Goal: Task Accomplishment & Management: Manage account settings

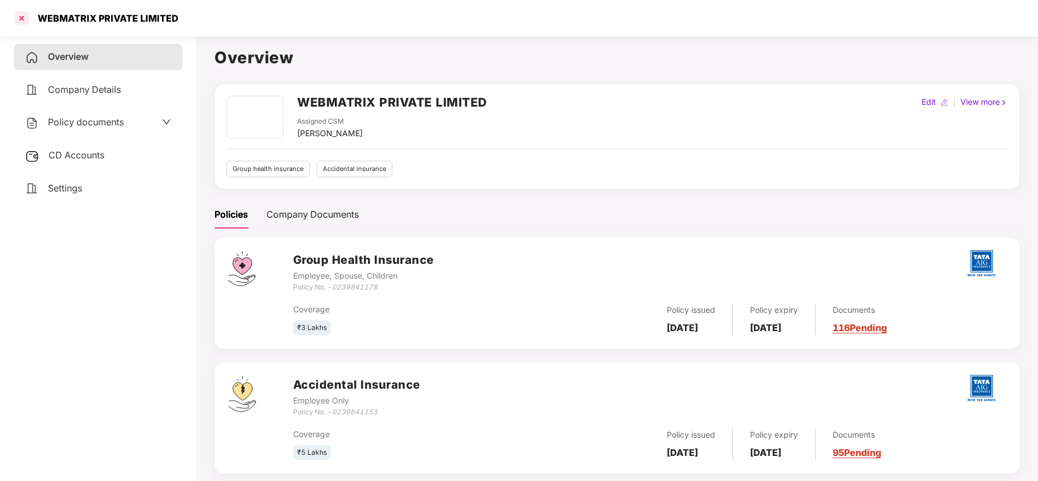
click at [19, 21] on div at bounding box center [22, 18] width 18 height 18
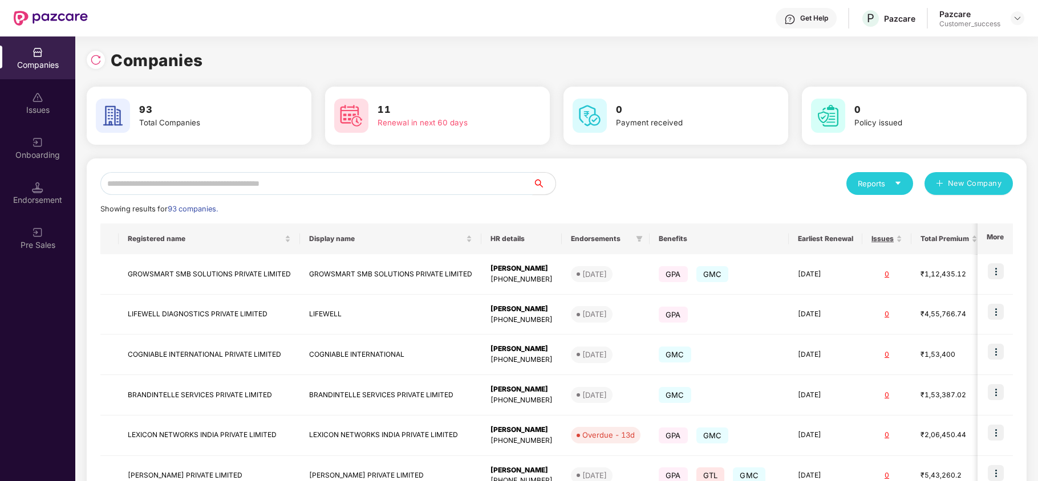
click at [145, 185] on input "text" at bounding box center [316, 183] width 432 height 23
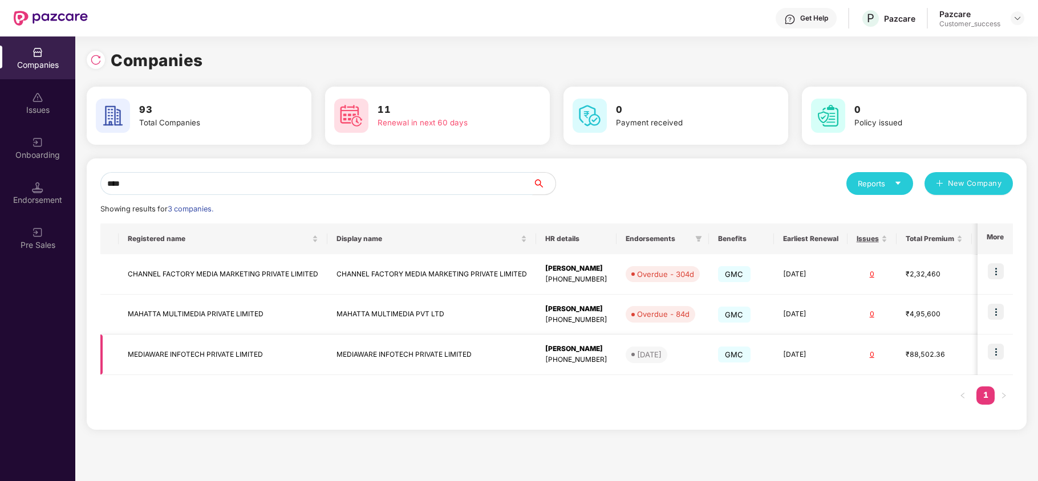
type input "****"
click at [996, 355] on img at bounding box center [996, 352] width 16 height 16
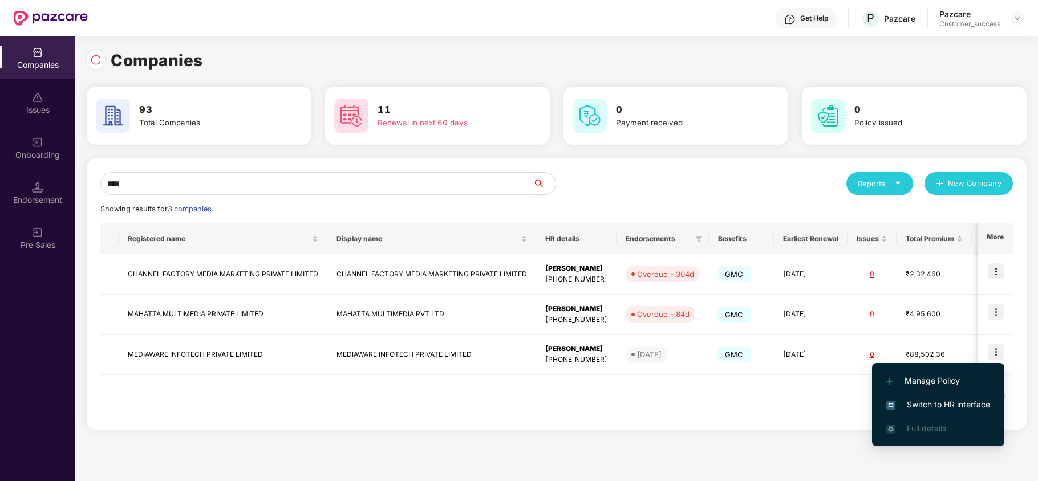
click at [954, 402] on span "Switch to HR interface" at bounding box center [938, 405] width 104 height 13
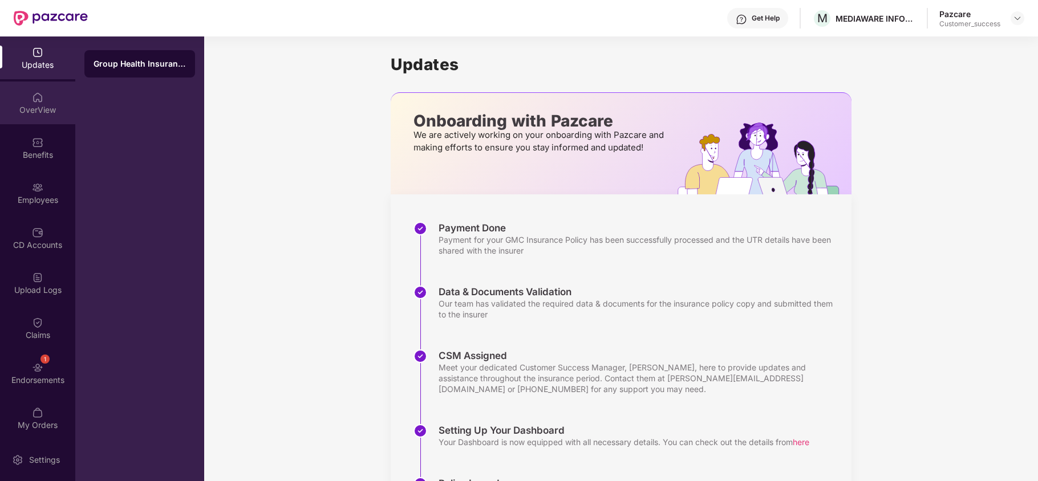
click at [25, 117] on div "OverView" at bounding box center [37, 103] width 75 height 43
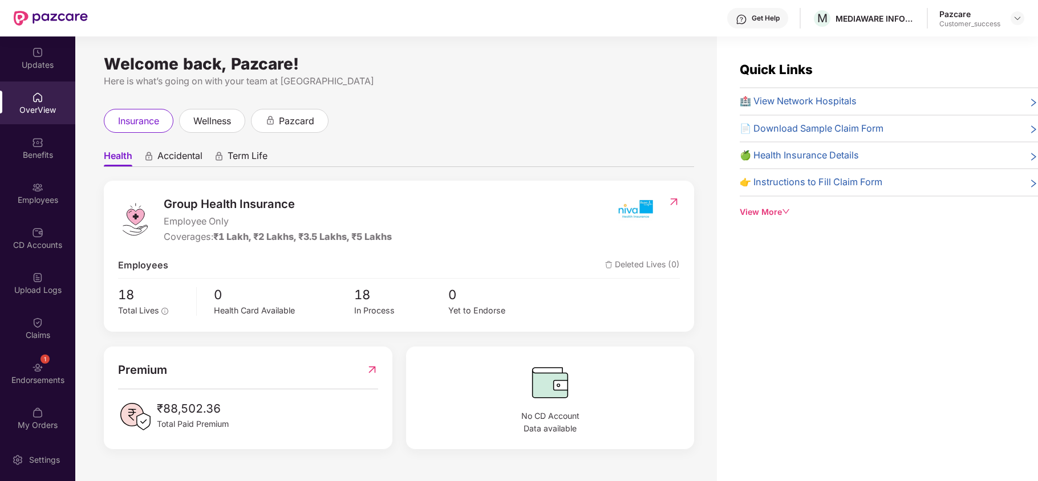
click at [756, 213] on div "View More" at bounding box center [889, 212] width 298 height 13
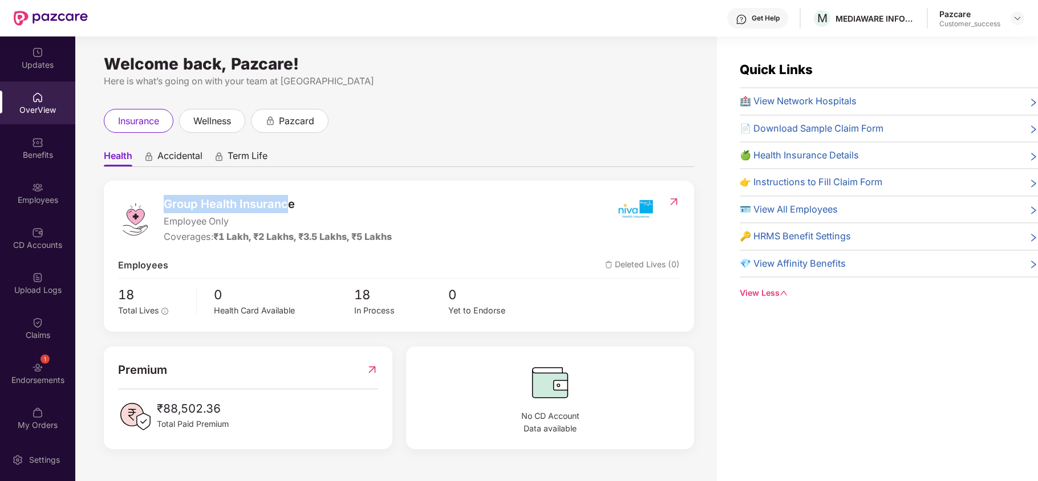
drag, startPoint x: 163, startPoint y: 202, endPoint x: 290, endPoint y: 199, distance: 127.8
click at [290, 199] on div "Group Health Insurance Employee Only Coverages: ₹1 Lakh, ₹2 Lakhs, ₹3.5 Lakhs, …" at bounding box center [366, 220] width 496 height 50
drag, startPoint x: 163, startPoint y: 222, endPoint x: 227, endPoint y: 222, distance: 64.5
click at [227, 222] on div "Group Health Insurance Employee Only Coverages: ₹1 Lakh, ₹2 Lakhs, ₹3.5 Lakhs, …" at bounding box center [366, 220] width 496 height 50
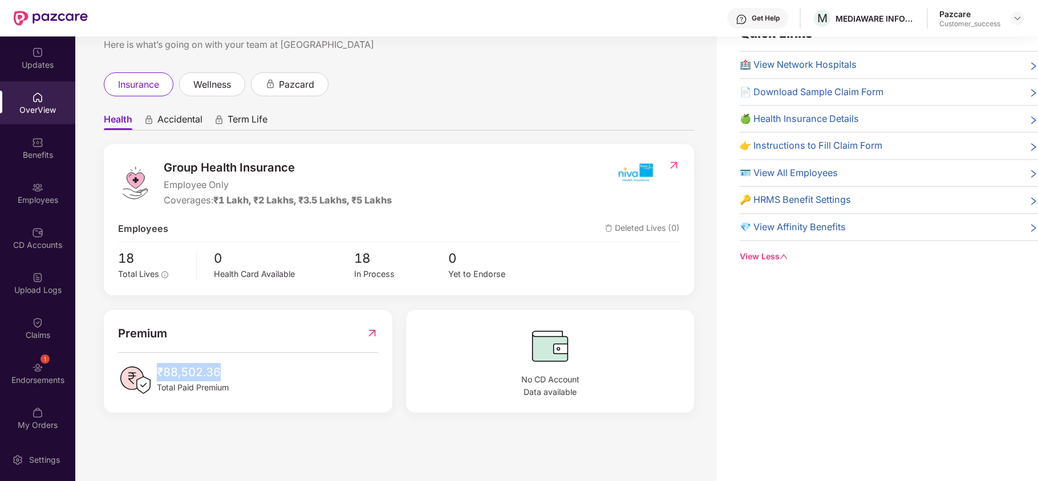
drag, startPoint x: 156, startPoint y: 370, endPoint x: 226, endPoint y: 367, distance: 70.2
click at [226, 367] on div "₹88,502.36 Total Paid Premium" at bounding box center [248, 380] width 260 height 34
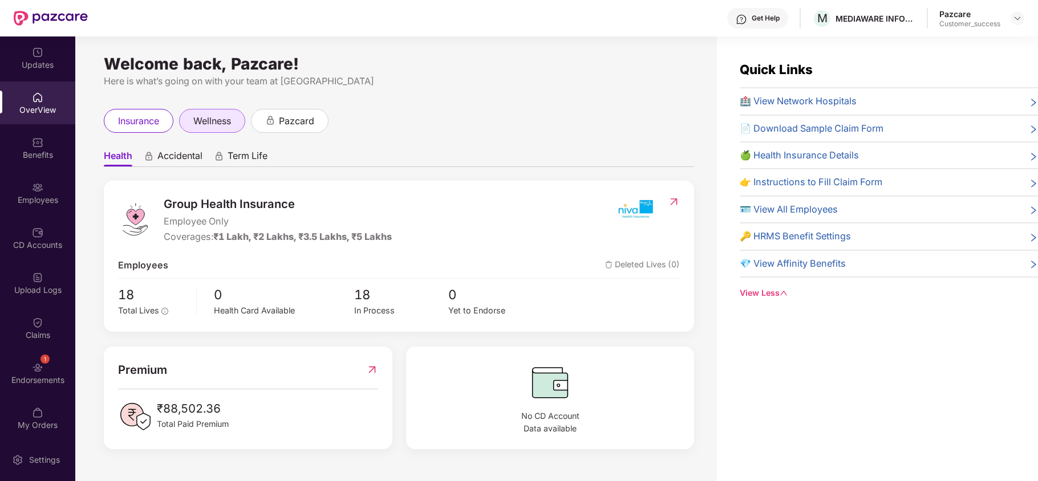
click at [210, 124] on span "wellness" at bounding box center [212, 121] width 38 height 14
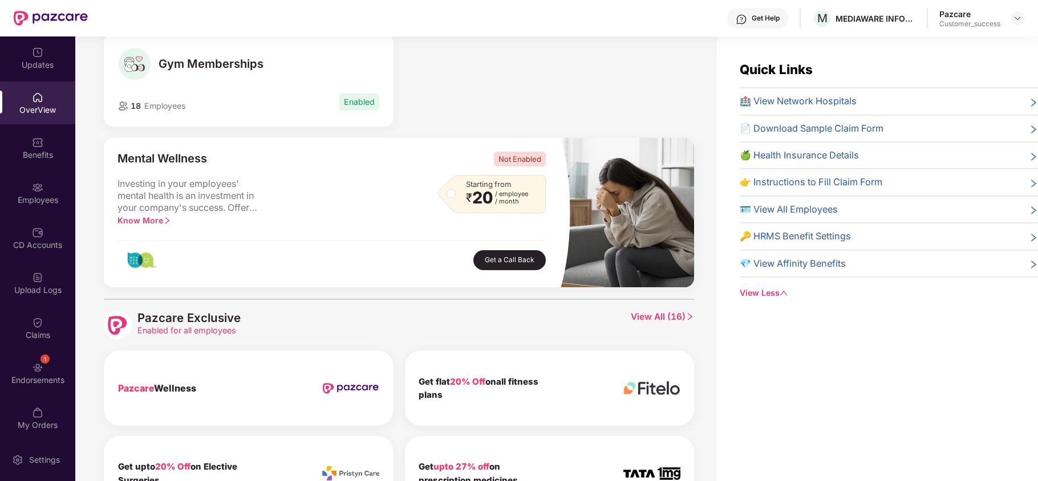
scroll to position [307, 0]
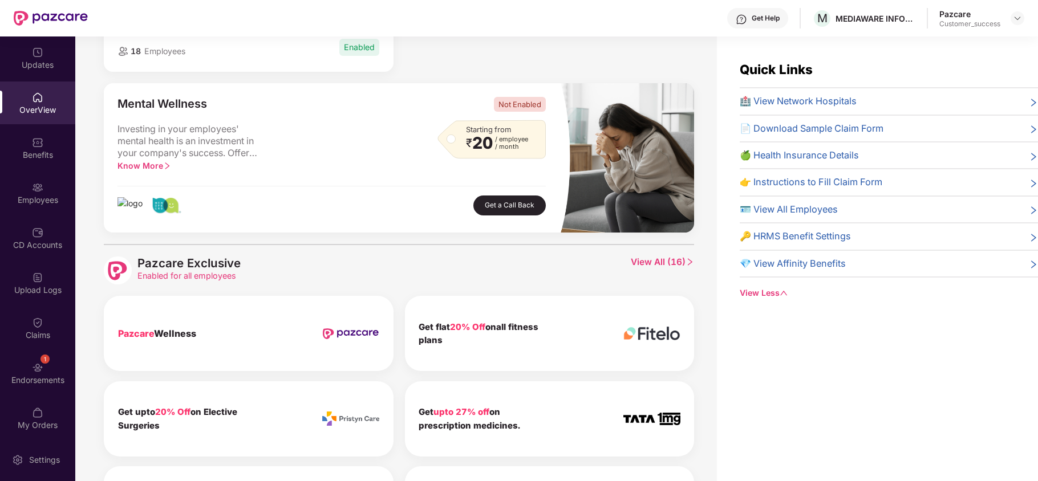
click at [640, 265] on span "View All ( 16 )" at bounding box center [662, 271] width 63 height 28
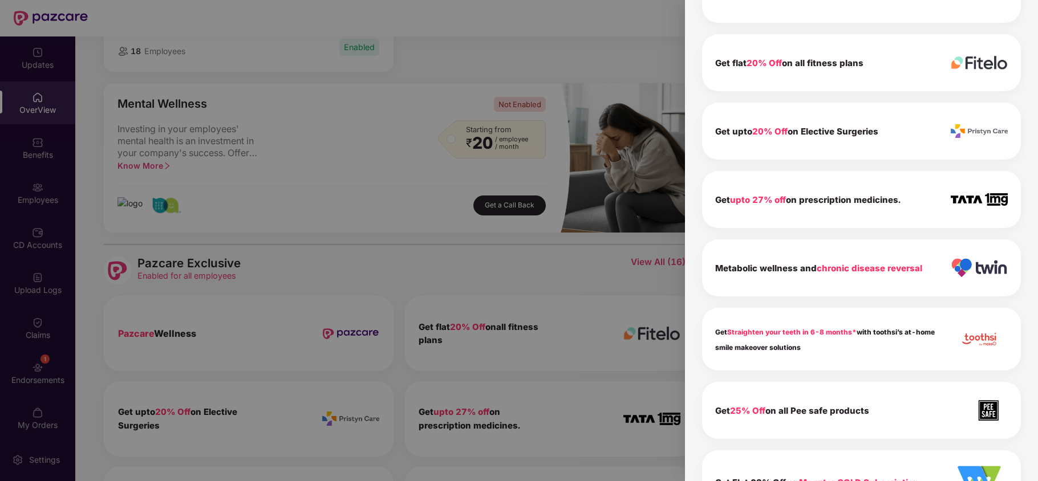
scroll to position [0, 0]
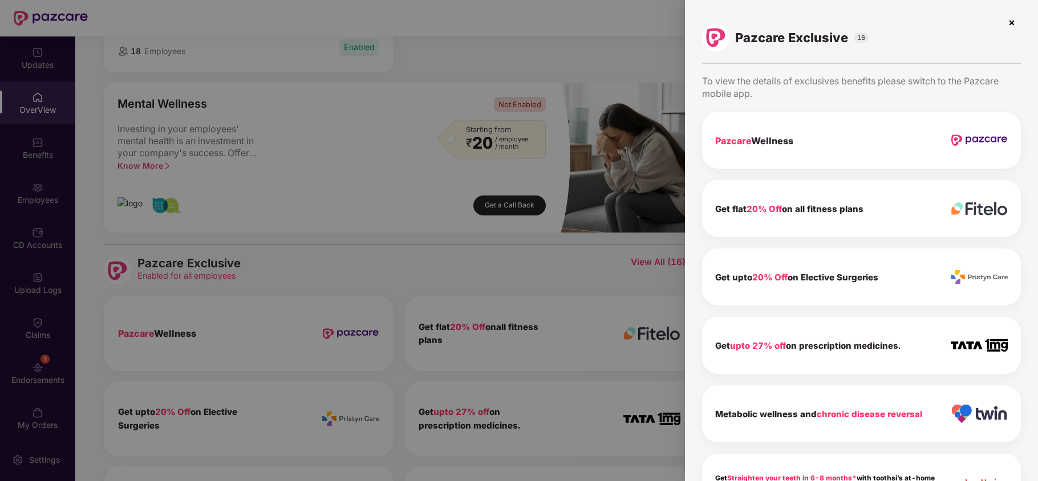
click at [1009, 26] on img at bounding box center [1012, 23] width 18 height 18
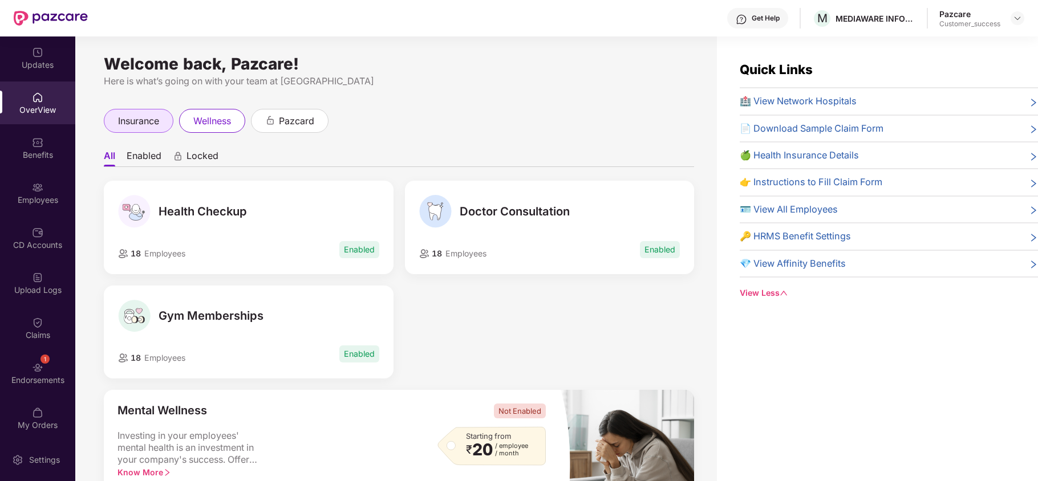
click at [124, 115] on span "insurance" at bounding box center [138, 121] width 41 height 14
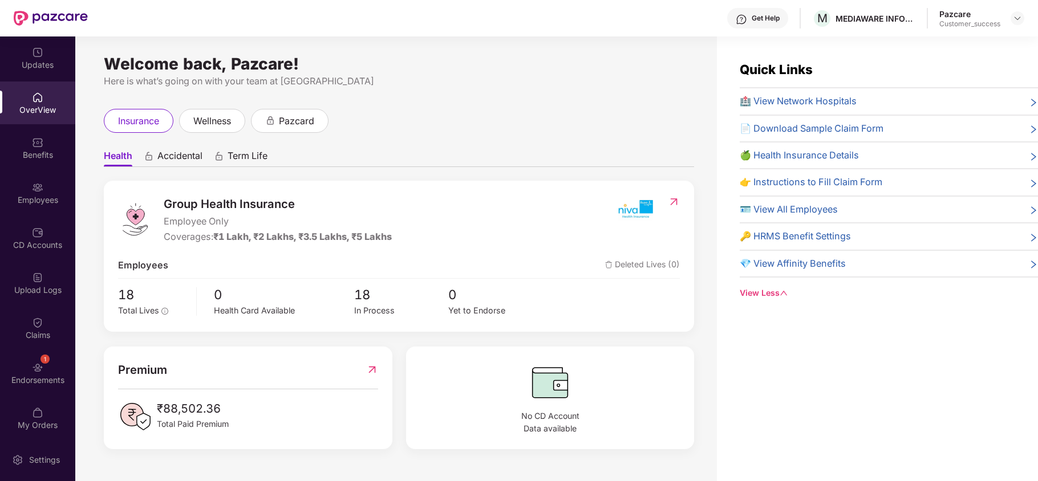
scroll to position [37, 0]
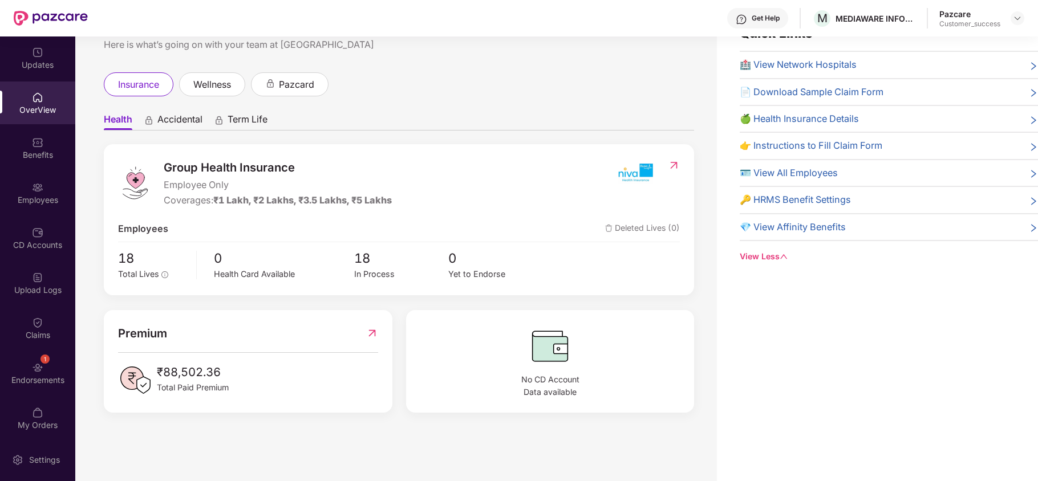
click at [110, 147] on div "Group Health Insurance Employee Only Coverages: ₹1 Lakh, ₹2 Lakhs, ₹3.5 Lakhs, …" at bounding box center [399, 219] width 590 height 151
drag, startPoint x: 153, startPoint y: 378, endPoint x: 226, endPoint y: 381, distance: 73.1
click at [226, 381] on div "₹88,502.36 Total Paid Premium" at bounding box center [248, 380] width 260 height 34
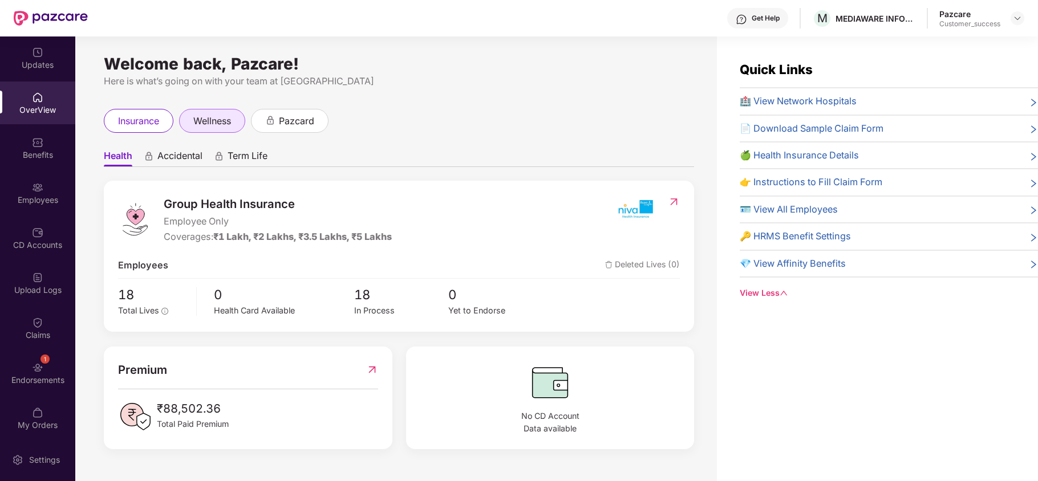
click at [219, 132] on div "wellness" at bounding box center [212, 121] width 66 height 24
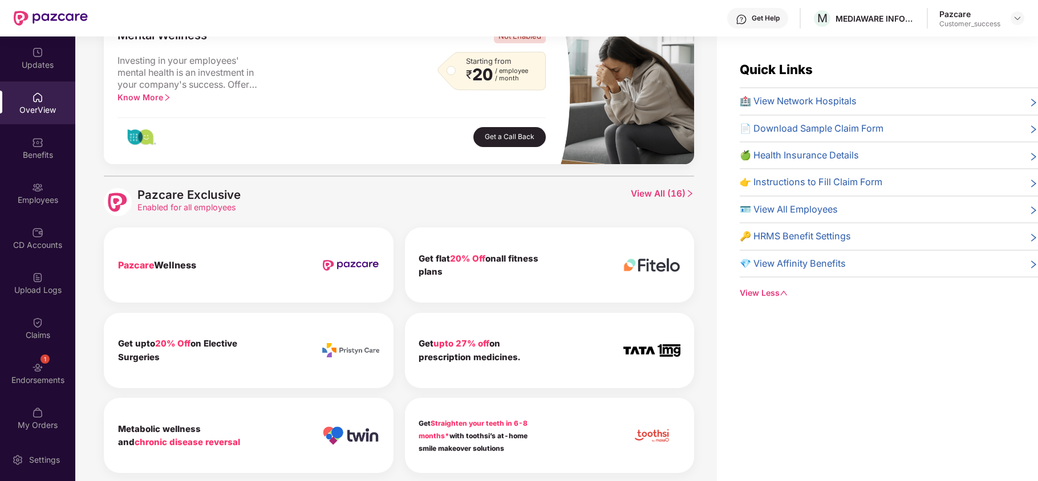
scroll to position [377, 0]
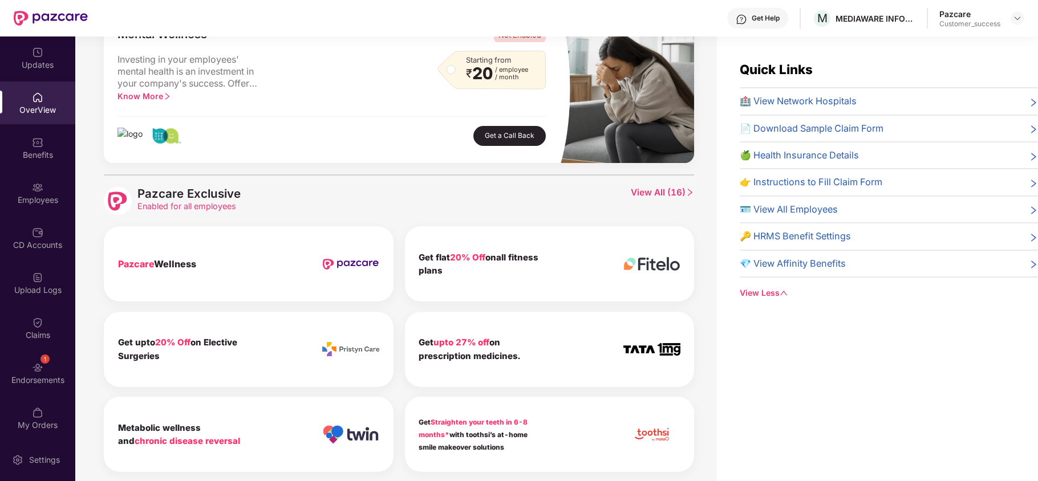
click at [666, 190] on span "View All ( 16 )" at bounding box center [662, 201] width 63 height 28
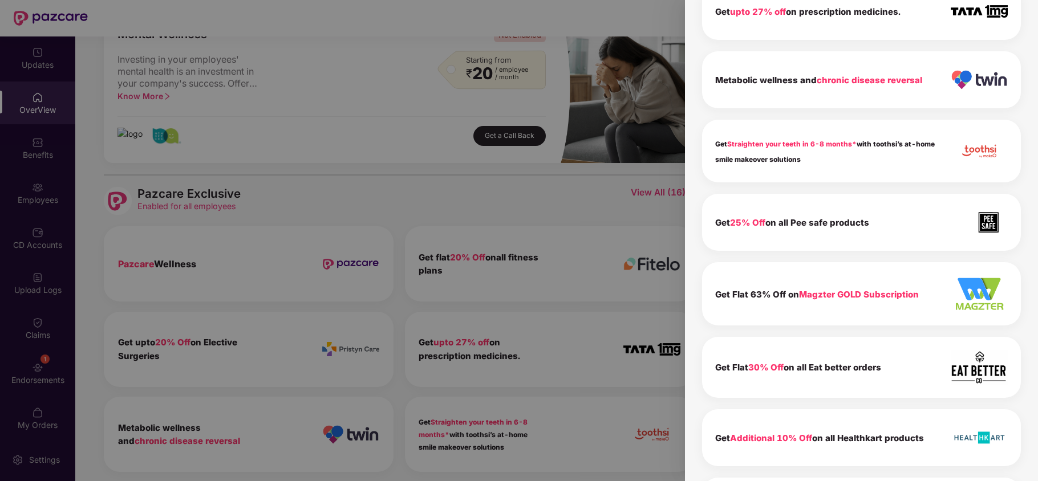
scroll to position [335, 0]
click at [493, 208] on div at bounding box center [519, 240] width 1038 height 481
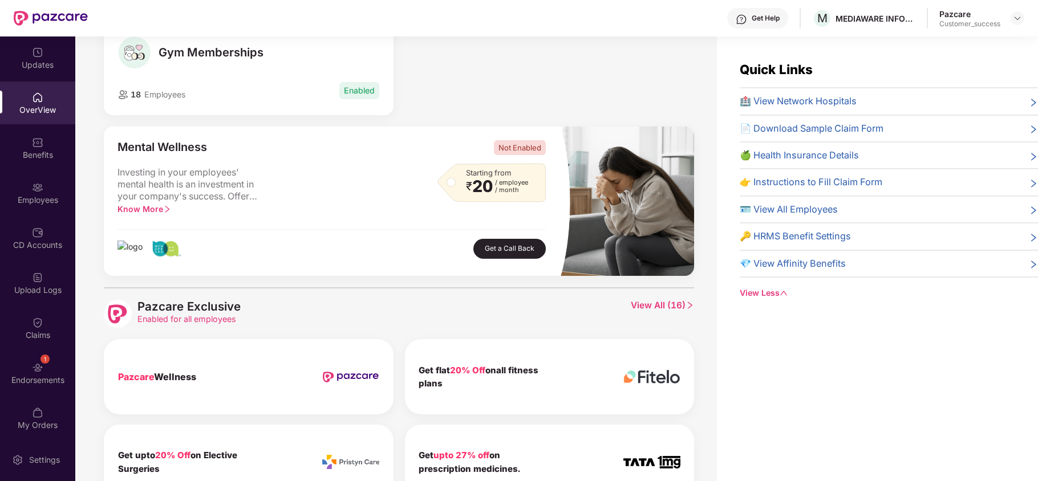
scroll to position [265, 0]
click at [656, 311] on span "View All ( 16 )" at bounding box center [662, 313] width 63 height 28
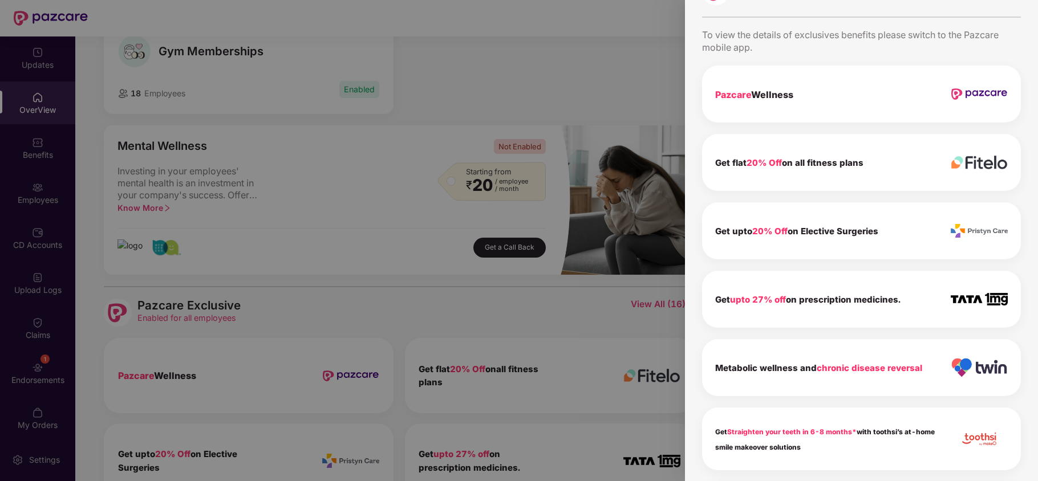
scroll to position [0, 0]
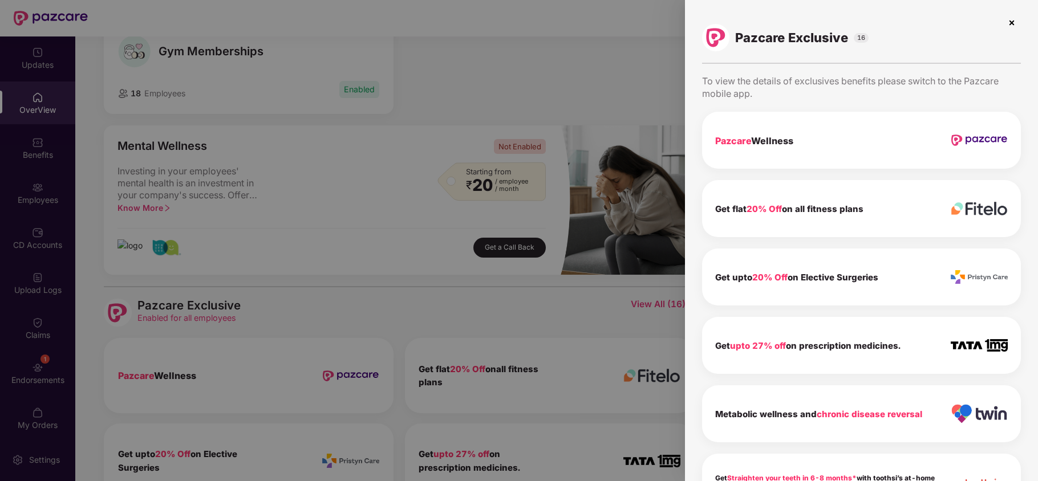
click at [1011, 19] on img at bounding box center [1012, 23] width 18 height 18
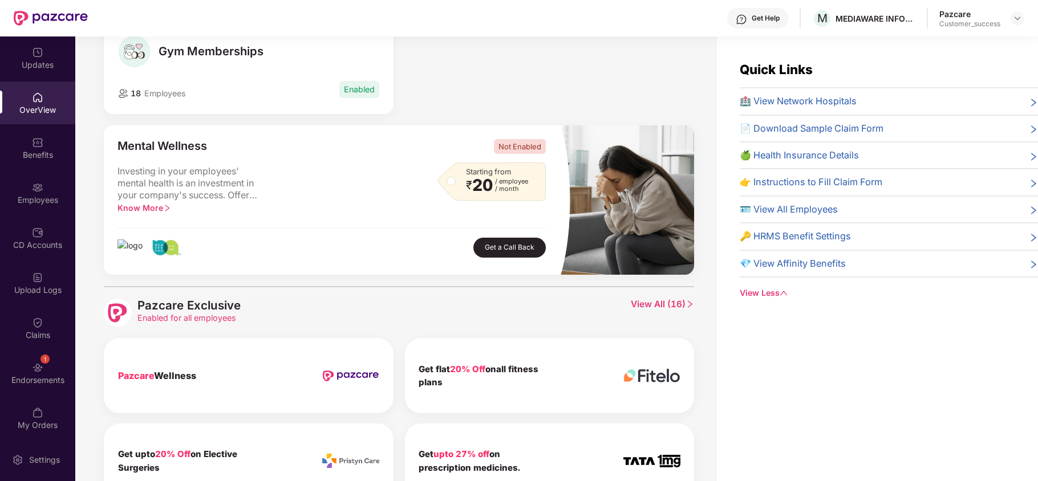
click at [664, 309] on span "View All ( 16 )" at bounding box center [662, 313] width 63 height 28
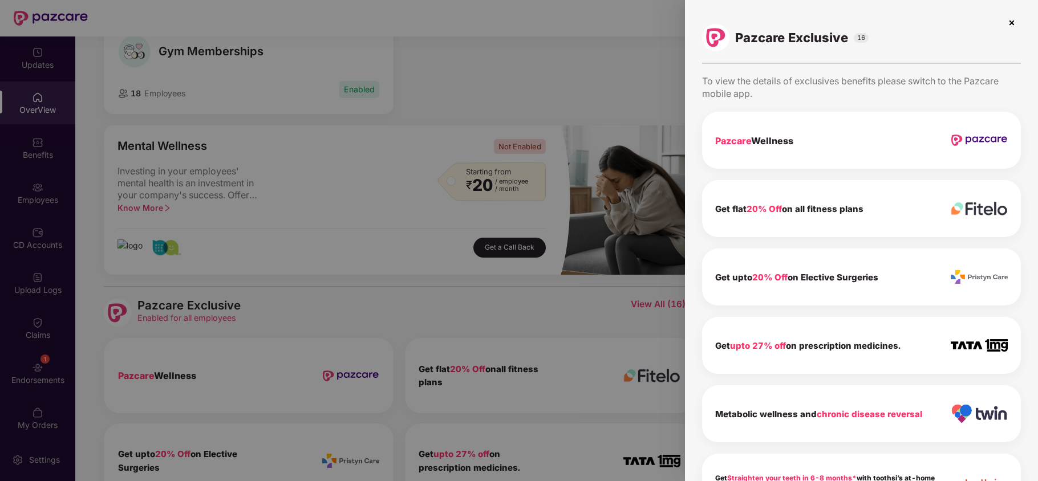
click at [1007, 26] on img at bounding box center [1012, 23] width 18 height 18
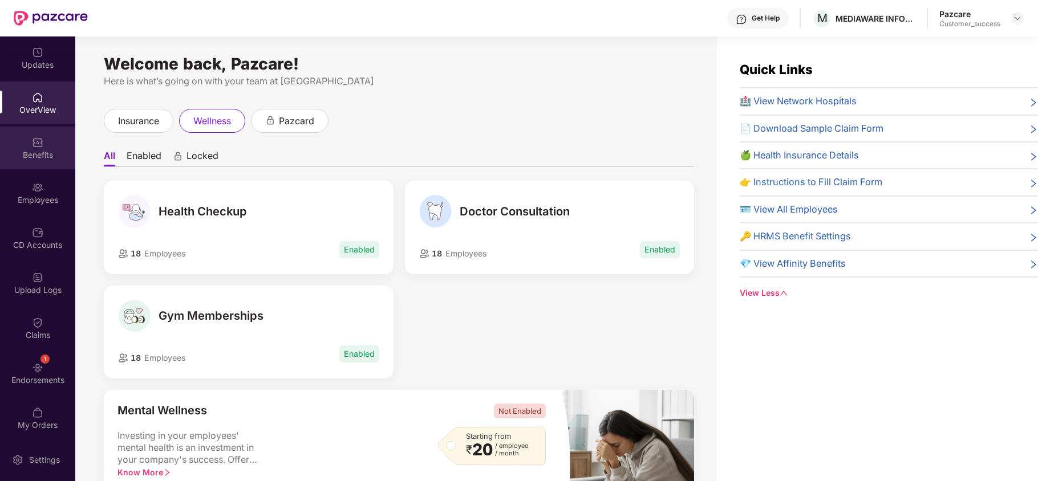
click at [40, 147] on img at bounding box center [37, 142] width 11 height 11
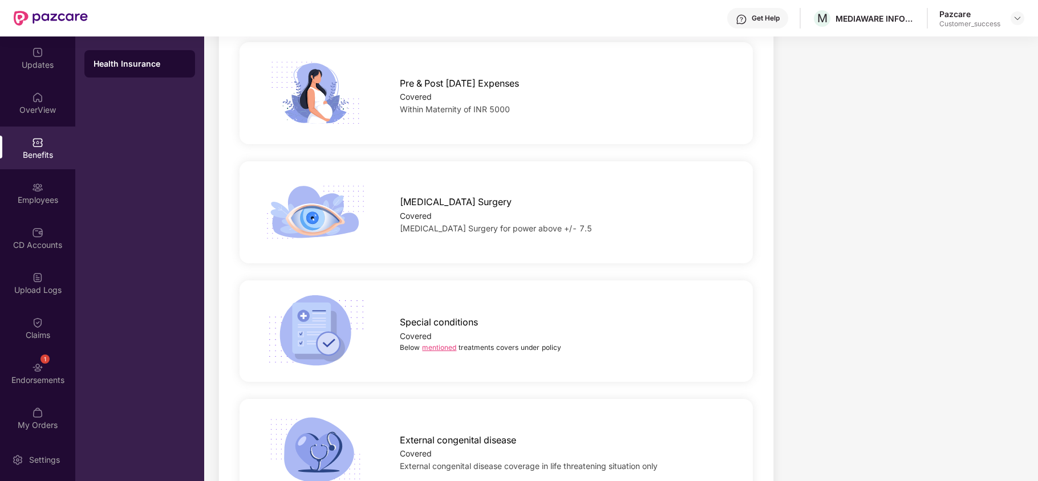
scroll to position [1630, 0]
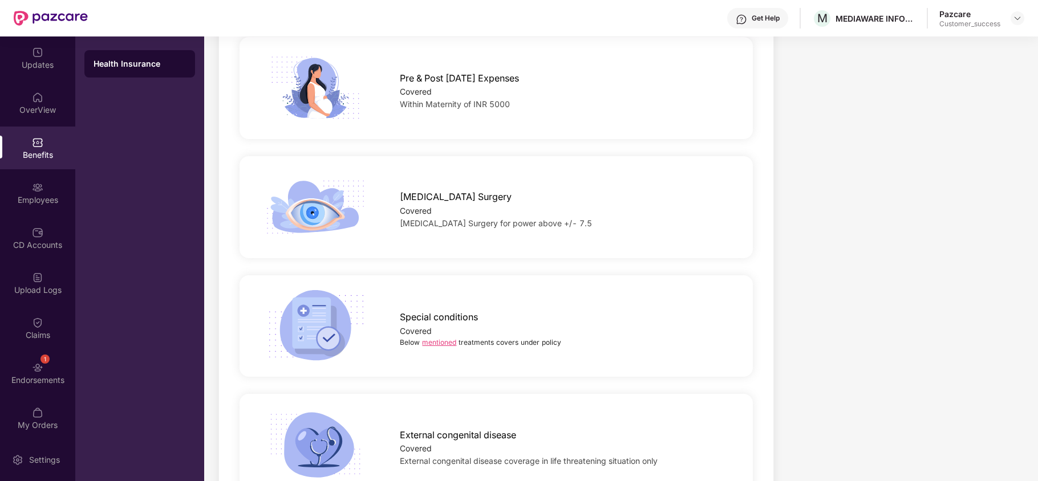
click at [435, 338] on link "mentioned" at bounding box center [439, 342] width 34 height 9
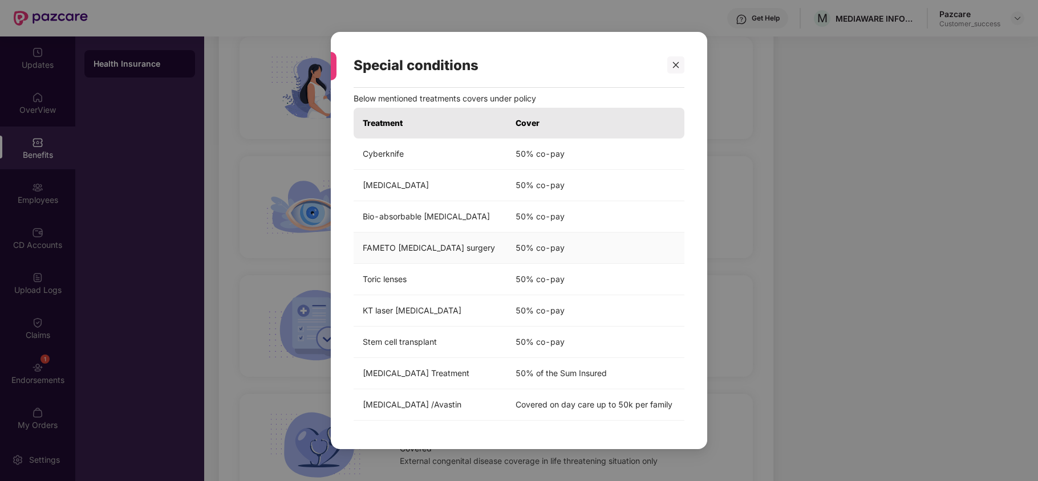
scroll to position [0, 0]
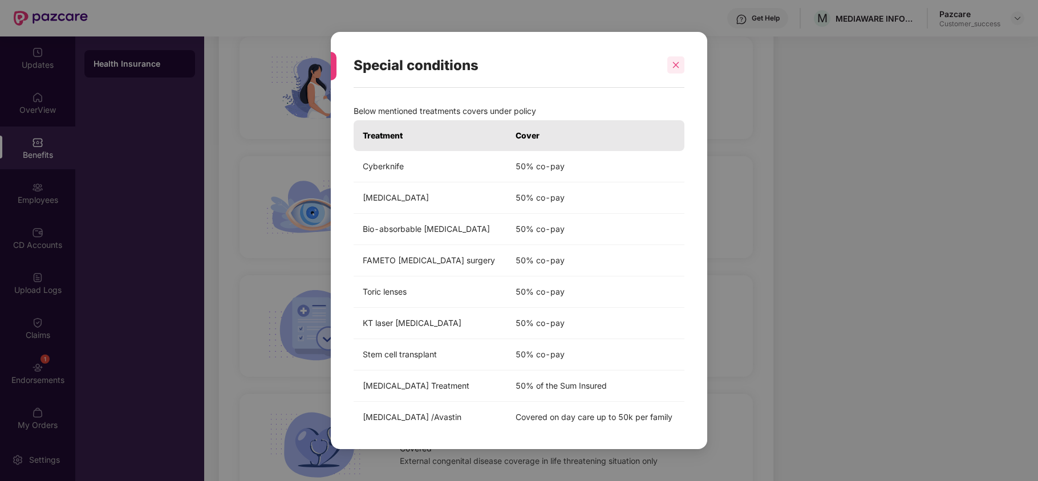
click at [682, 67] on div at bounding box center [675, 64] width 17 height 17
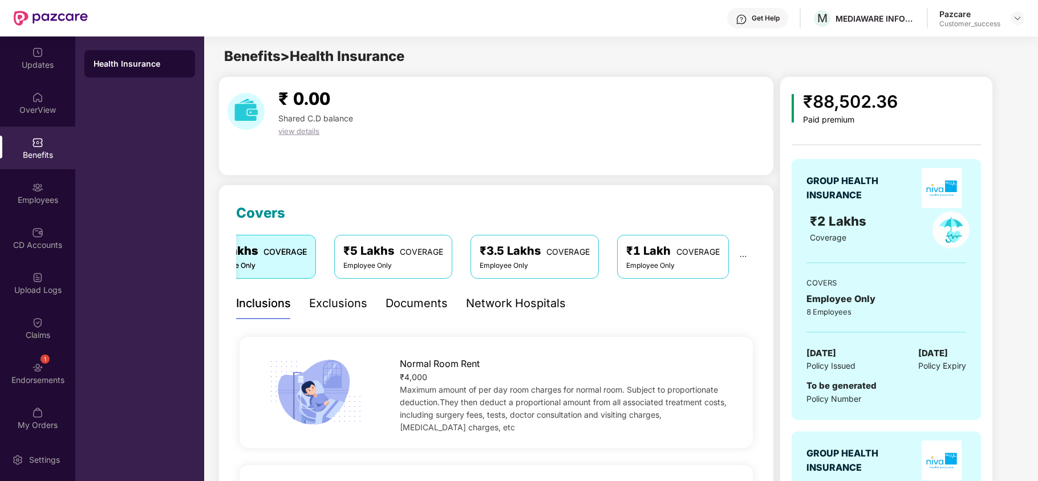
click at [318, 303] on div "Exclusions" at bounding box center [338, 304] width 58 height 18
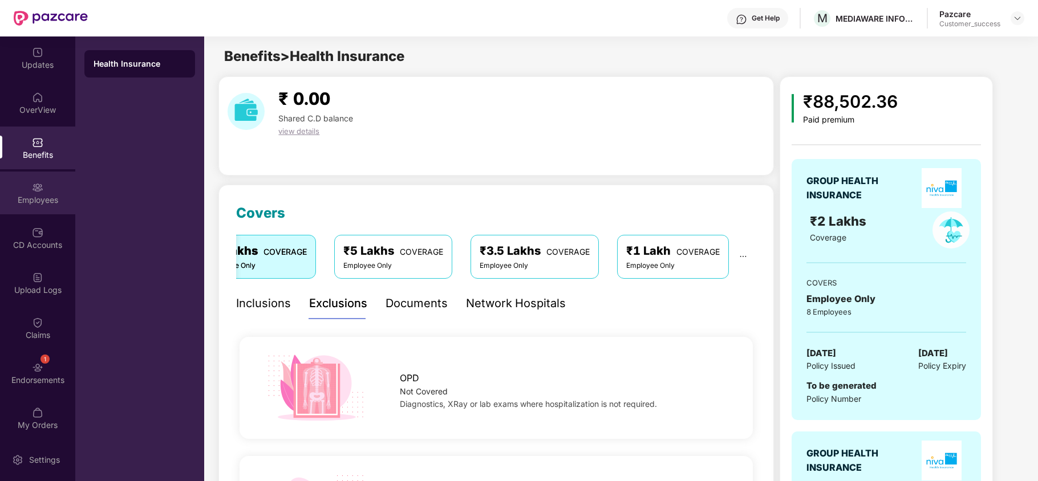
click at [26, 199] on div "Employees" at bounding box center [37, 200] width 75 height 11
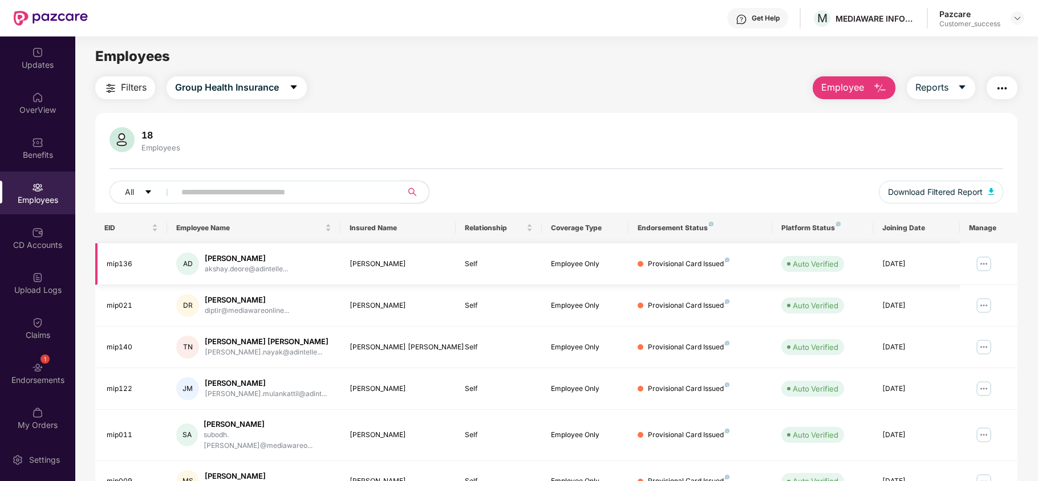
click at [986, 264] on img at bounding box center [984, 264] width 18 height 18
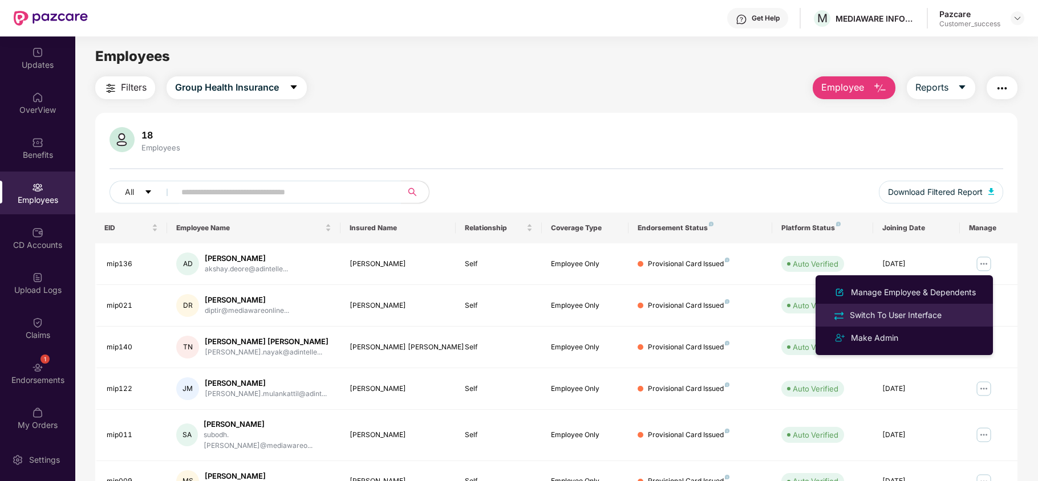
click at [911, 321] on div "Switch To User Interface" at bounding box center [896, 315] width 96 height 13
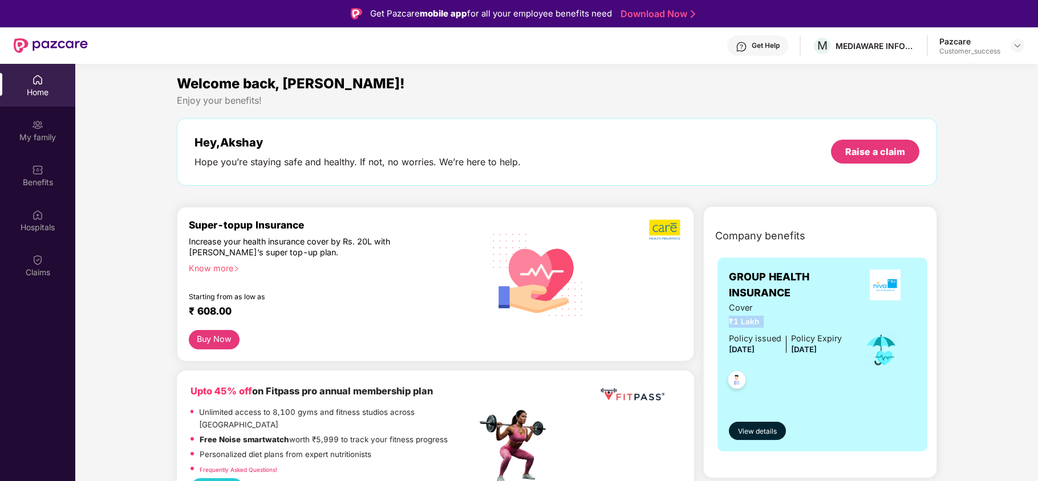
drag, startPoint x: 722, startPoint y: 322, endPoint x: 768, endPoint y: 322, distance: 45.6
click at [768, 322] on div "GROUP HEALTH INSURANCE Cover ₹1 Lakh Policy issued [DATE] Policy Expiry [DATE] …" at bounding box center [823, 355] width 210 height 194
click at [54, 136] on div "My family" at bounding box center [37, 137] width 75 height 11
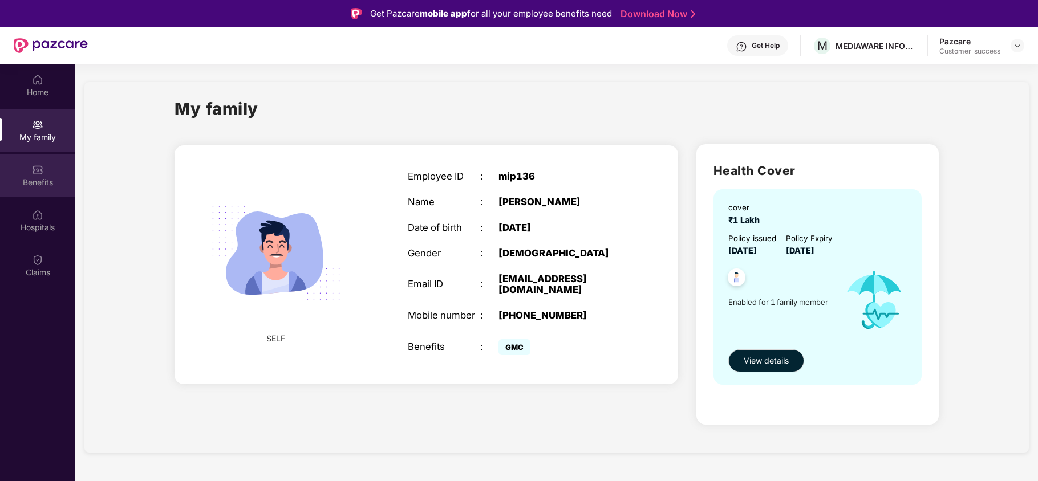
click at [38, 181] on div "Benefits" at bounding box center [37, 182] width 75 height 11
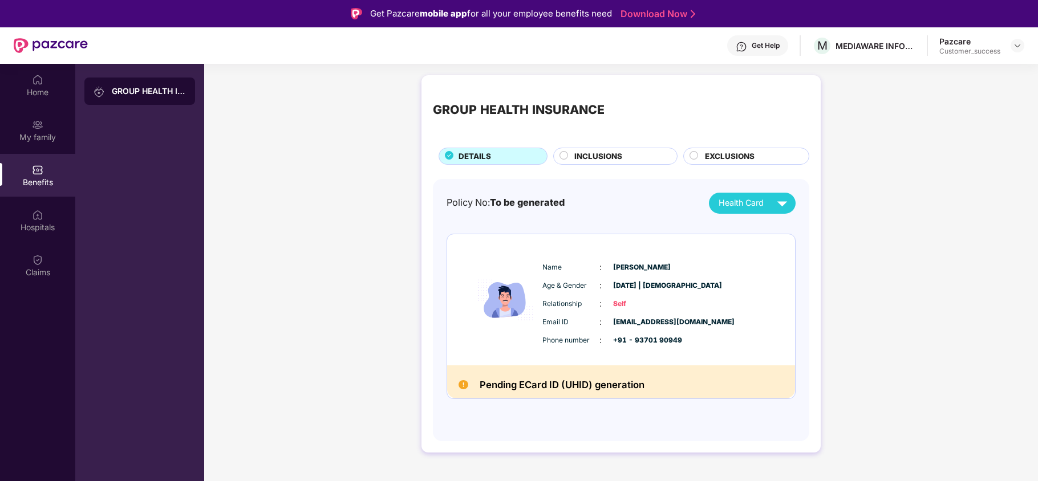
click at [616, 156] on span "INCLUSIONS" at bounding box center [598, 157] width 48 height 12
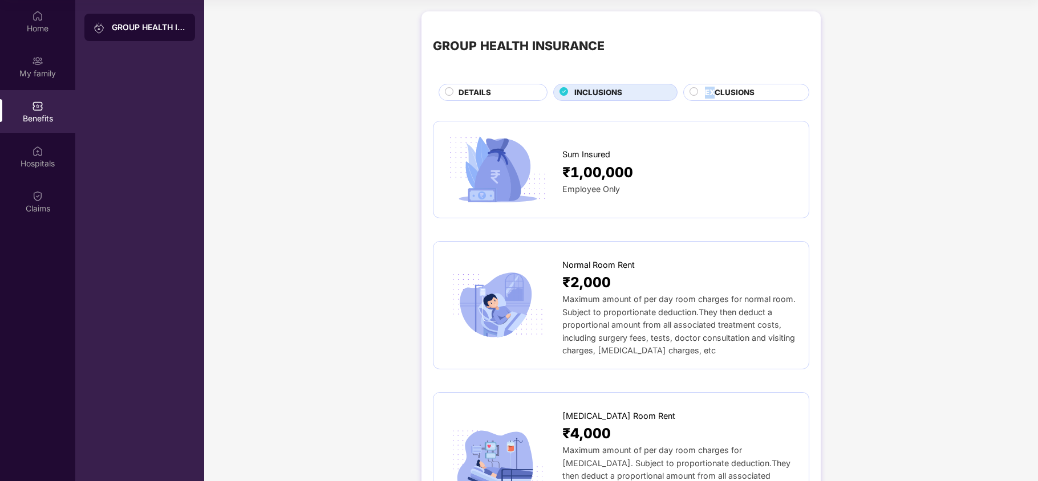
drag, startPoint x: 716, startPoint y: 82, endPoint x: 711, endPoint y: 97, distance: 15.9
click at [711, 97] on div "GROUP HEALTH INSURANCE DETAILS INCLUSIONS EXCLUSIONS" at bounding box center [621, 62] width 377 height 78
click at [711, 97] on span "EXCLUSIONS" at bounding box center [730, 93] width 50 height 12
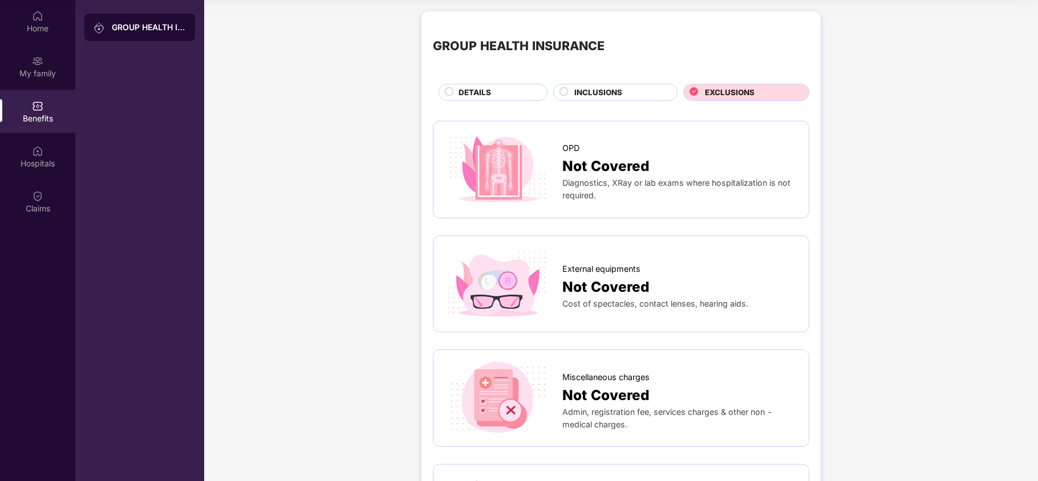
click at [592, 90] on span "INCLUSIONS" at bounding box center [598, 93] width 48 height 12
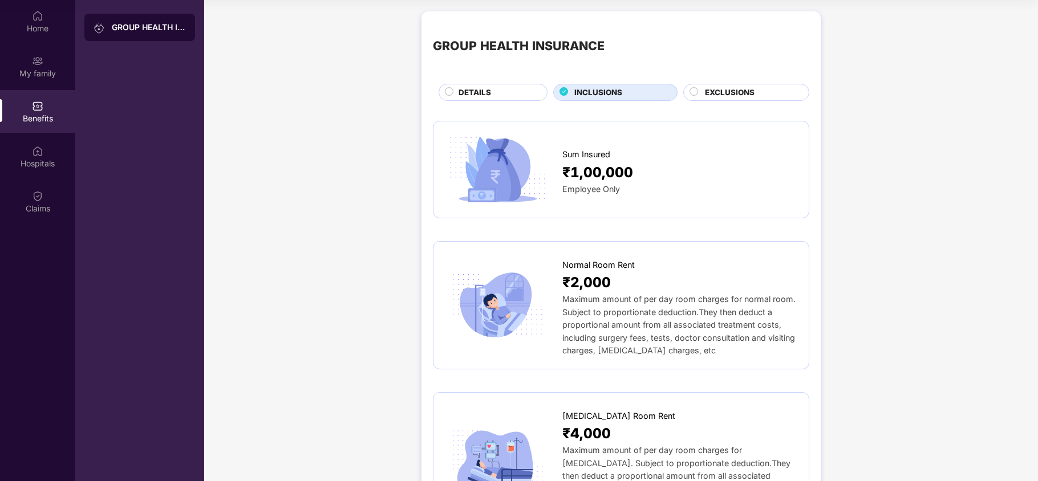
click at [733, 95] on span "EXCLUSIONS" at bounding box center [730, 93] width 50 height 12
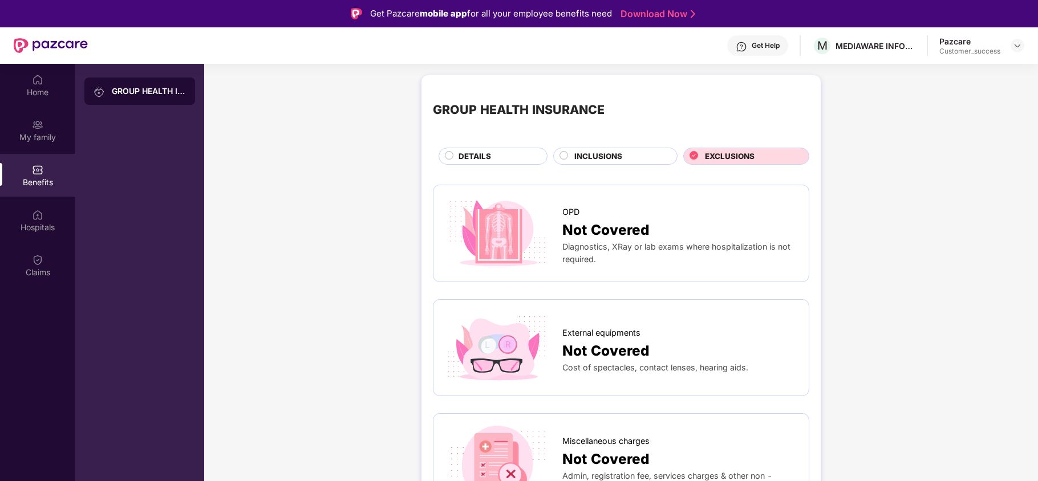
scroll to position [5, 0]
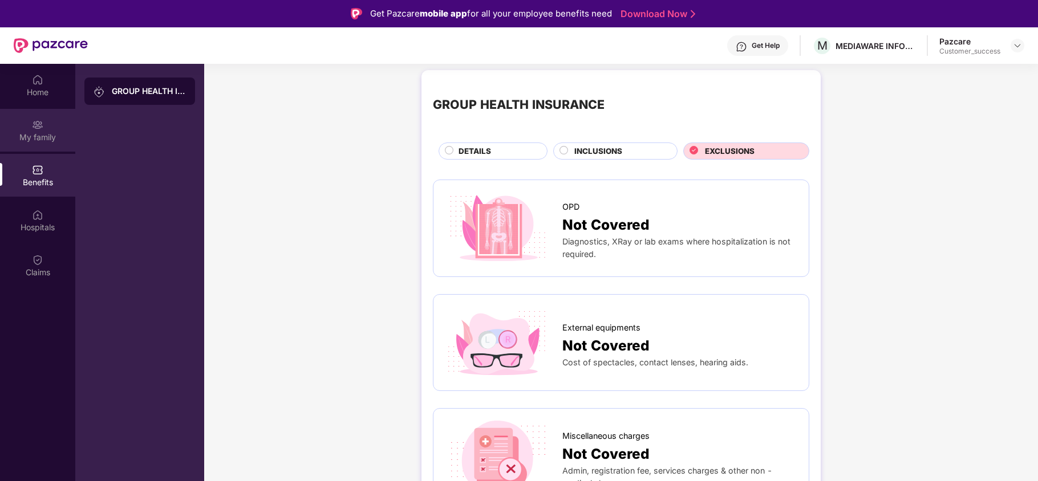
click at [43, 136] on div "My family" at bounding box center [37, 137] width 75 height 11
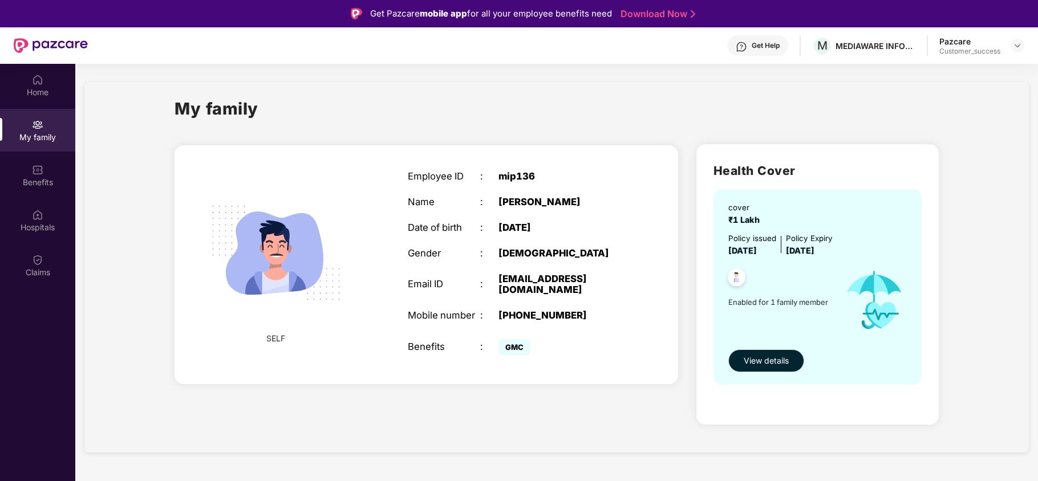
scroll to position [64, 0]
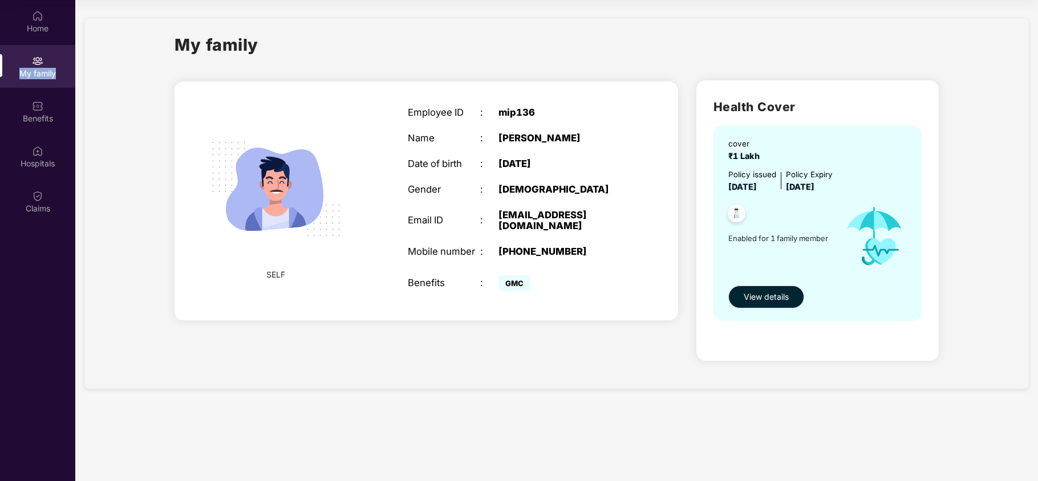
drag, startPoint x: 16, startPoint y: 74, endPoint x: 66, endPoint y: 71, distance: 50.3
click at [66, 71] on div "My family" at bounding box center [37, 73] width 75 height 11
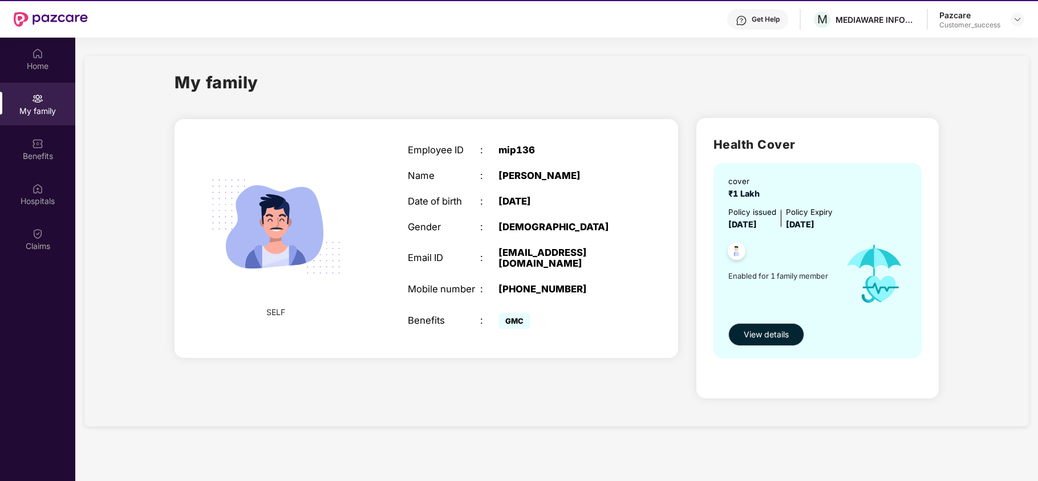
scroll to position [24, 0]
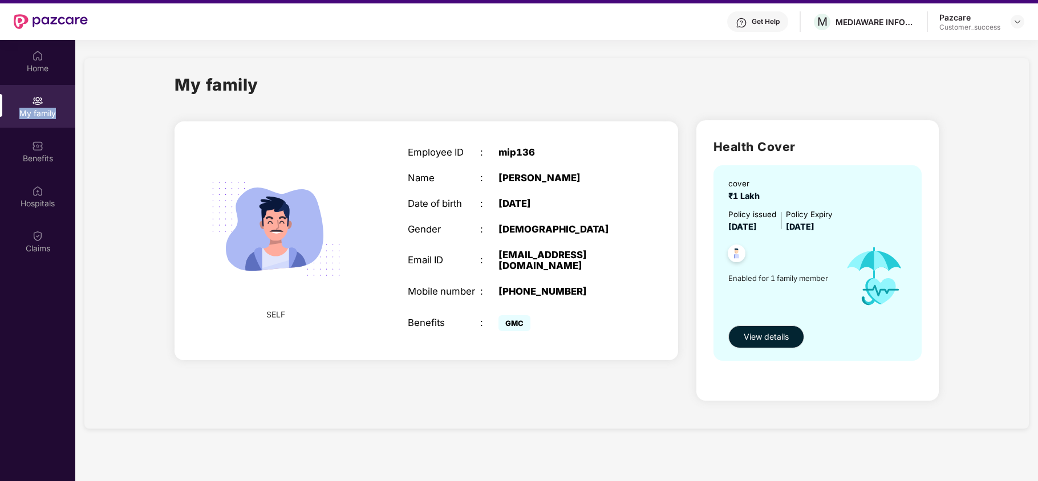
drag, startPoint x: 17, startPoint y: 112, endPoint x: 68, endPoint y: 116, distance: 51.5
click at [68, 116] on div "My family" at bounding box center [37, 113] width 75 height 11
drag, startPoint x: 19, startPoint y: 114, endPoint x: 58, endPoint y: 114, distance: 38.8
click at [58, 114] on div "My family" at bounding box center [37, 113] width 75 height 11
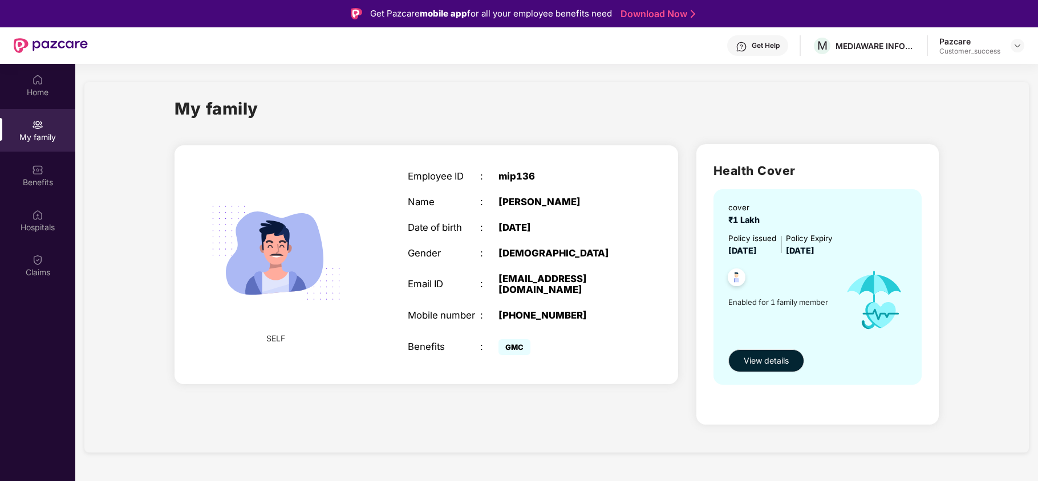
drag, startPoint x: 173, startPoint y: 110, endPoint x: 277, endPoint y: 100, distance: 104.3
click at [277, 100] on div "My family SELF Employee ID : mip136 Name : [PERSON_NAME] Date of birth : [DEMOG…" at bounding box center [556, 267] width 945 height 371
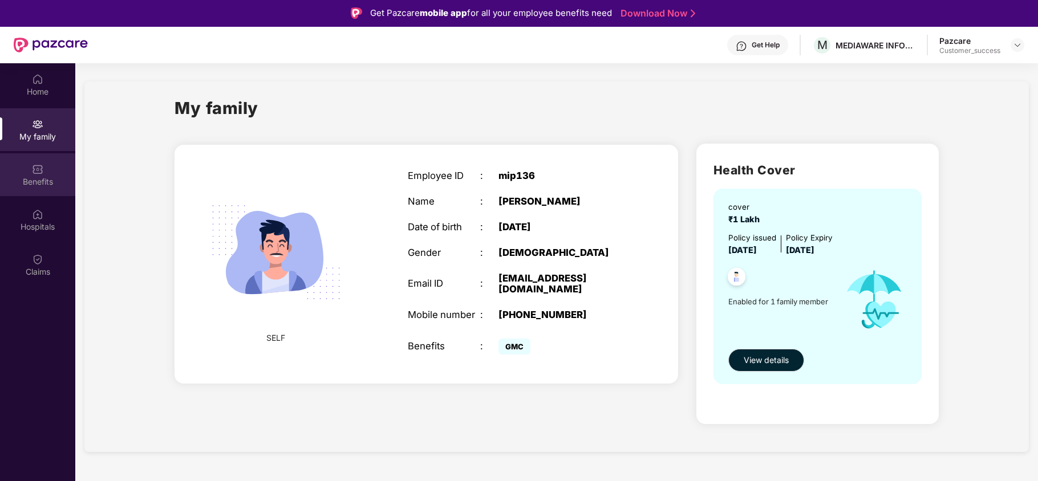
click at [57, 188] on div "Benefits" at bounding box center [37, 174] width 75 height 43
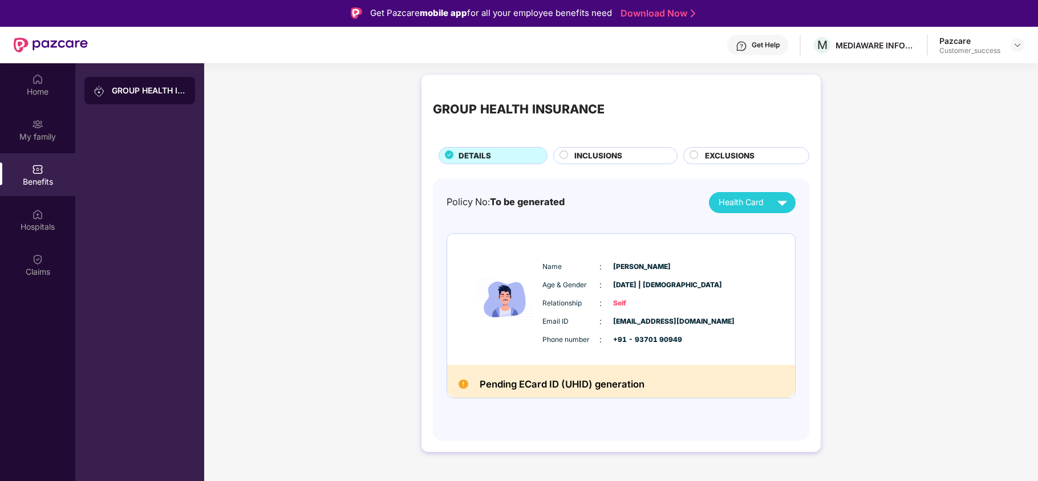
click at [597, 156] on span "INCLUSIONS" at bounding box center [598, 156] width 48 height 12
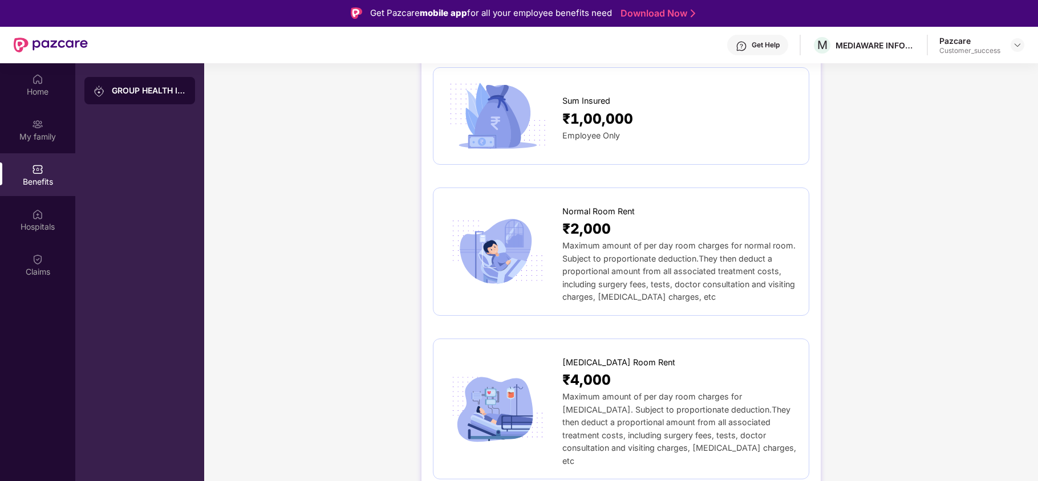
scroll to position [0, 0]
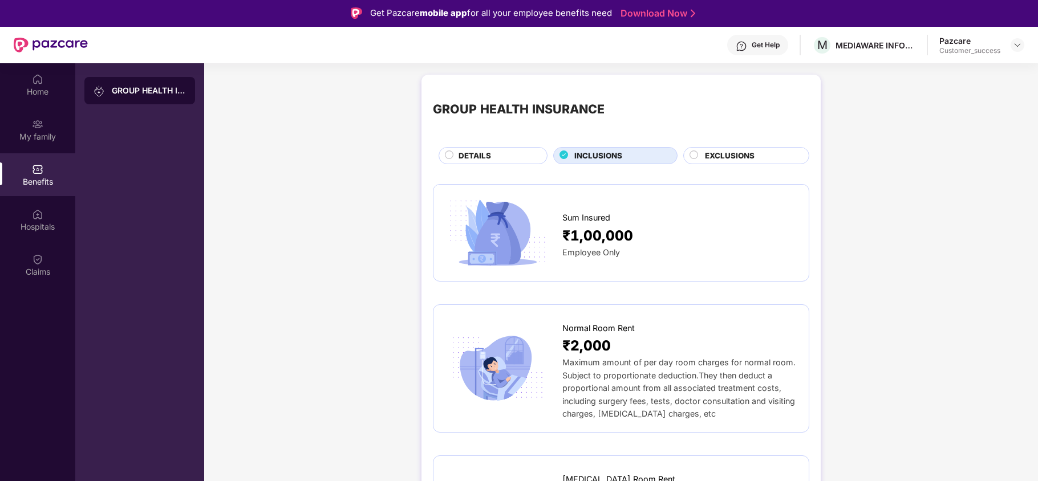
click at [728, 156] on span "EXCLUSIONS" at bounding box center [730, 156] width 50 height 12
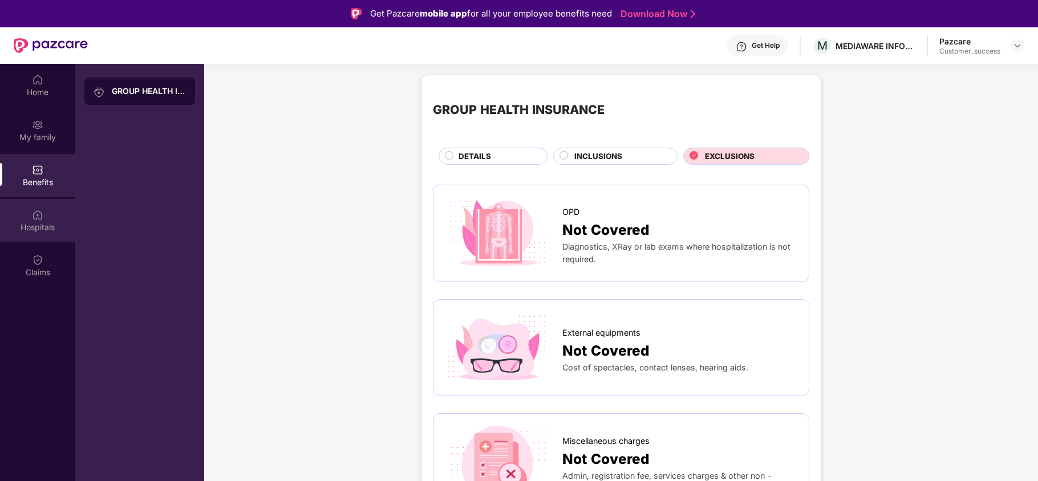
click at [50, 225] on div "Hospitals" at bounding box center [37, 227] width 75 height 11
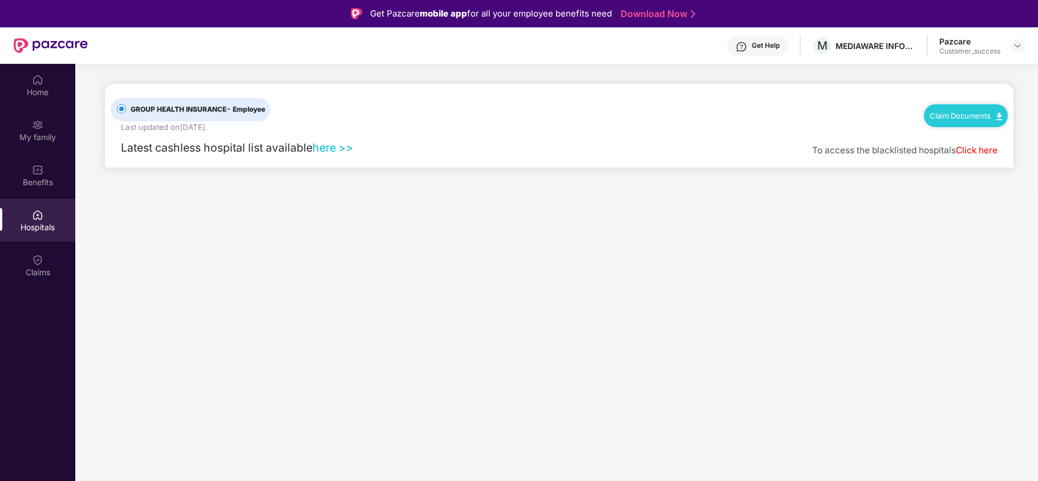
click at [329, 149] on link "here >>" at bounding box center [333, 148] width 41 height 14
click at [954, 118] on link "Claim Documents" at bounding box center [966, 115] width 72 height 9
click at [880, 192] on main "GROUP HEALTH INSURANCE - Employee Last updated on [DATE] . Claim Documents Late…" at bounding box center [556, 304] width 963 height 481
click at [950, 118] on link "Claim Documents" at bounding box center [966, 115] width 72 height 9
click at [848, 116] on div "GROUP HEALTH INSURANCE - Employee Last updated on [DATE] . Claim Documents" at bounding box center [559, 109] width 897 height 50
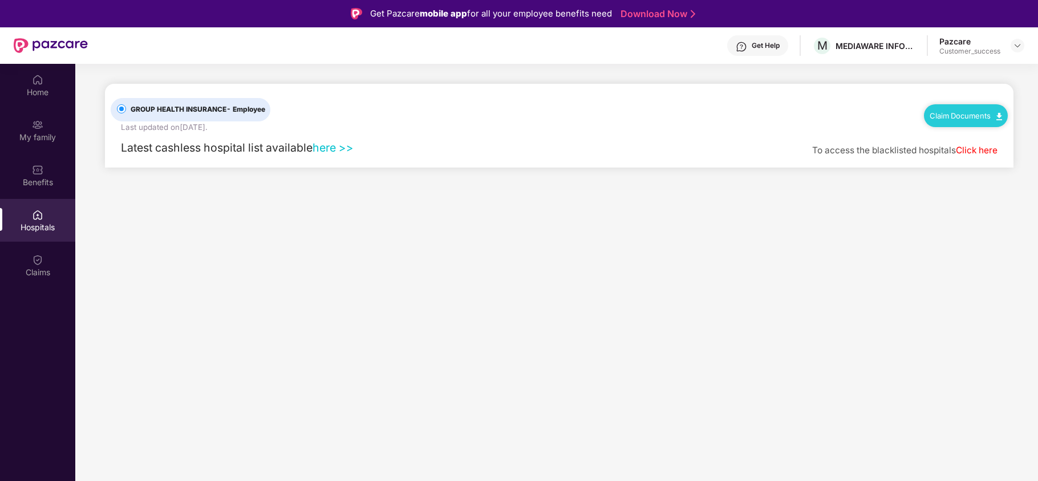
click at [753, 44] on div "Get Help" at bounding box center [766, 45] width 28 height 9
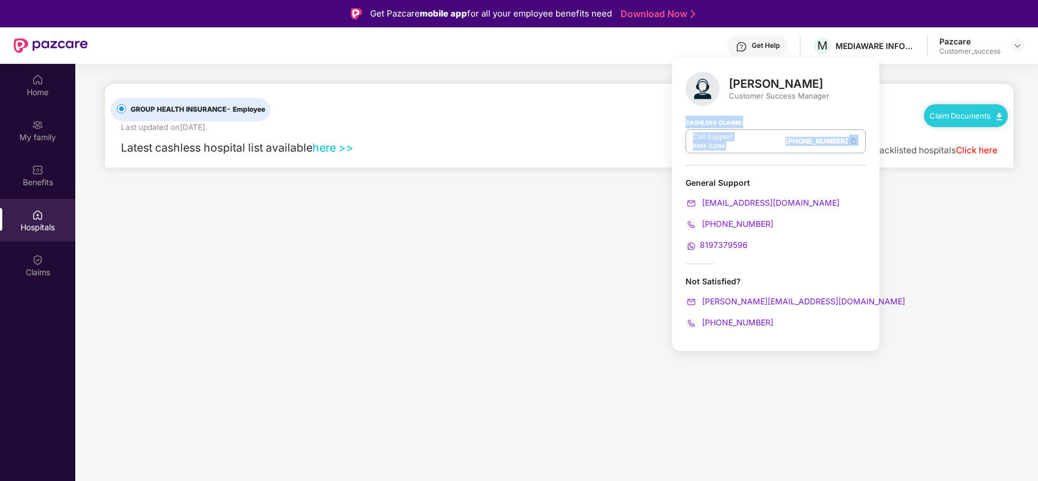
drag, startPoint x: 683, startPoint y: 123, endPoint x: 817, endPoint y: 135, distance: 134.0
click at [817, 135] on div "[PERSON_NAME] Customer Success Manager Cashless Claims: Call Support 8AM - 11PM…" at bounding box center [776, 204] width 208 height 293
click at [770, 178] on div "General Support" at bounding box center [776, 182] width 180 height 11
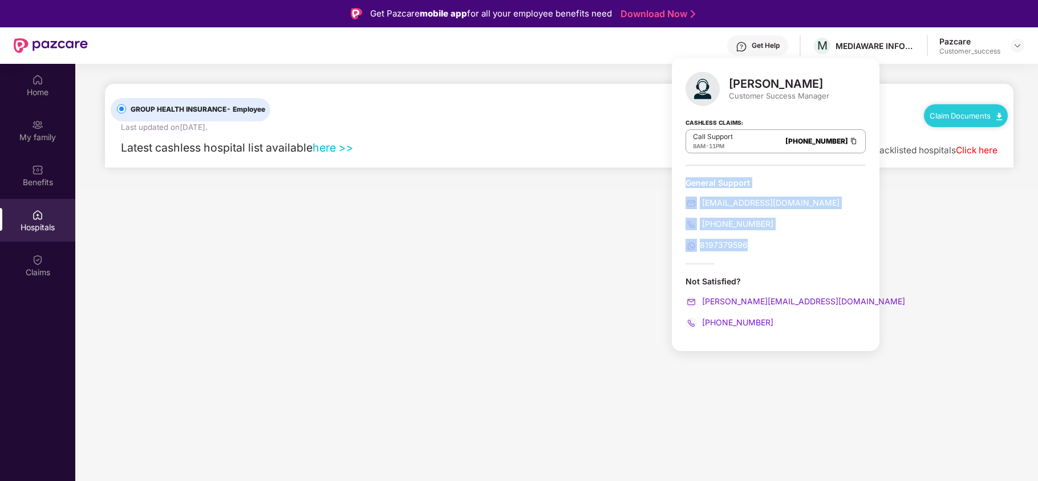
drag, startPoint x: 767, startPoint y: 256, endPoint x: 678, endPoint y: 176, distance: 119.2
click at [678, 176] on div "[PERSON_NAME] Customer Success Manager Cashless Claims: Call Support 8AM - 11PM…" at bounding box center [776, 204] width 208 height 293
click at [776, 181] on div "General Support" at bounding box center [776, 182] width 180 height 11
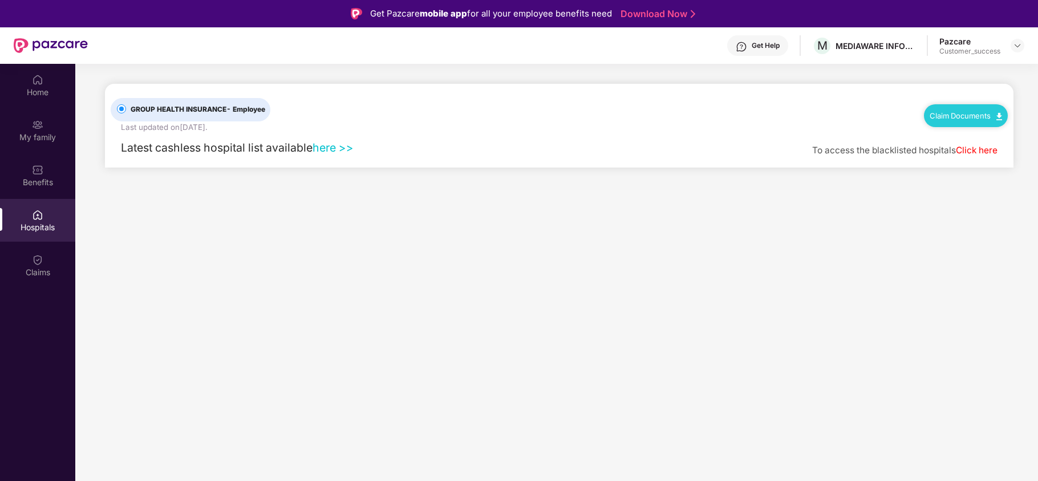
click at [892, 224] on main "GROUP HEALTH INSURANCE - Employee Last updated on [DATE] . Claim Documents Late…" at bounding box center [556, 304] width 963 height 481
click at [52, 270] on div "Claims" at bounding box center [37, 272] width 75 height 11
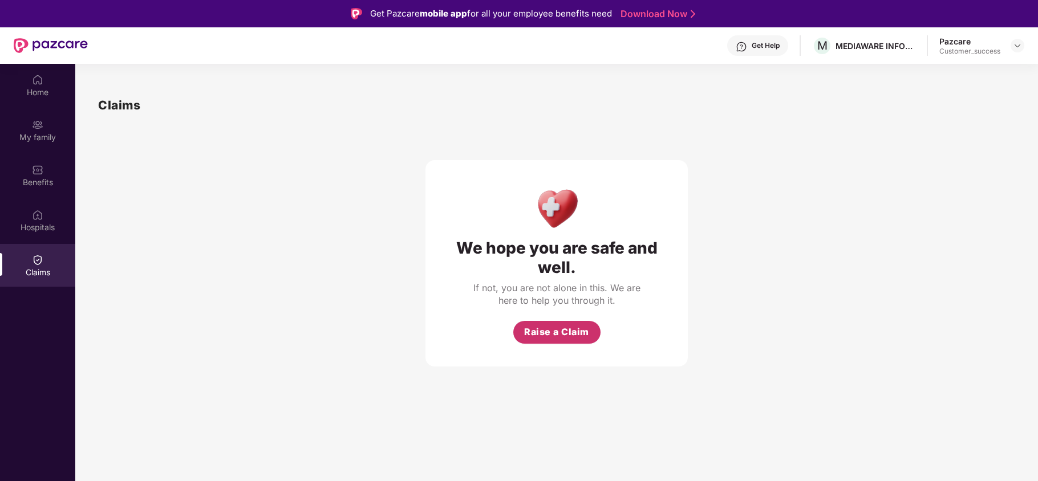
click at [545, 326] on span "Raise a Claim" at bounding box center [556, 332] width 65 height 14
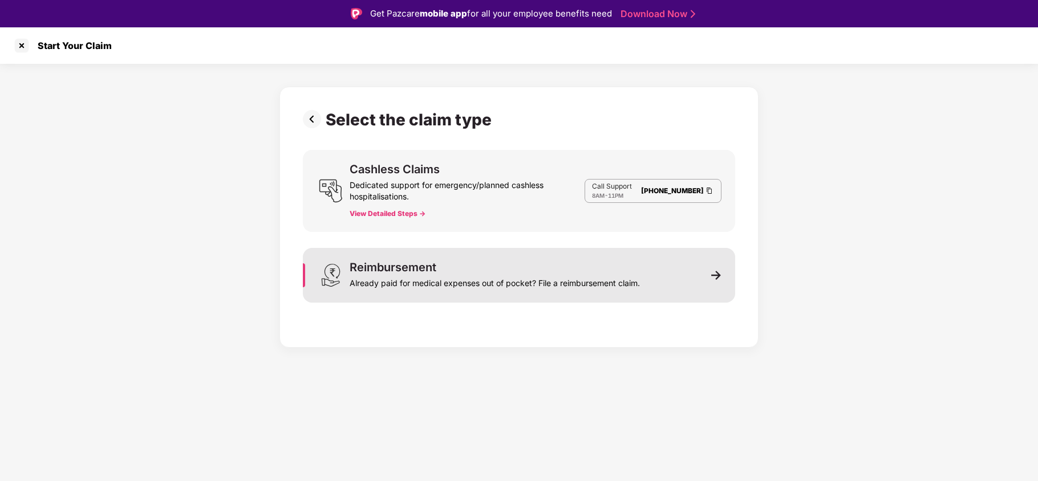
click at [524, 281] on div "Already paid for medical expenses out of pocket? File a reimbursement claim." at bounding box center [495, 281] width 290 height 16
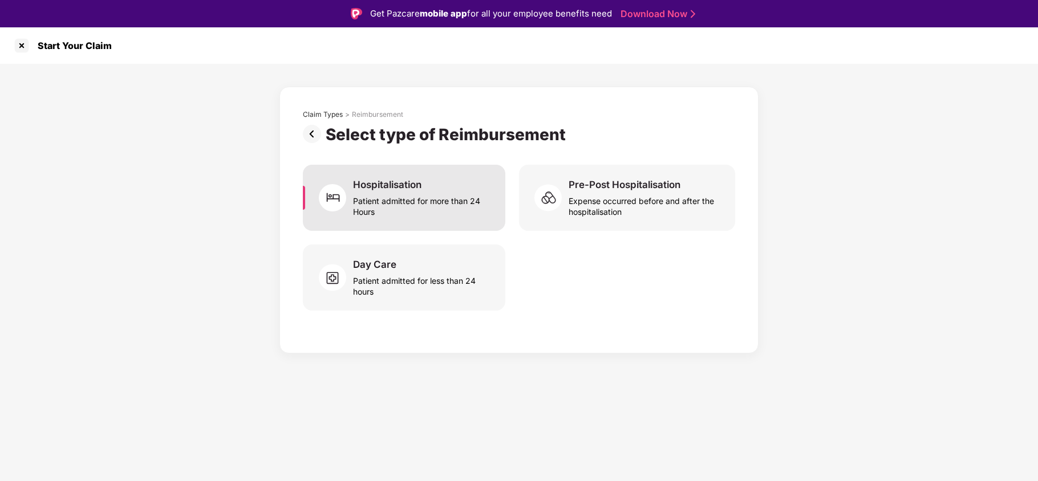
click at [434, 190] on div "Hospitalisation Patient admitted for more than 24 Hours" at bounding box center [422, 198] width 139 height 39
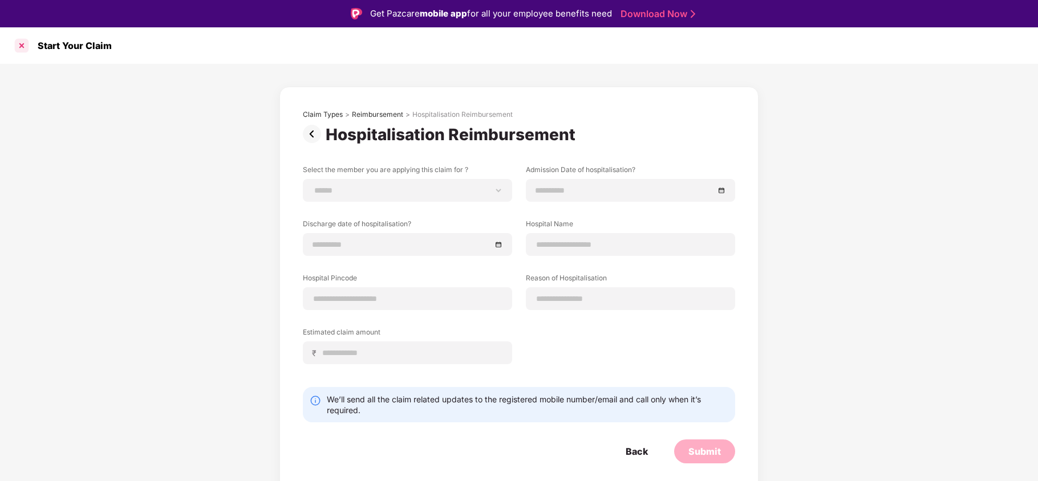
click at [23, 48] on div at bounding box center [22, 46] width 18 height 18
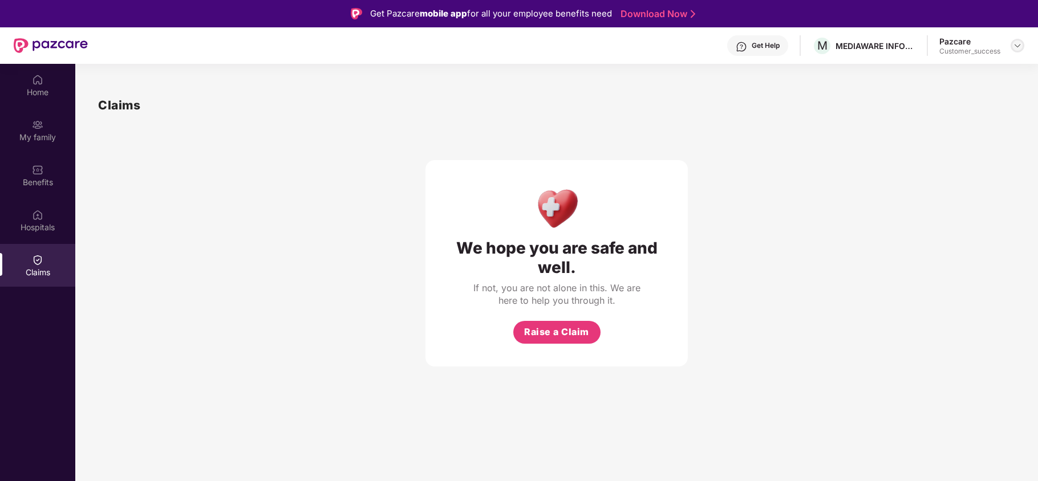
click at [1018, 51] on div at bounding box center [1018, 46] width 14 height 14
click at [993, 68] on div "Switch to partner view" at bounding box center [964, 73] width 148 height 22
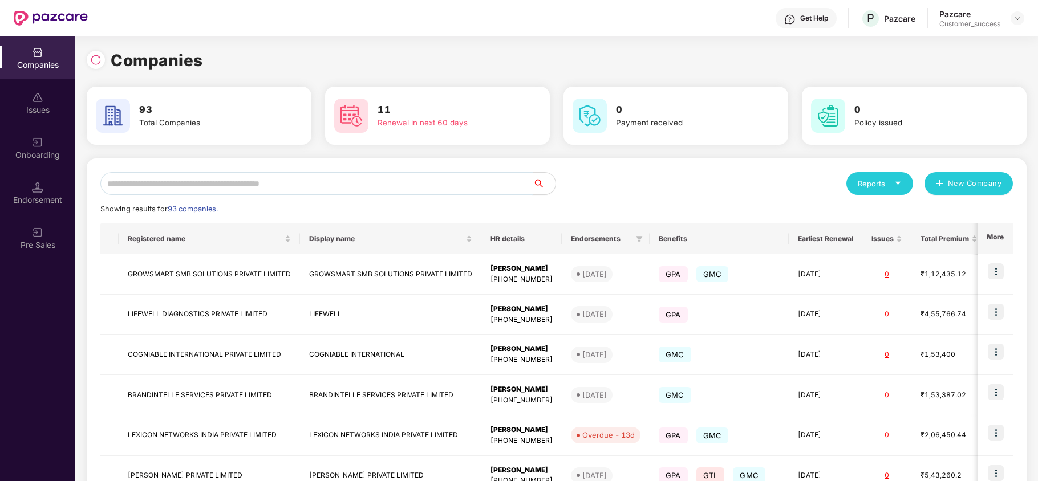
click at [244, 174] on input "text" at bounding box center [316, 183] width 432 height 23
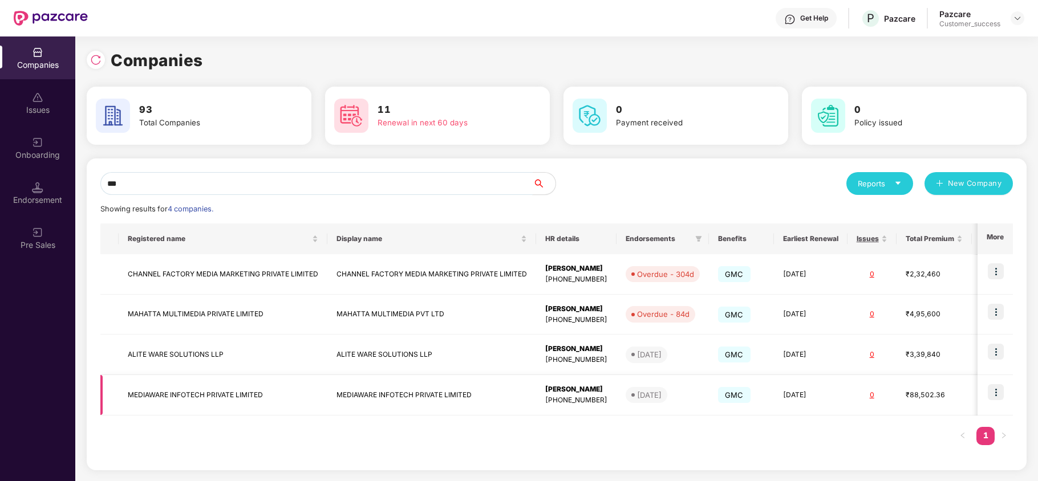
type input "***"
click at [998, 393] on img at bounding box center [996, 392] width 16 height 16
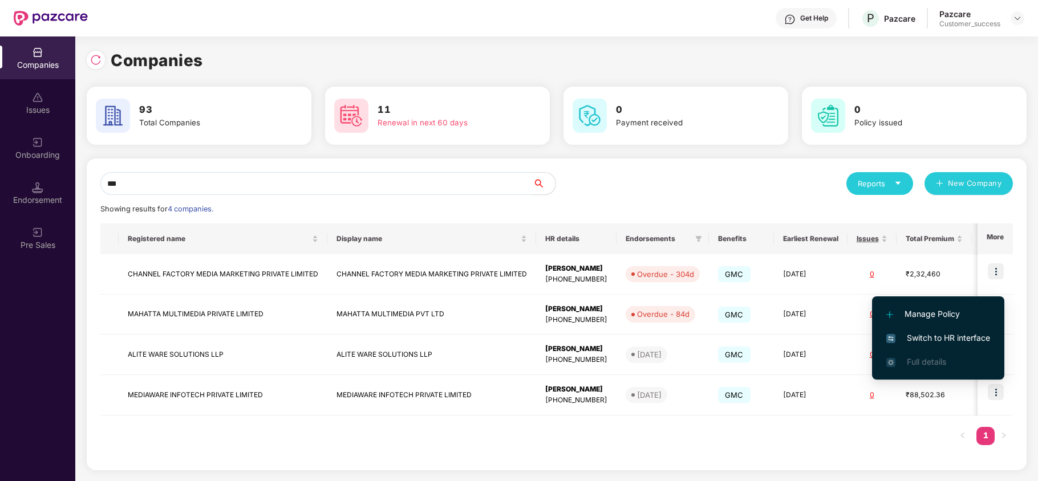
click at [938, 332] on span "Switch to HR interface" at bounding box center [938, 338] width 104 height 13
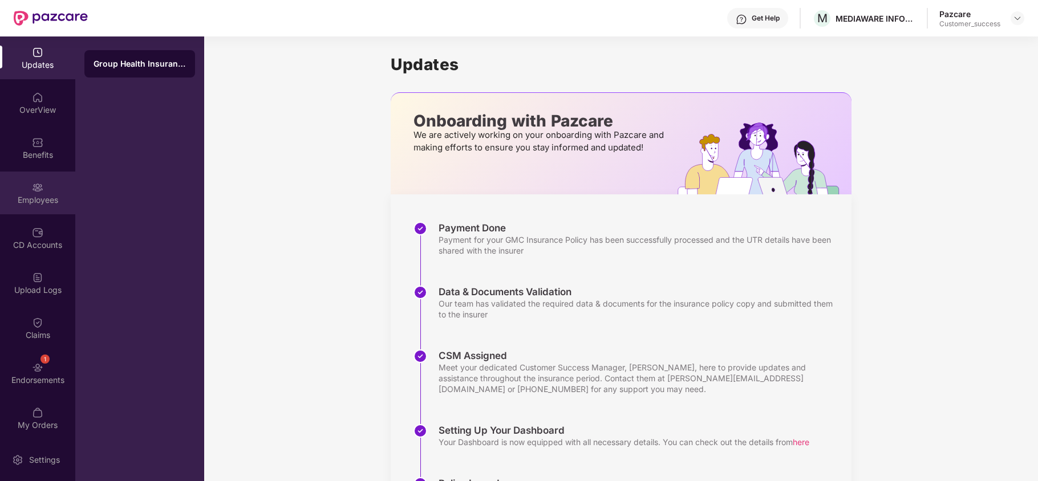
click at [10, 199] on div "Employees" at bounding box center [37, 200] width 75 height 11
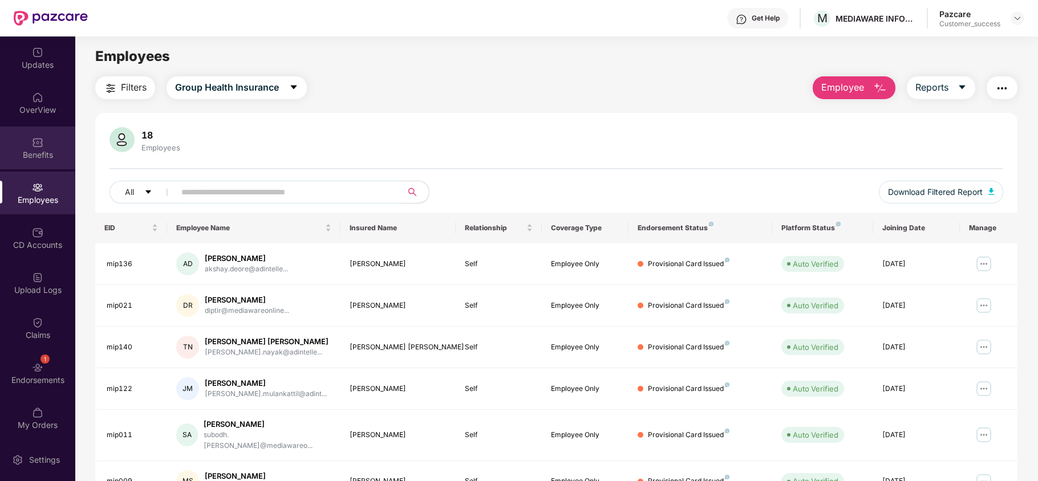
click at [26, 148] on div "Benefits" at bounding box center [37, 148] width 75 height 43
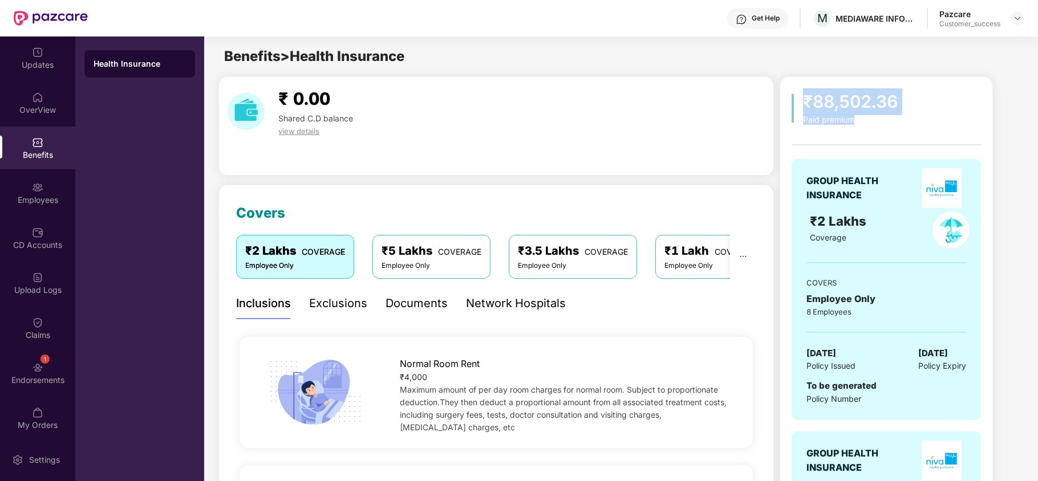
drag, startPoint x: 790, startPoint y: 90, endPoint x: 879, endPoint y: 118, distance: 93.7
click at [400, 306] on div "Documents" at bounding box center [417, 304] width 62 height 18
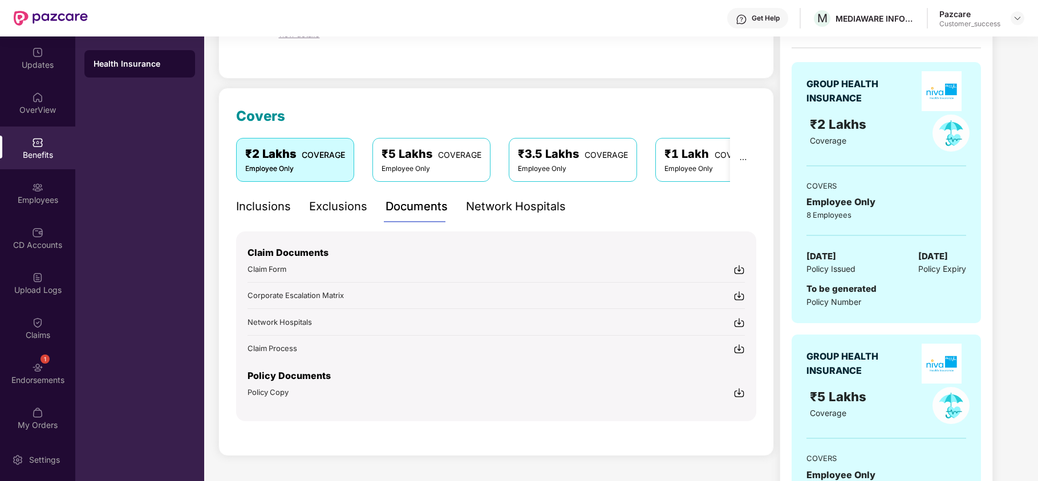
scroll to position [98, 0]
click at [469, 205] on div "Network Hospitals" at bounding box center [516, 206] width 100 height 18
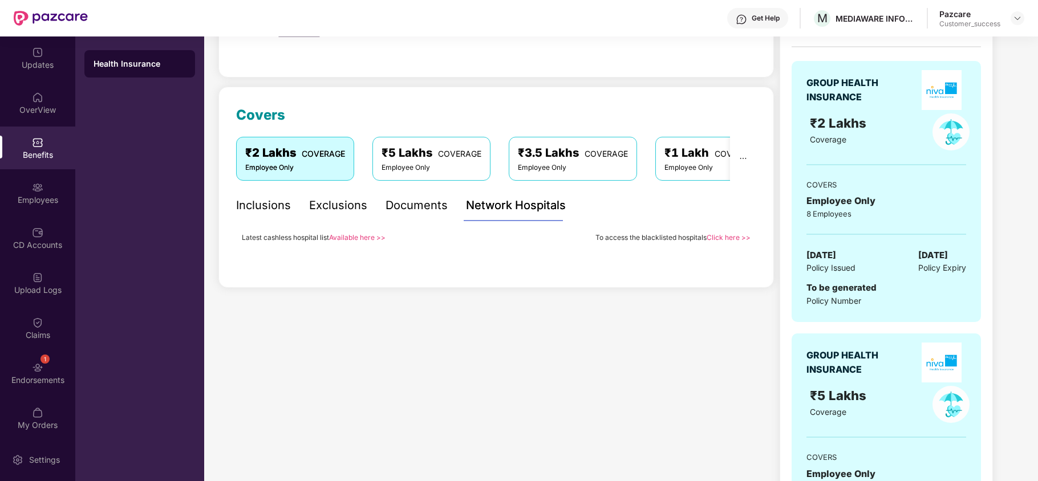
scroll to position [0, 0]
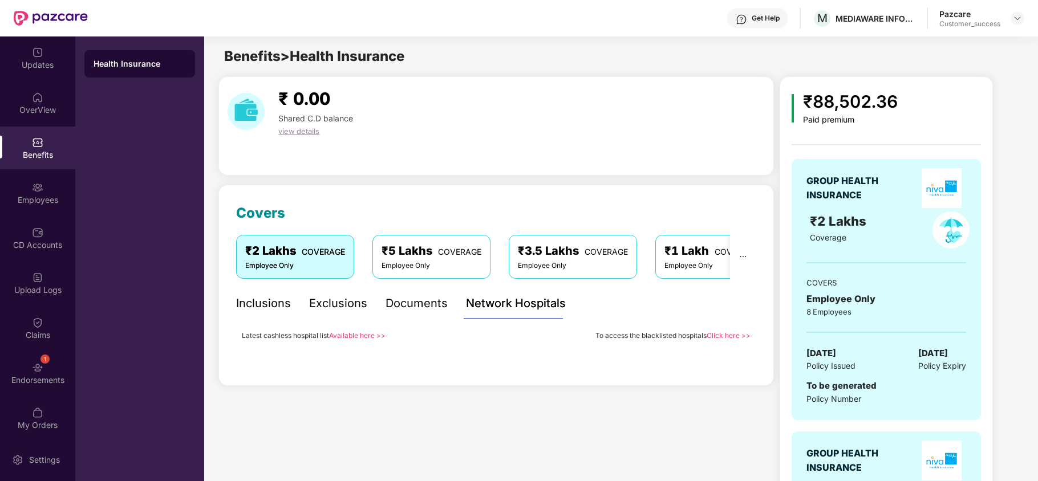
click at [402, 238] on div "₹5 Lakhs COVERAGE Employee Only" at bounding box center [432, 256] width 118 height 43
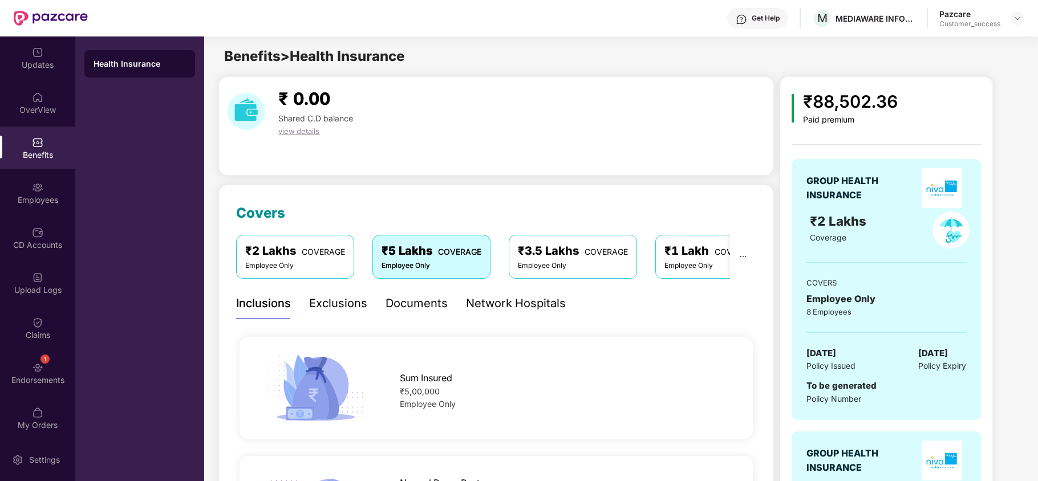
click at [545, 266] on div "Employee Only" at bounding box center [573, 266] width 110 height 11
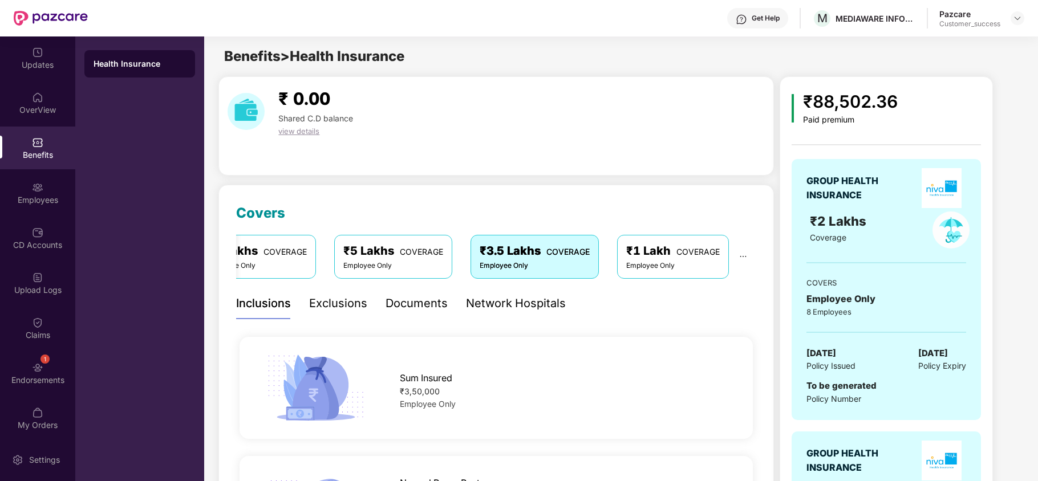
click at [407, 259] on div "₹5 Lakhs COVERAGE" at bounding box center [393, 251] width 100 height 18
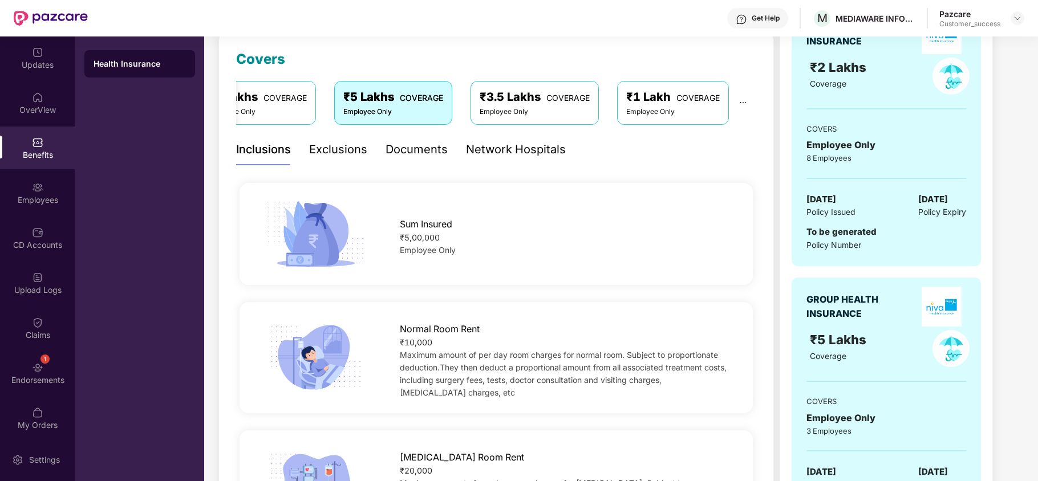
scroll to position [155, 0]
drag, startPoint x: 402, startPoint y: 238, endPoint x: 451, endPoint y: 236, distance: 49.1
click at [451, 236] on div "₹5,00,000" at bounding box center [565, 236] width 330 height 13
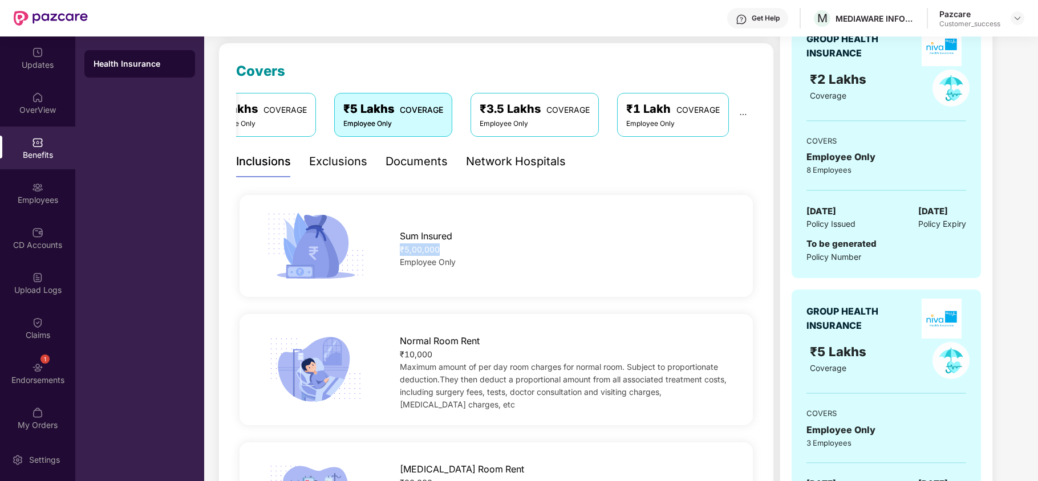
scroll to position [0, 0]
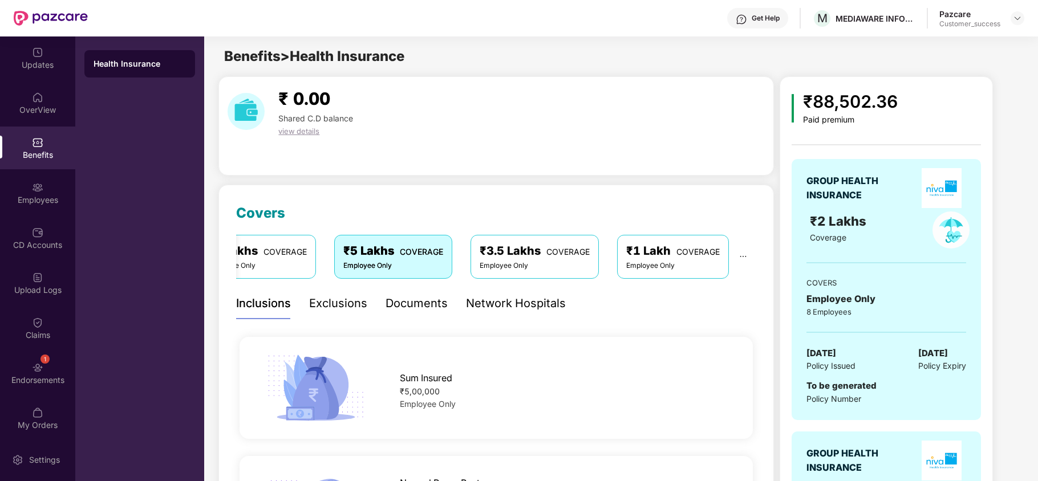
click at [495, 254] on div "₹3.5 Lakhs COVERAGE" at bounding box center [535, 251] width 110 height 18
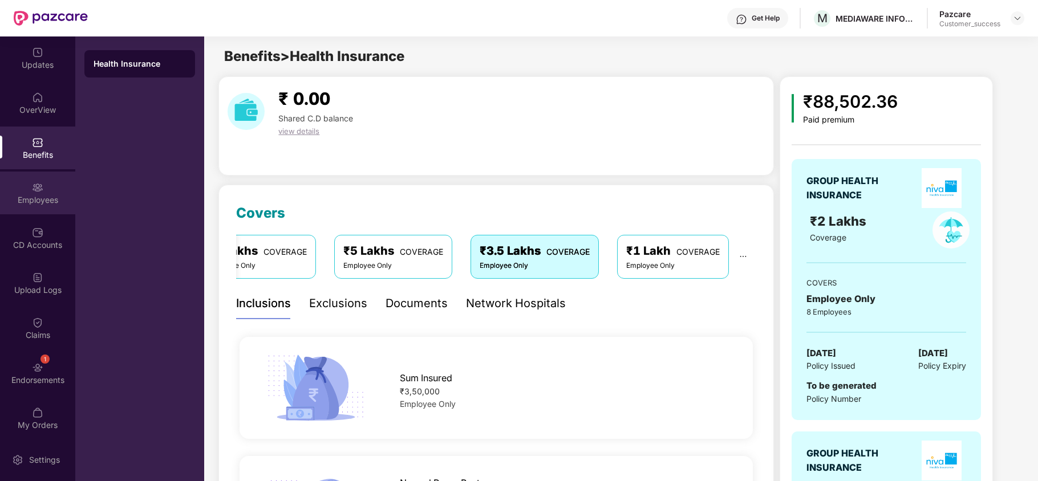
click at [35, 202] on div "Employees" at bounding box center [37, 200] width 75 height 11
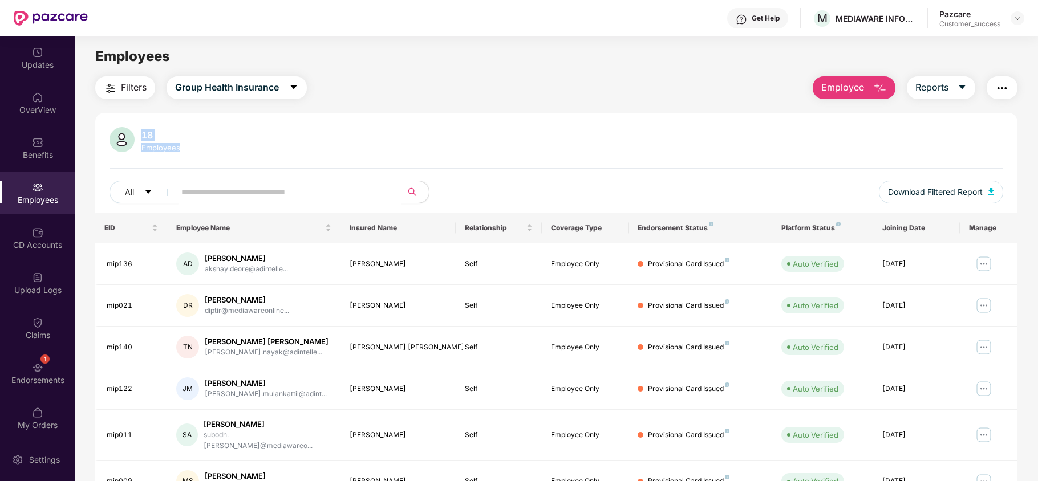
drag, startPoint x: 141, startPoint y: 136, endPoint x: 190, endPoint y: 151, distance: 50.7
click at [190, 151] on div "18 Employees" at bounding box center [557, 140] width 894 height 27
click at [861, 87] on span "Employee" at bounding box center [842, 87] width 43 height 14
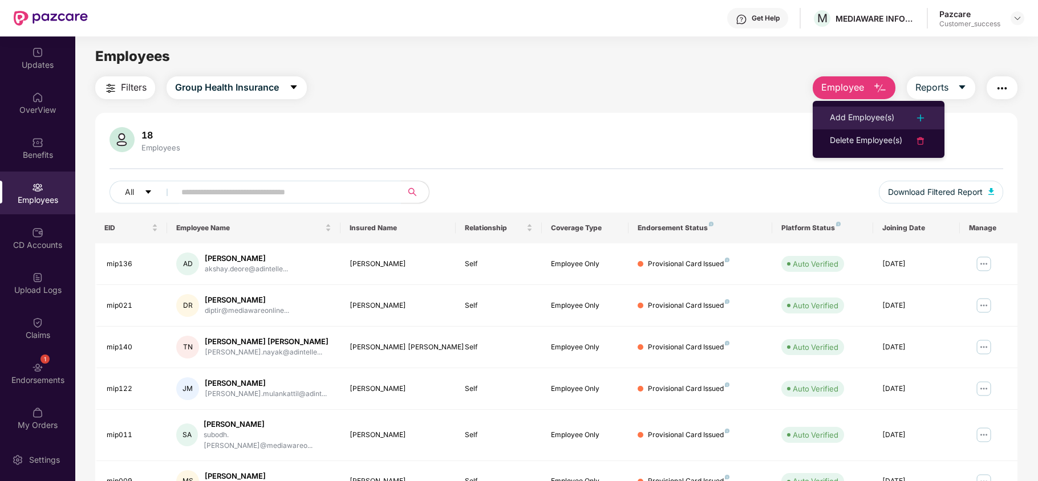
click at [869, 115] on div "Add Employee(s)" at bounding box center [862, 118] width 64 height 14
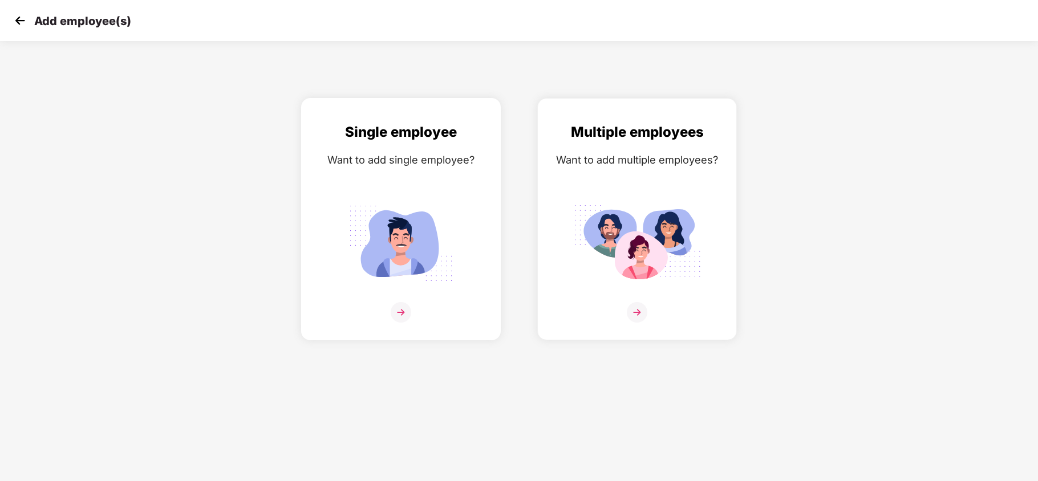
click at [391, 183] on div "Single employee Want to add single employee?" at bounding box center [401, 230] width 176 height 216
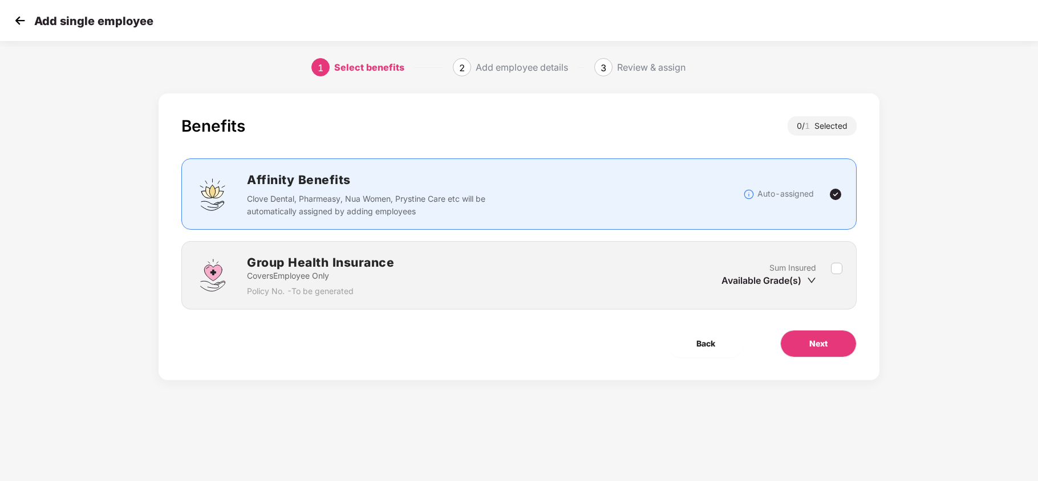
click at [16, 22] on img at bounding box center [19, 20] width 17 height 17
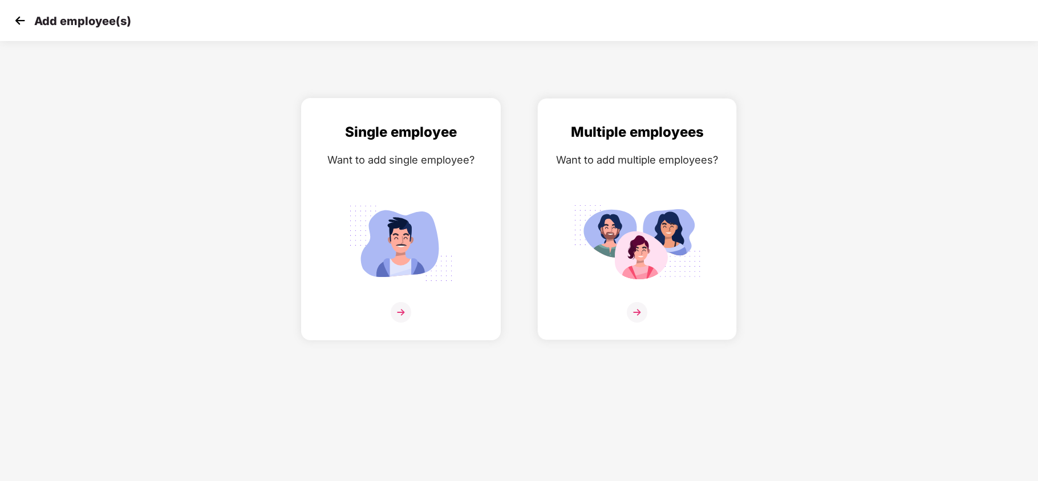
click at [369, 207] on img at bounding box center [401, 243] width 128 height 89
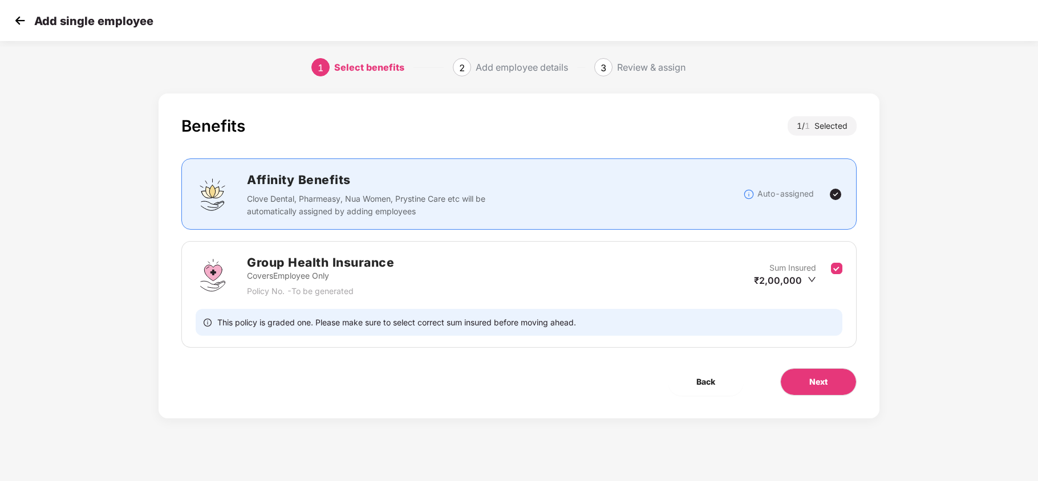
click at [838, 322] on div "This policy is graded one. Please make sure to select correct sum insured befor…" at bounding box center [519, 322] width 647 height 27
click at [825, 380] on span "Next" at bounding box center [818, 382] width 18 height 13
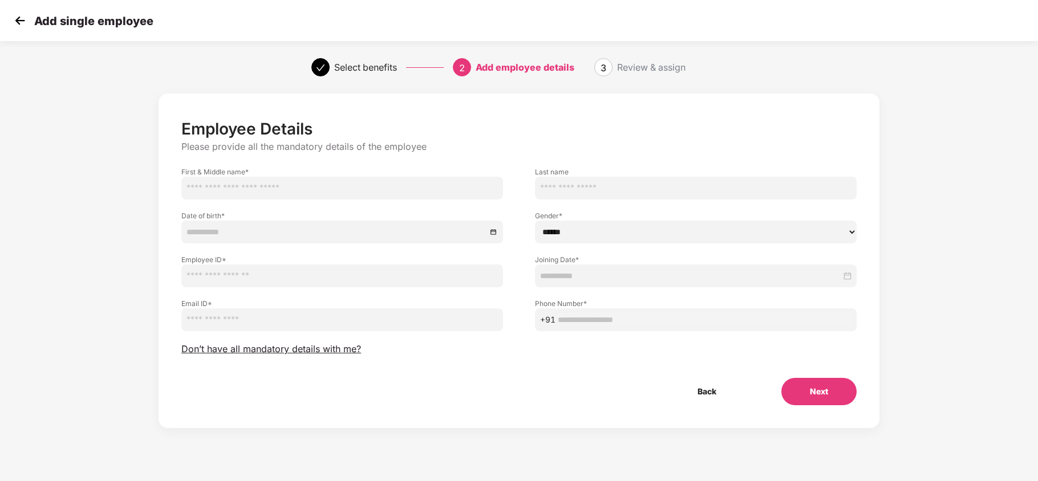
click at [23, 23] on img at bounding box center [19, 20] width 17 height 17
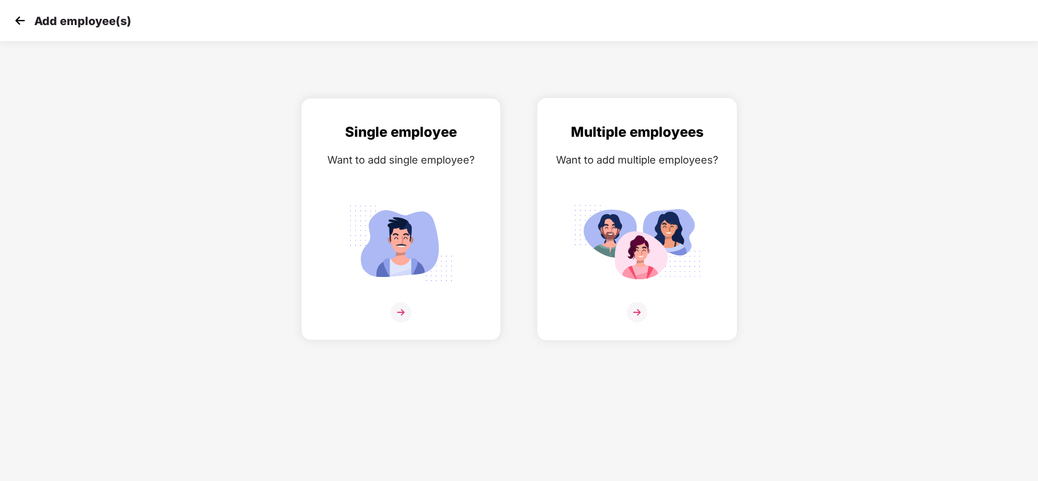
click at [618, 200] on img at bounding box center [637, 243] width 128 height 89
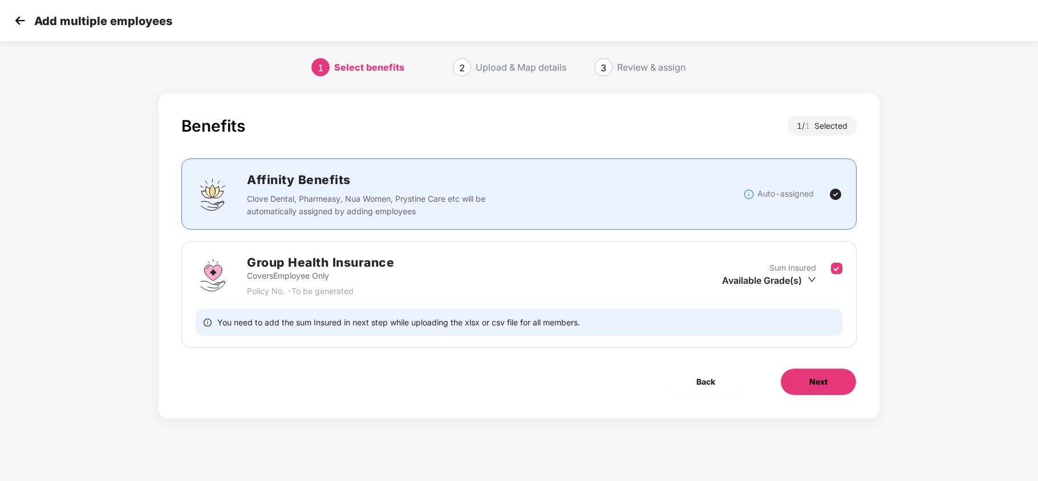
click at [819, 392] on button "Next" at bounding box center [818, 382] width 76 height 27
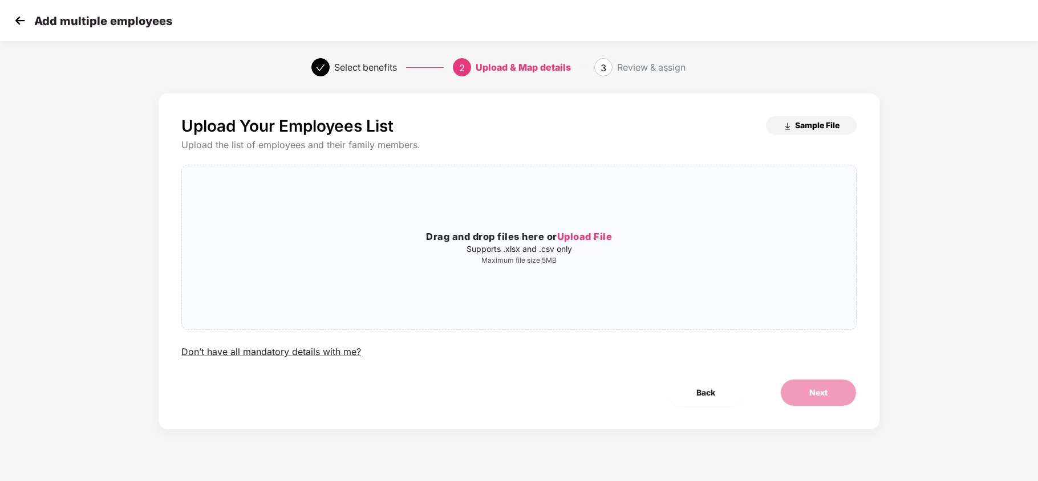
click at [806, 121] on span "Sample File" at bounding box center [817, 125] width 44 height 11
click at [16, 15] on img at bounding box center [19, 20] width 17 height 17
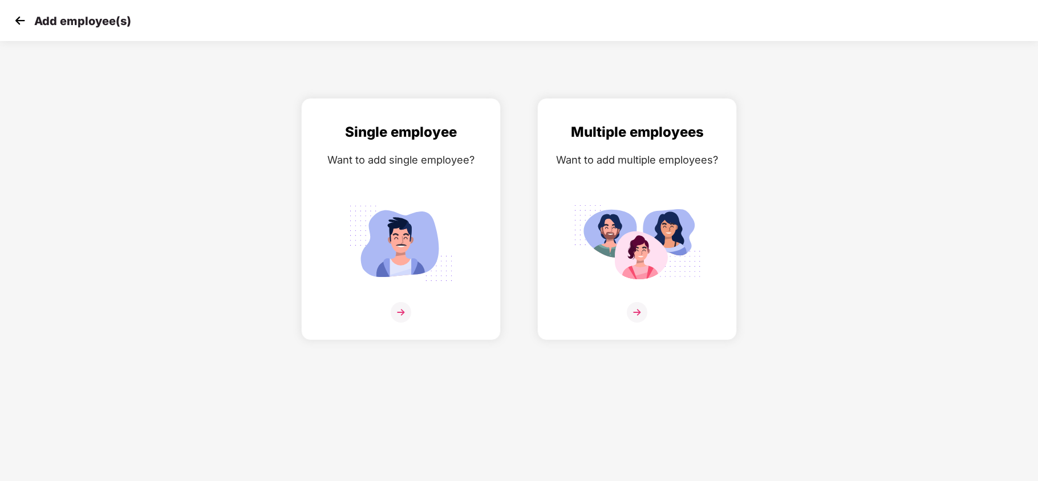
click at [25, 25] on img at bounding box center [19, 20] width 17 height 17
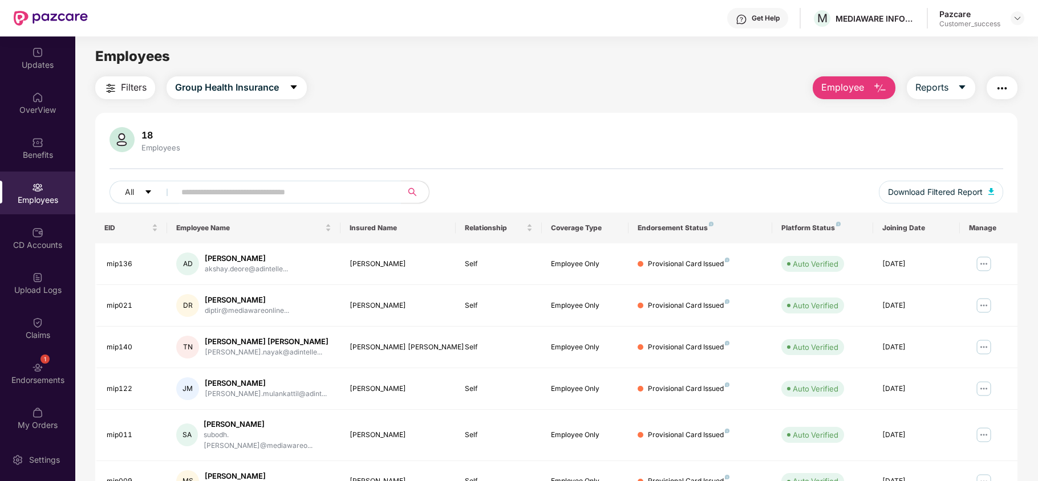
click at [847, 85] on span "Employee" at bounding box center [842, 87] width 43 height 14
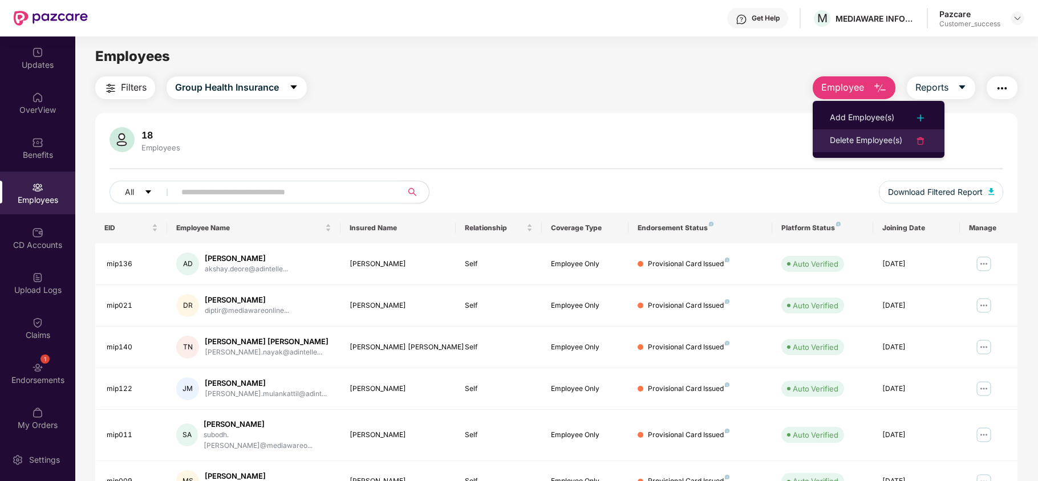
click at [847, 143] on div "Delete Employee(s)" at bounding box center [866, 141] width 72 height 14
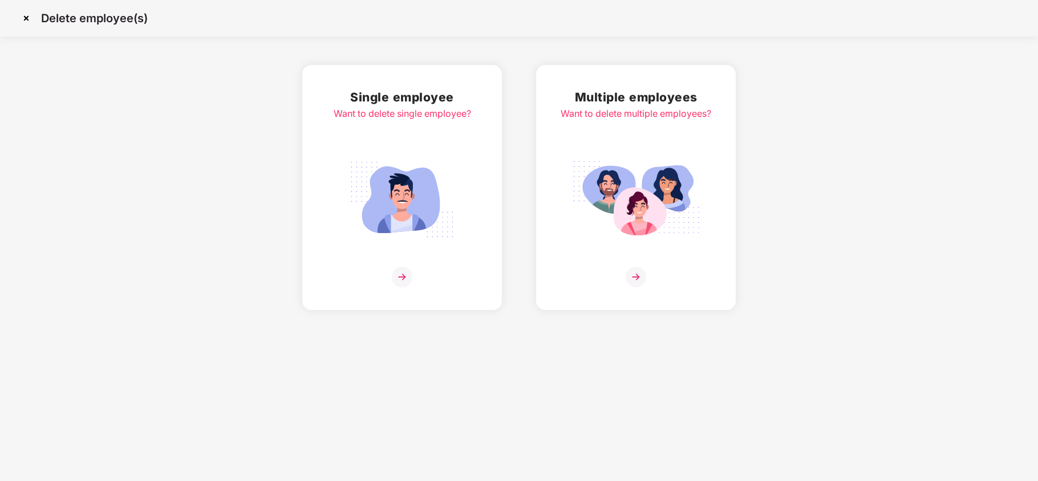
click at [409, 176] on img at bounding box center [402, 199] width 128 height 89
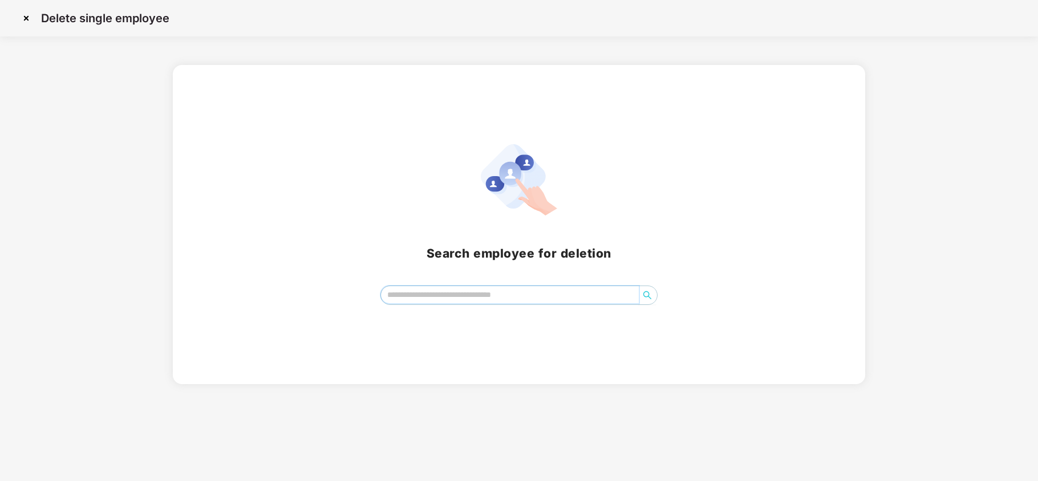
click at [448, 293] on input "search" at bounding box center [510, 294] width 258 height 17
type input "**"
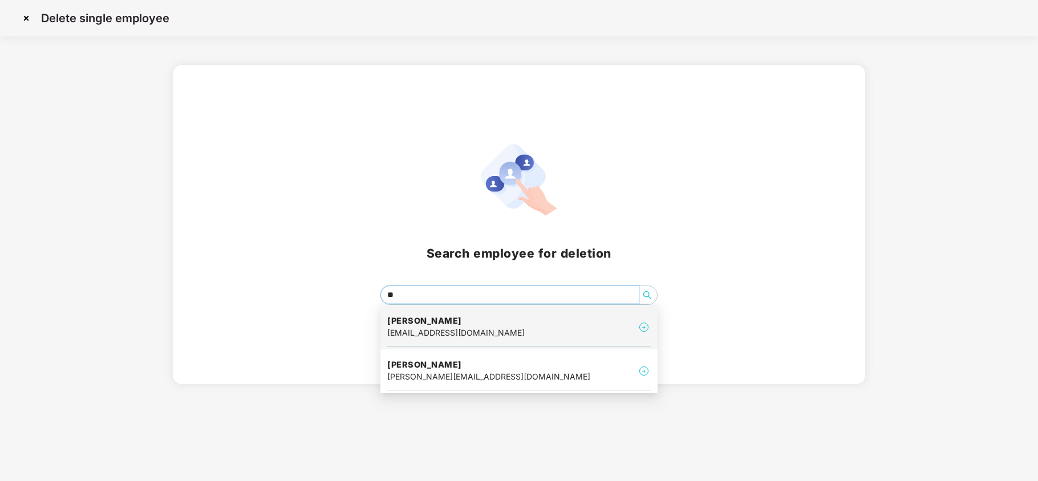
click at [440, 334] on div "[EMAIL_ADDRESS][DOMAIN_NAME]" at bounding box center [455, 333] width 137 height 13
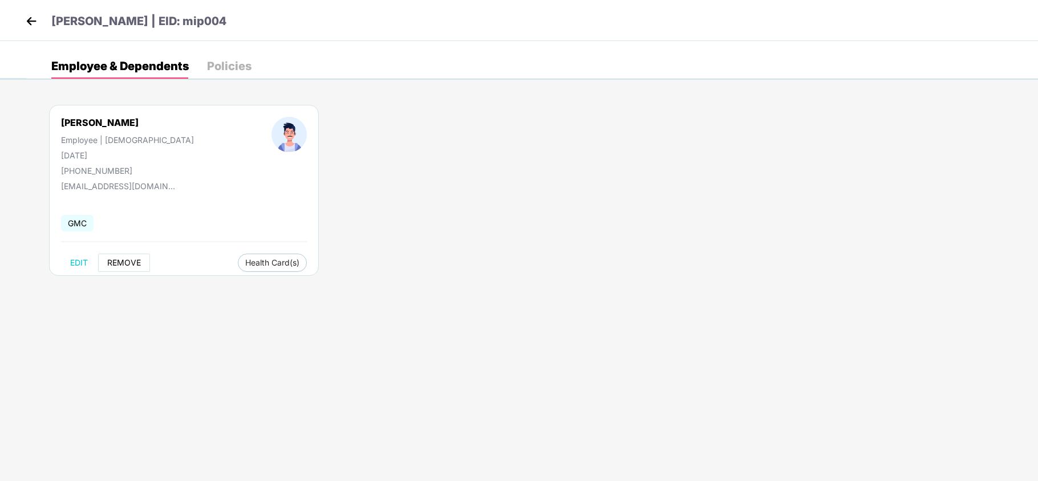
click at [126, 265] on span "REMOVE" at bounding box center [124, 262] width 34 height 9
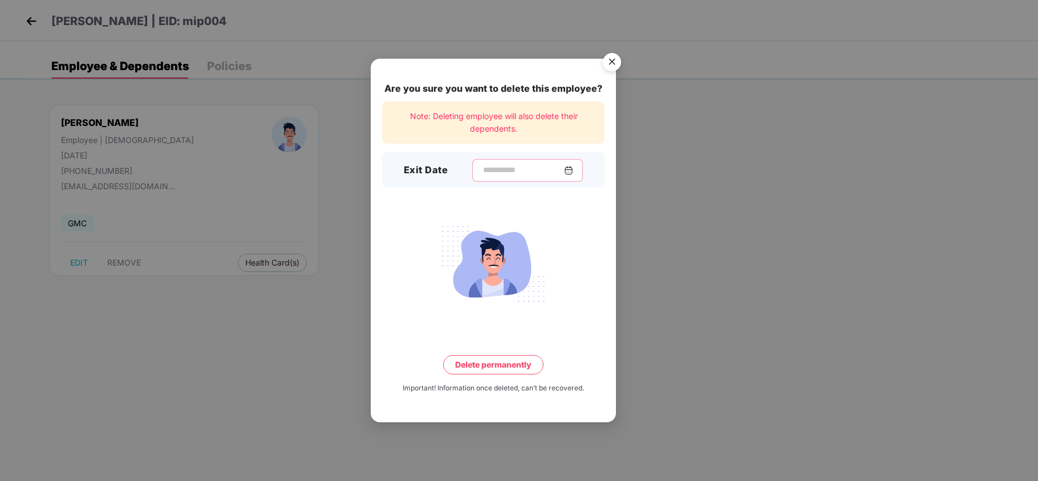
click at [503, 165] on input at bounding box center [523, 170] width 82 height 12
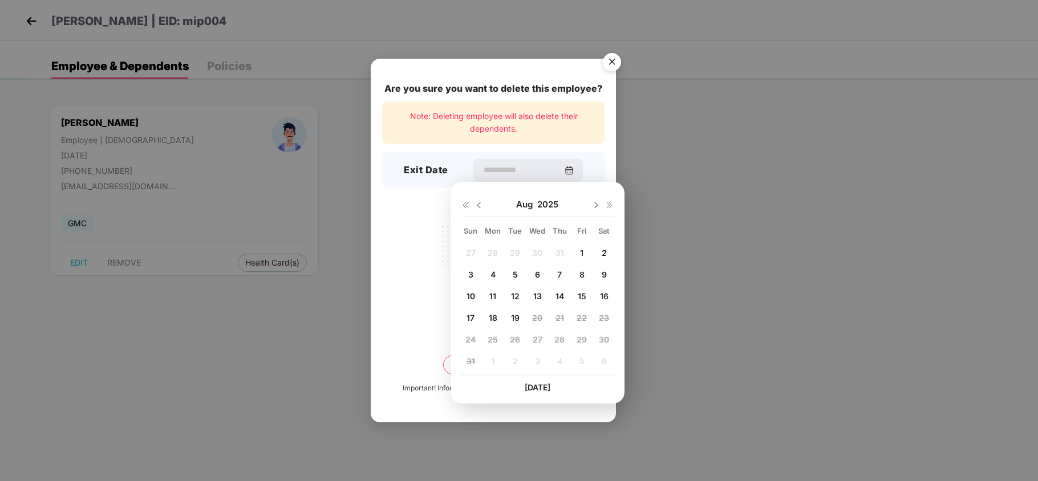
click at [411, 211] on div "Are you sure you want to delete this employee? Note: Deleting employee will als…" at bounding box center [493, 241] width 245 height 364
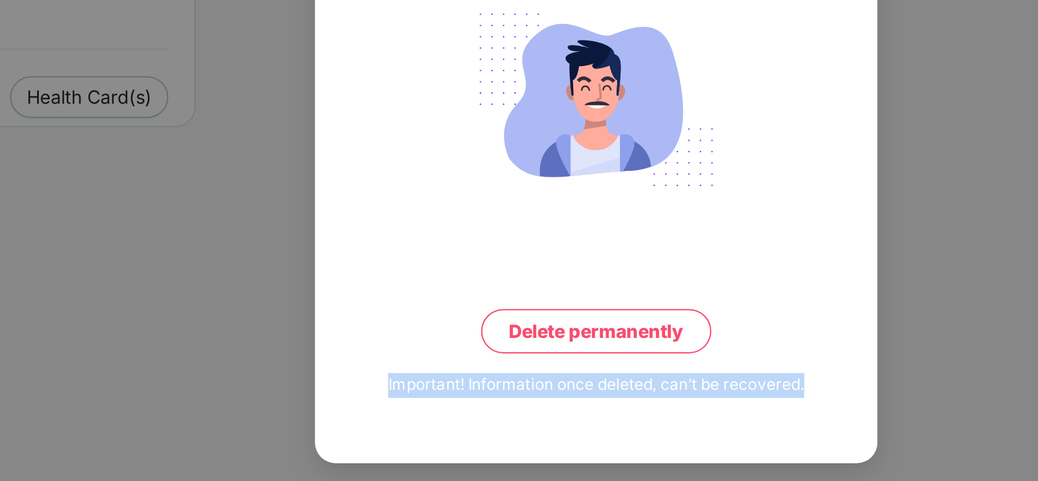
drag, startPoint x: 402, startPoint y: 390, endPoint x: 584, endPoint y: 392, distance: 181.4
click at [584, 392] on div "Important! Information once deleted, can’t be recovered." at bounding box center [493, 388] width 181 height 11
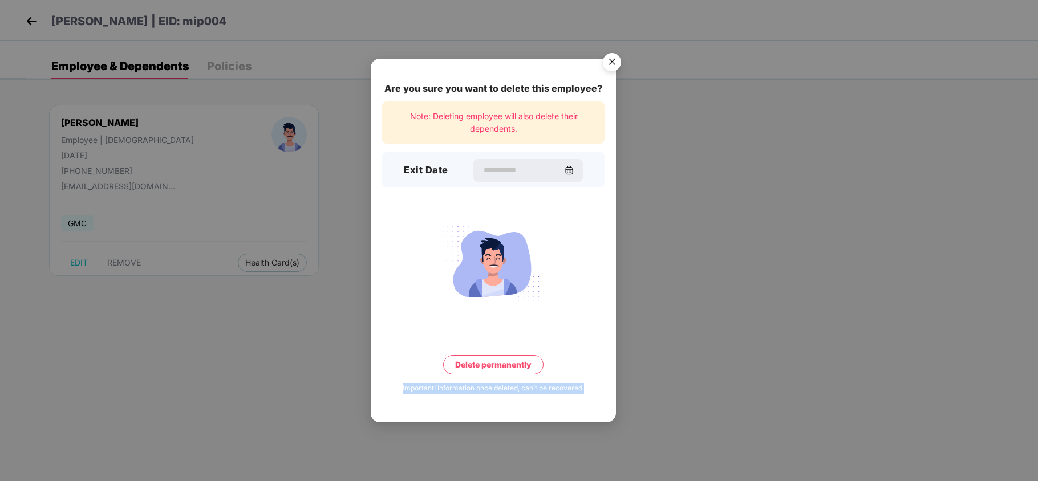
click at [612, 64] on img "Close" at bounding box center [612, 64] width 32 height 32
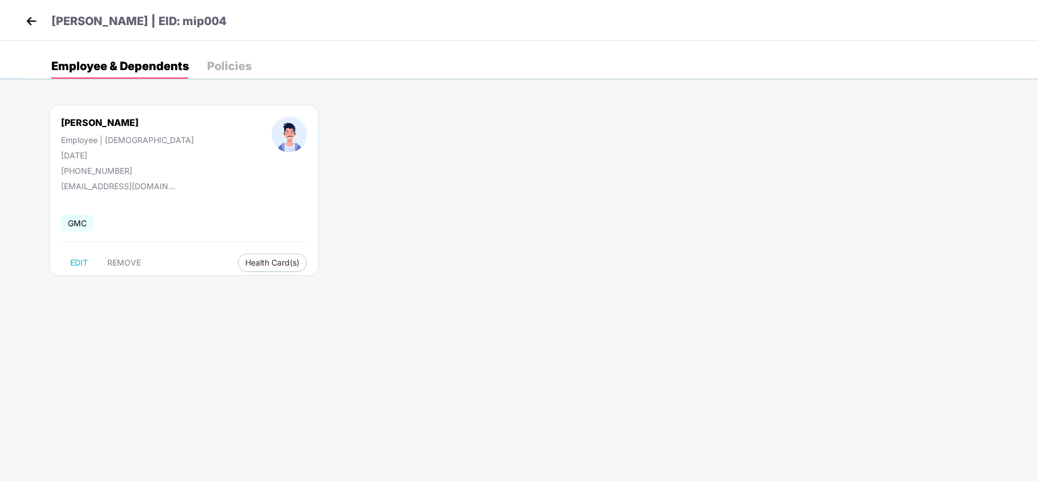
click at [23, 17] on img at bounding box center [31, 21] width 17 height 17
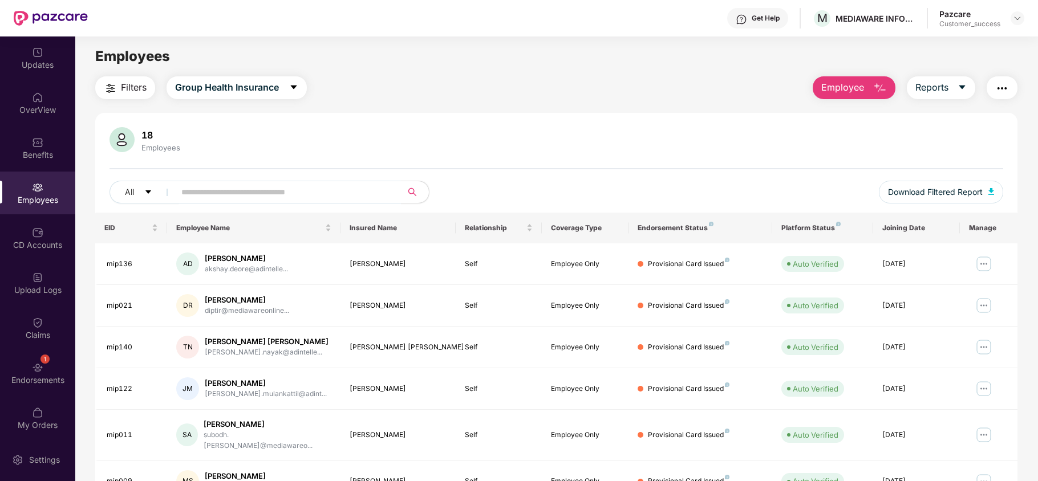
click at [859, 94] on span "Employee" at bounding box center [842, 87] width 43 height 14
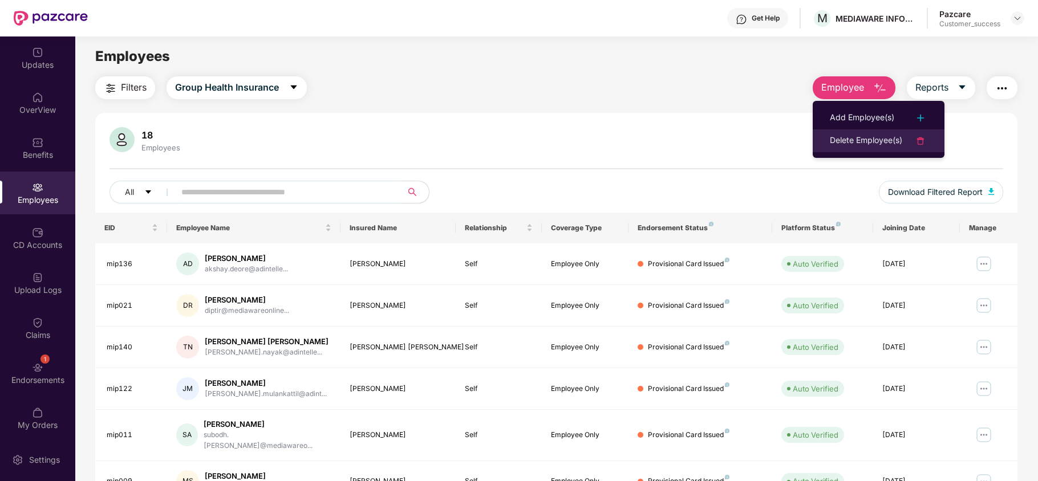
click at [852, 138] on div "Delete Employee(s)" at bounding box center [866, 141] width 72 height 14
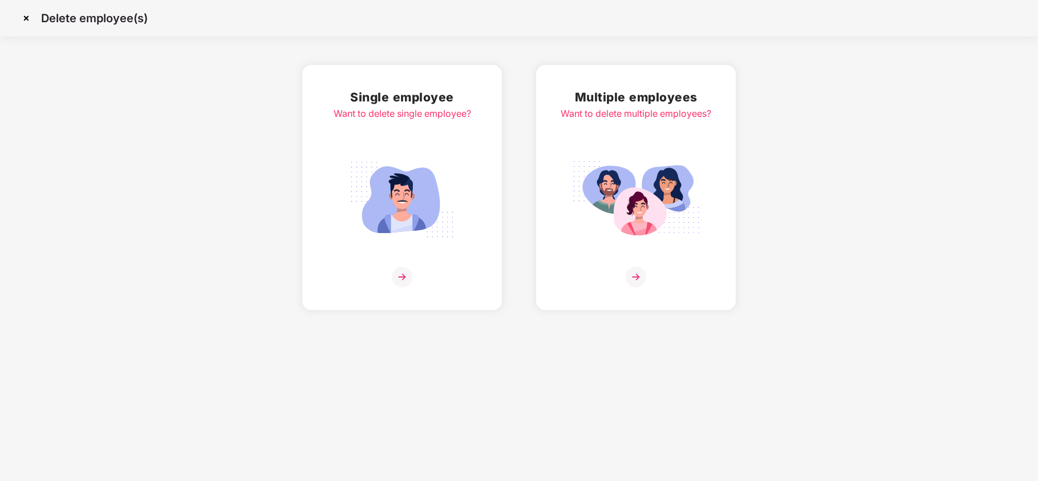
click at [620, 137] on div "Multiple employees Want to delete multiple employees?" at bounding box center [636, 188] width 151 height 200
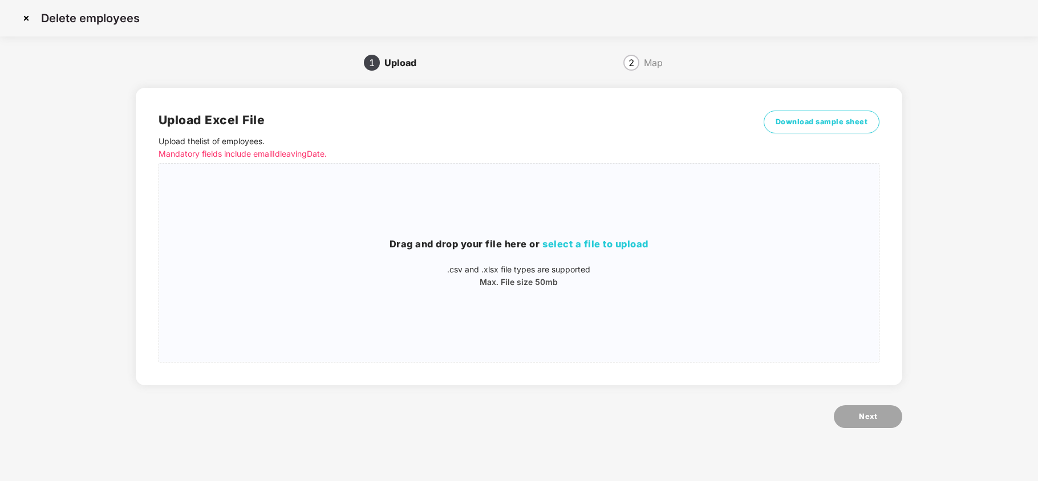
click at [27, 21] on img at bounding box center [26, 18] width 18 height 18
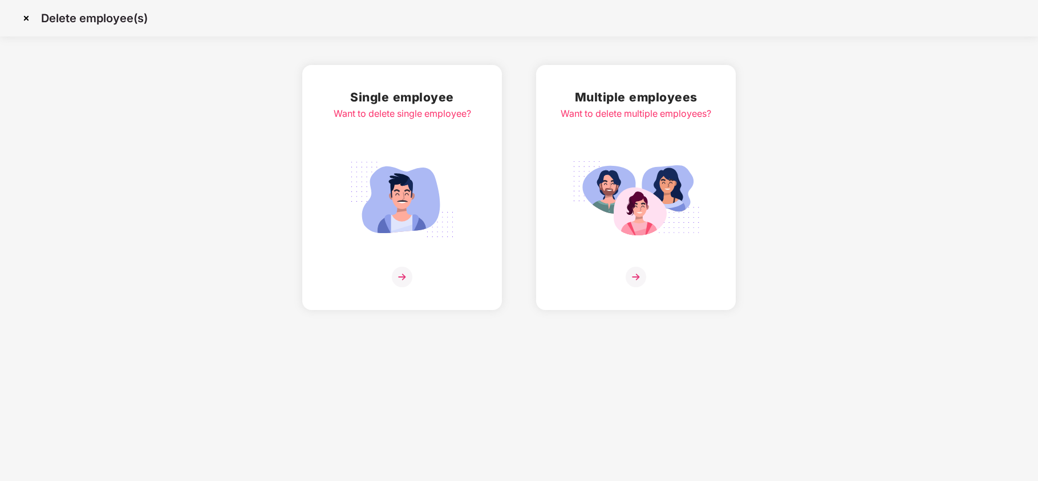
click at [30, 22] on img at bounding box center [26, 18] width 18 height 18
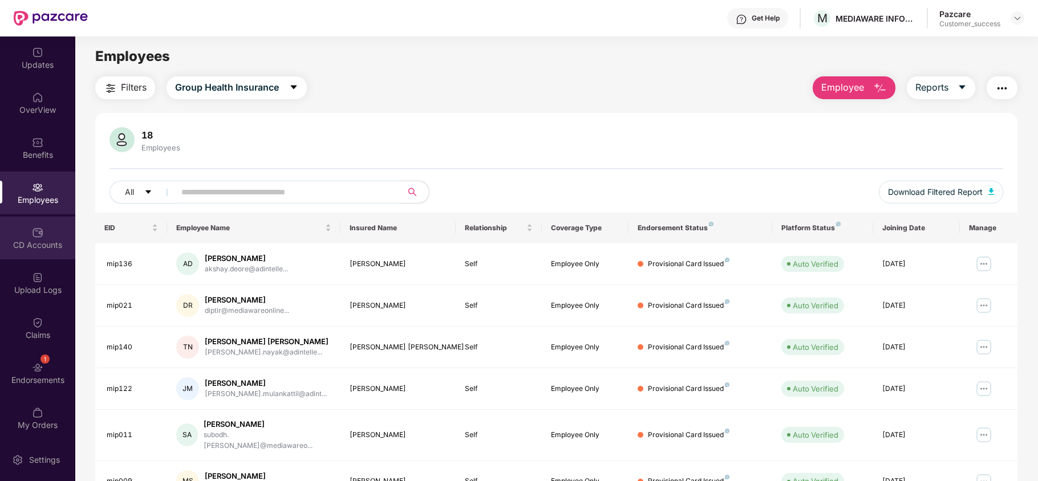
click at [17, 240] on div "CD Accounts" at bounding box center [37, 245] width 75 height 11
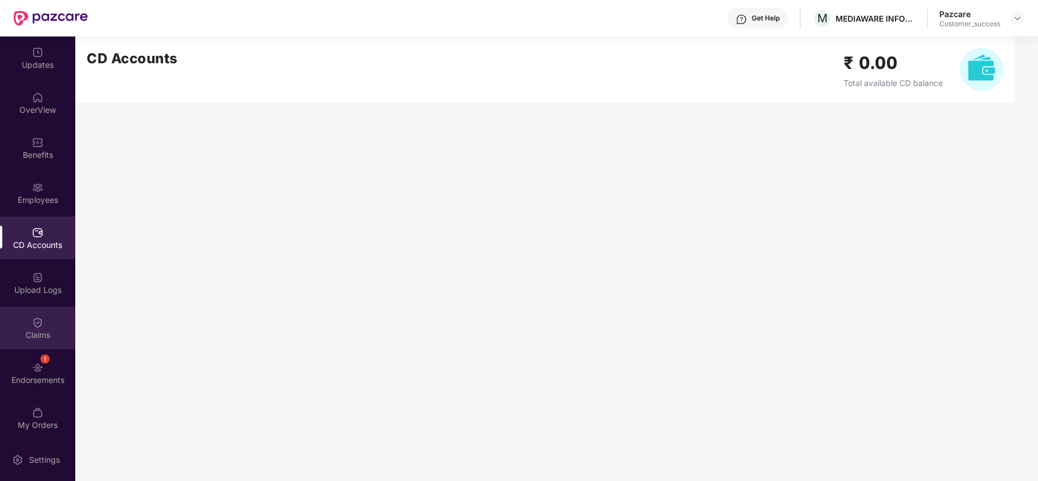
click at [26, 348] on div "Claims" at bounding box center [37, 328] width 75 height 43
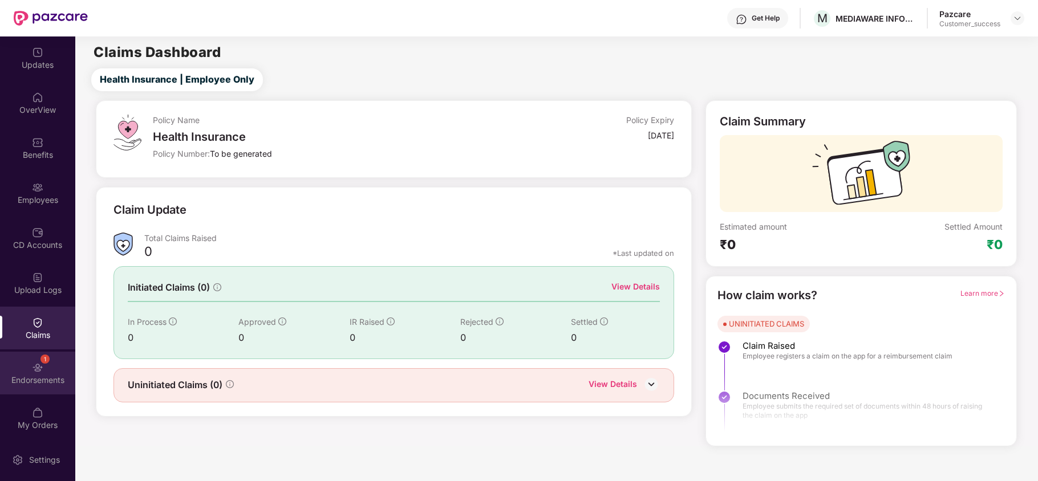
click at [23, 375] on div "Endorsements" at bounding box center [37, 380] width 75 height 11
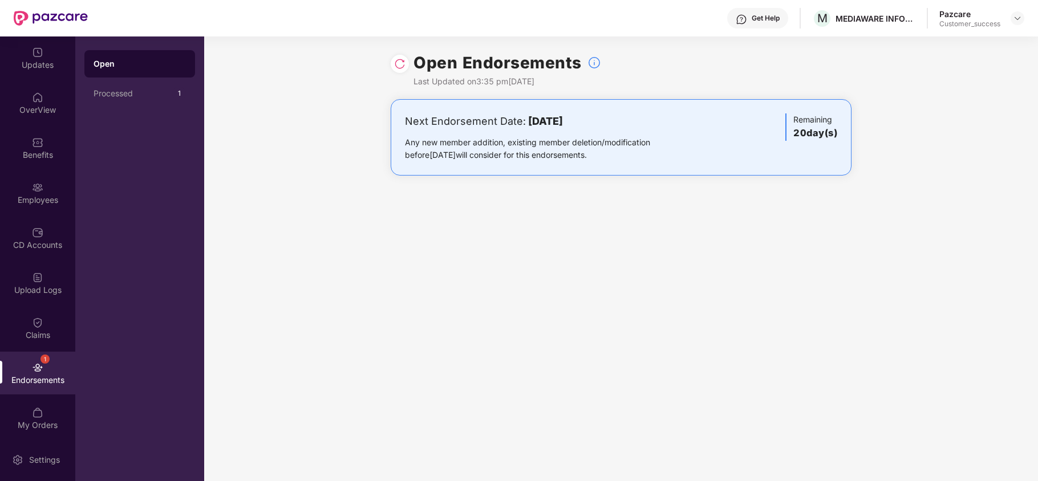
drag, startPoint x: 523, startPoint y: 120, endPoint x: 663, endPoint y: 158, distance: 145.4
click at [663, 158] on div "Next Endorsement Date: 08 September 2025 Any new member addition, existing memb…" at bounding box center [545, 138] width 281 height 48
click at [663, 158] on div "Any new member addition, existing member deletion/modification before 08 Septem…" at bounding box center [545, 148] width 281 height 25
click at [44, 185] on div "Employees" at bounding box center [37, 193] width 75 height 43
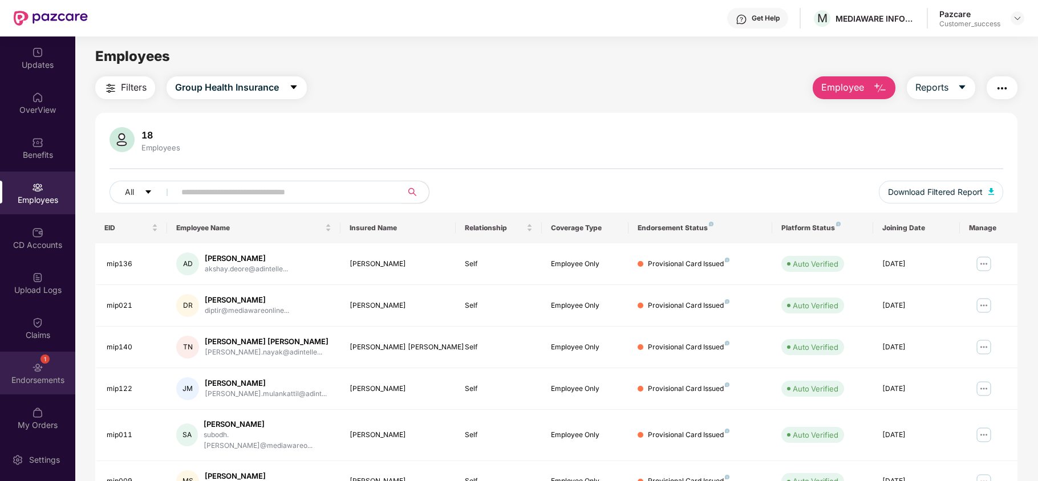
click at [37, 380] on div "Endorsements" at bounding box center [37, 380] width 75 height 11
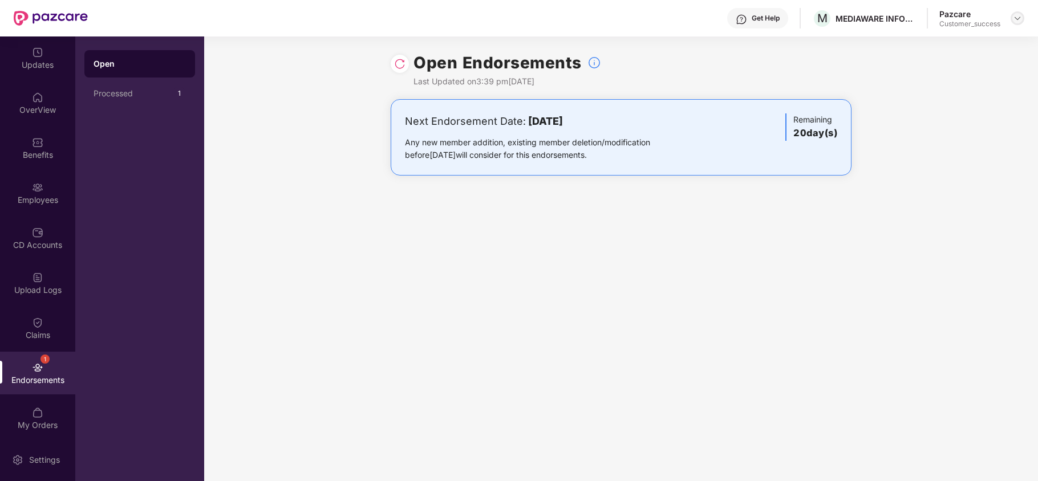
click at [1019, 23] on div at bounding box center [1018, 18] width 14 height 14
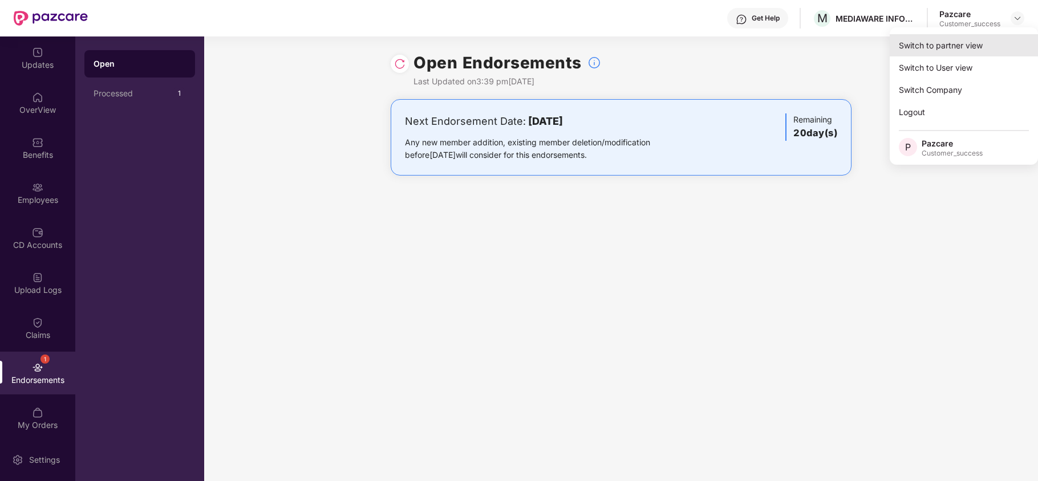
click at [975, 50] on div "Switch to partner view" at bounding box center [964, 45] width 148 height 22
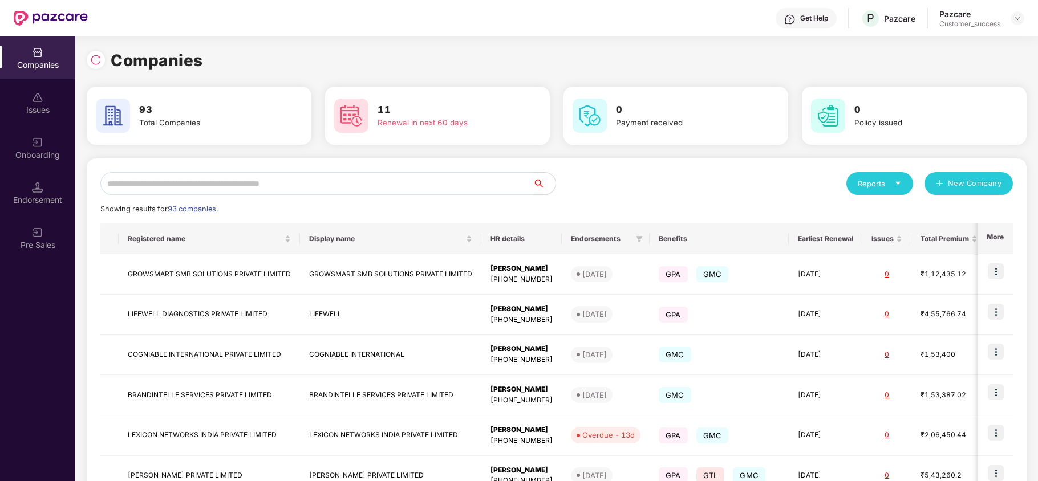
click at [352, 179] on input "text" at bounding box center [316, 183] width 432 height 23
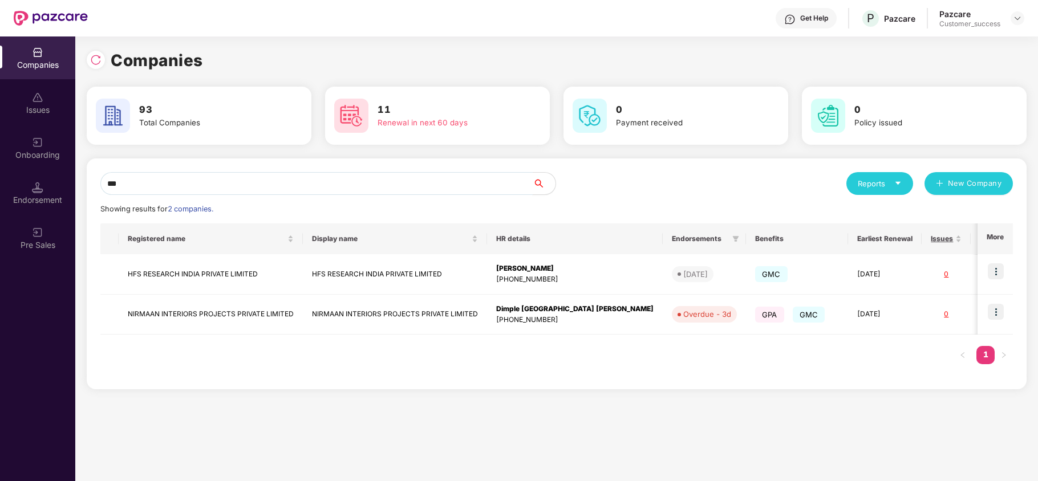
click at [252, 190] on input "***" at bounding box center [316, 183] width 432 height 23
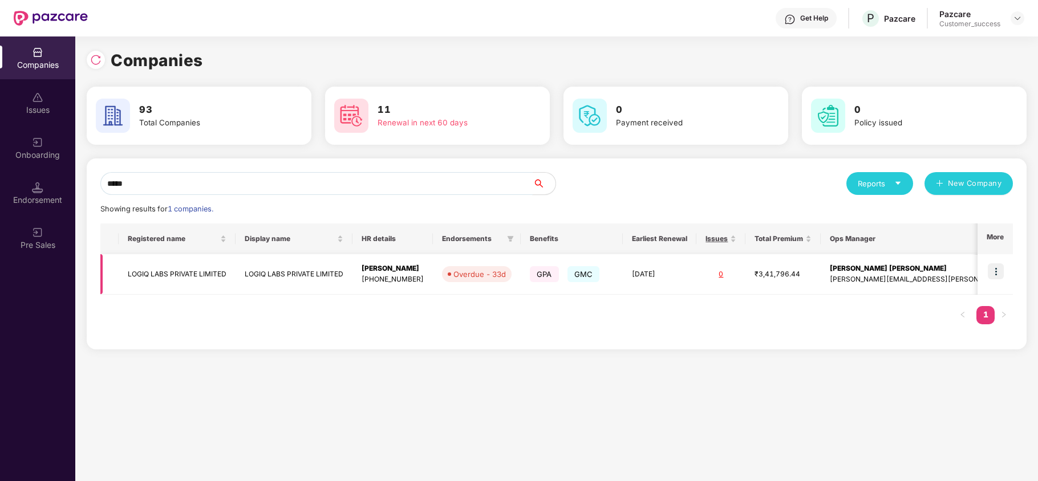
type input "*****"
click at [206, 272] on td "LOGIQ LABS PRIVATE LIMITED" at bounding box center [177, 274] width 117 height 41
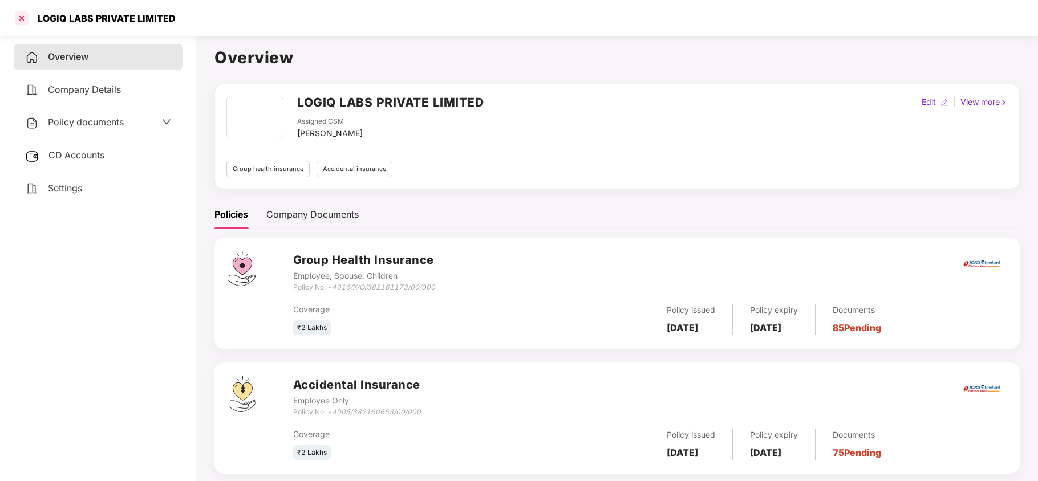
click at [26, 19] on div at bounding box center [22, 18] width 18 height 18
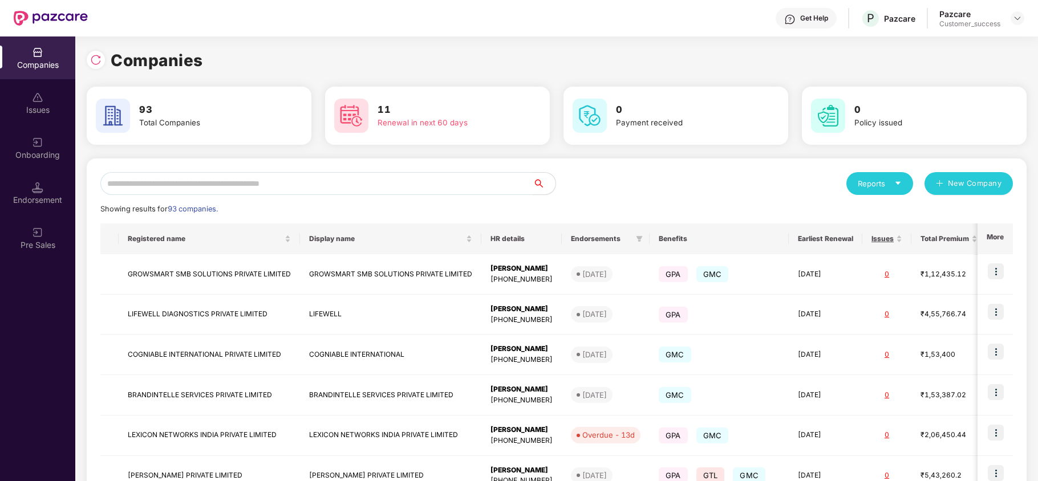
click at [303, 188] on input "text" at bounding box center [316, 183] width 432 height 23
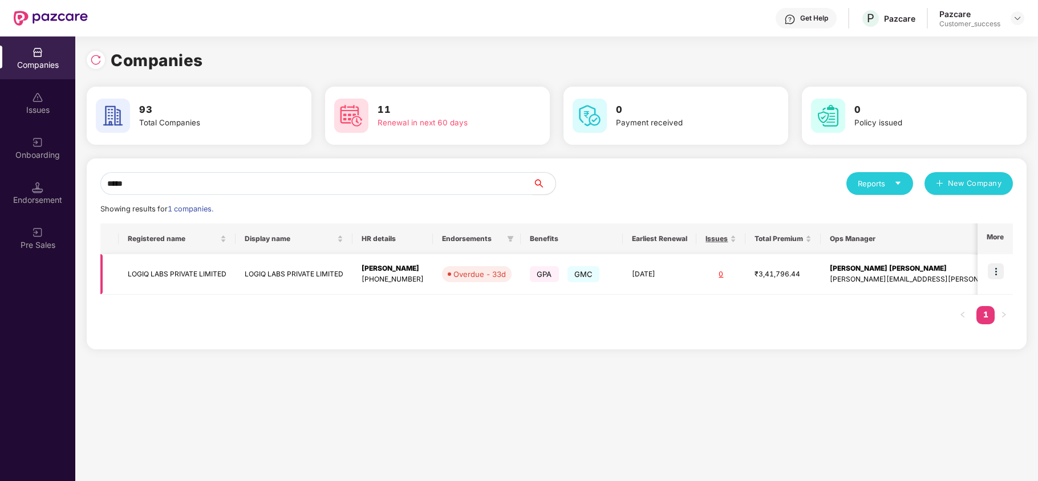
type input "*****"
click at [998, 272] on img at bounding box center [996, 272] width 16 height 16
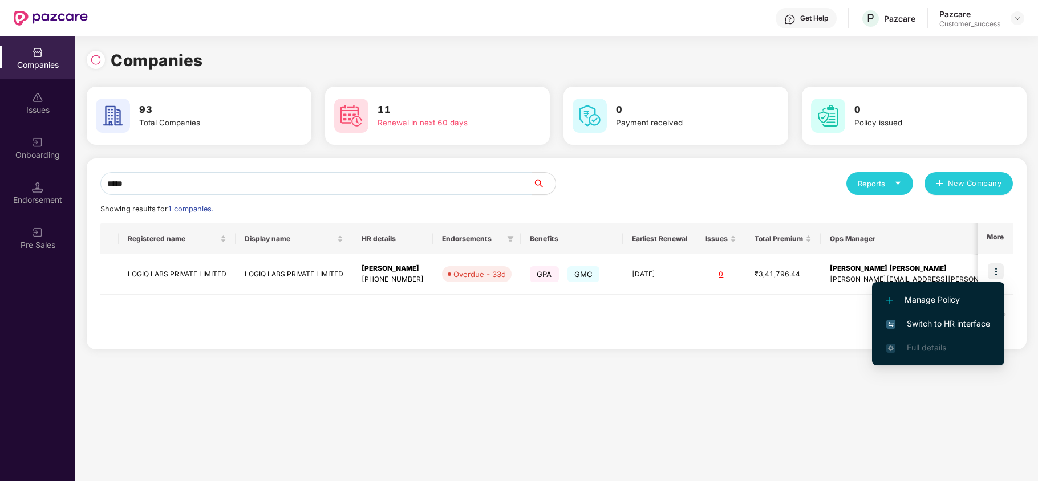
click at [953, 319] on span "Switch to HR interface" at bounding box center [938, 324] width 104 height 13
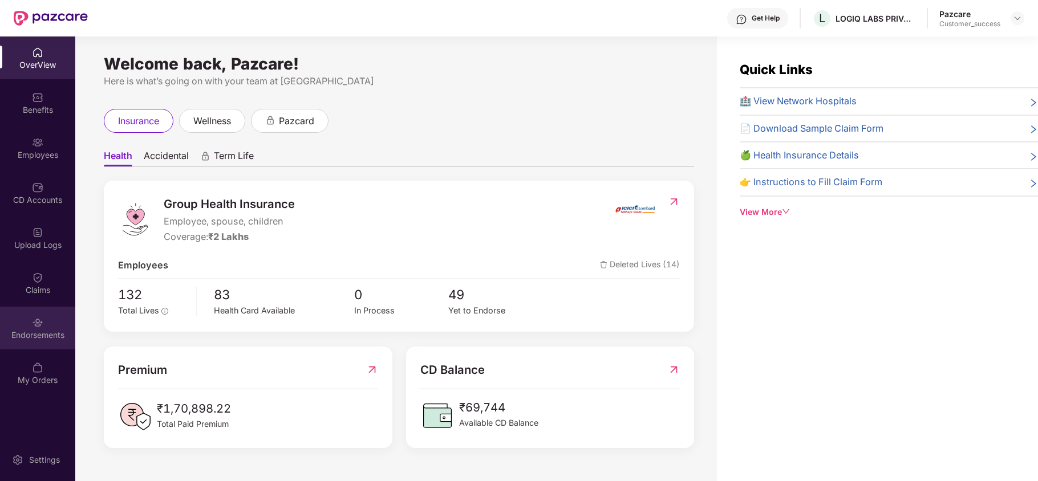
click at [30, 325] on div "Endorsements" at bounding box center [37, 328] width 75 height 43
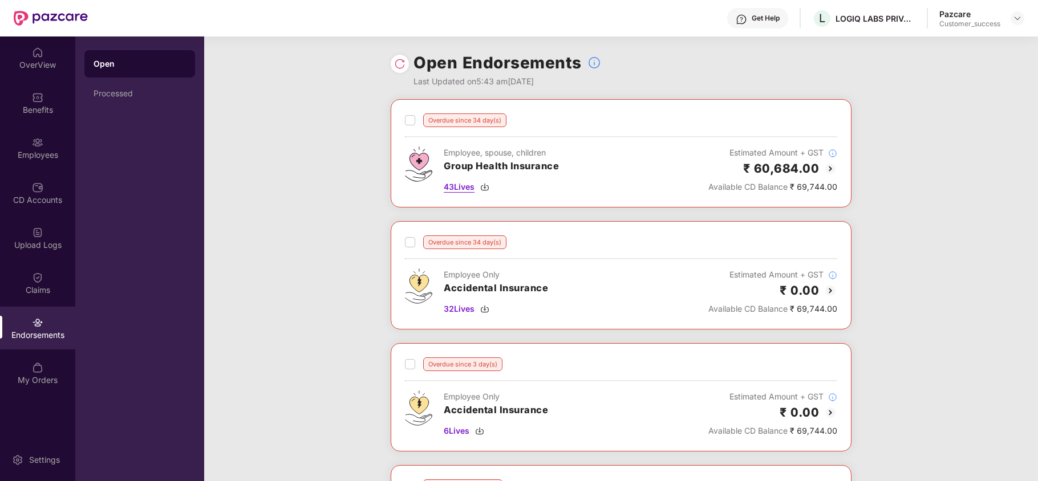
scroll to position [226, 0]
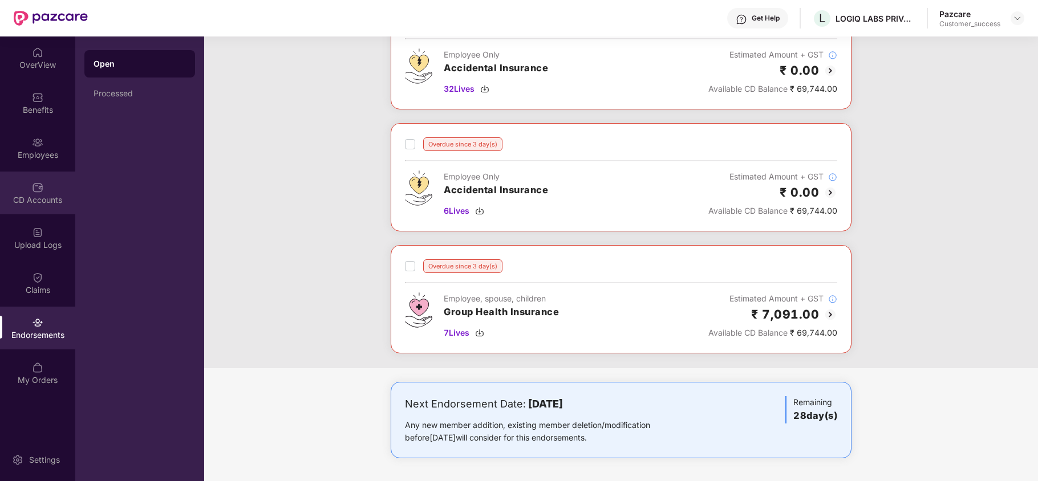
click at [41, 172] on div "CD Accounts" at bounding box center [37, 193] width 75 height 43
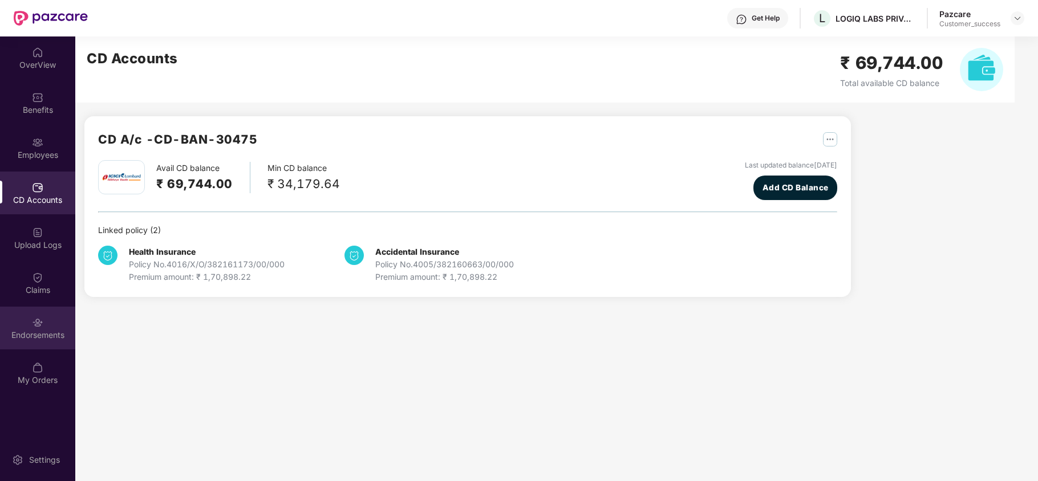
click at [14, 321] on div "Endorsements" at bounding box center [37, 328] width 75 height 43
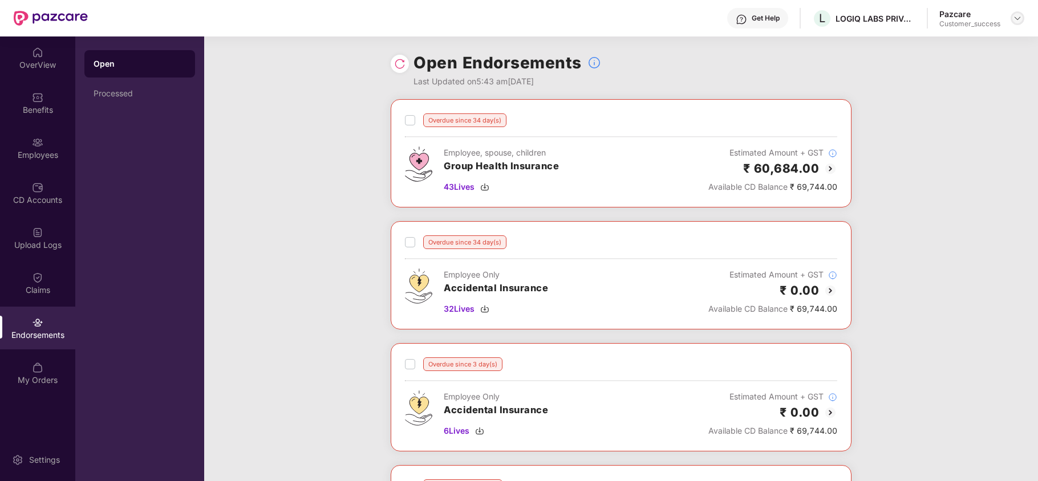
click at [1017, 19] on img at bounding box center [1017, 18] width 9 height 9
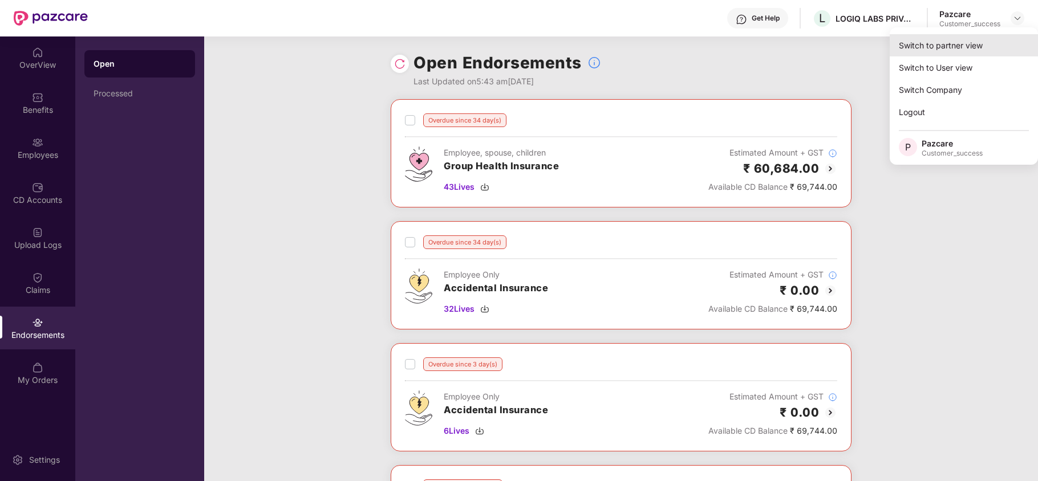
click at [948, 40] on div "Switch to partner view" at bounding box center [964, 45] width 148 height 22
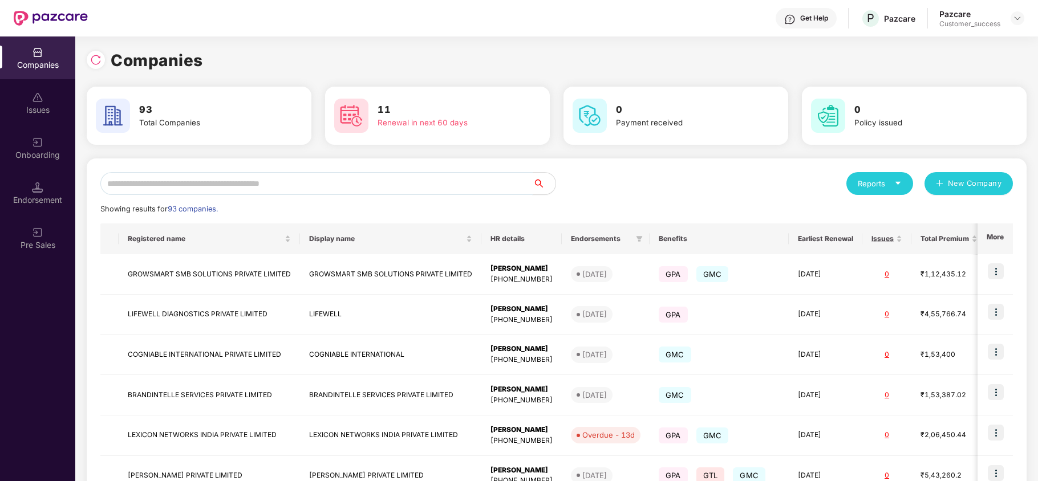
click at [366, 185] on input "text" at bounding box center [316, 183] width 432 height 23
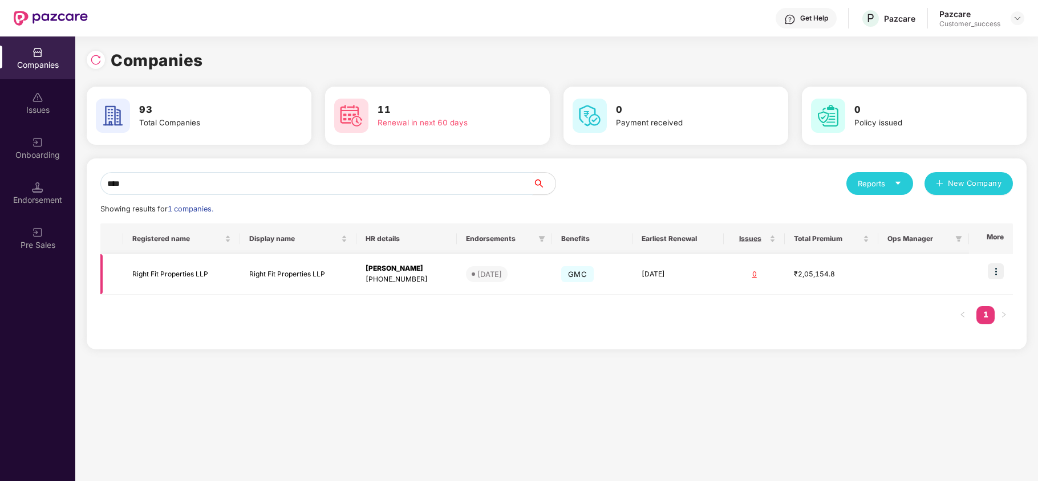
type input "****"
click at [1002, 273] on img at bounding box center [996, 272] width 16 height 16
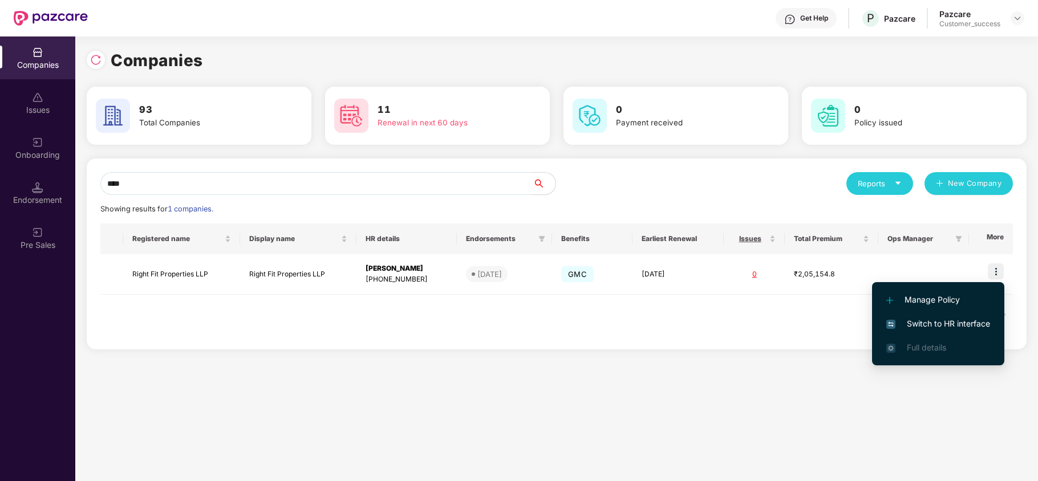
click at [932, 325] on span "Switch to HR interface" at bounding box center [938, 324] width 104 height 13
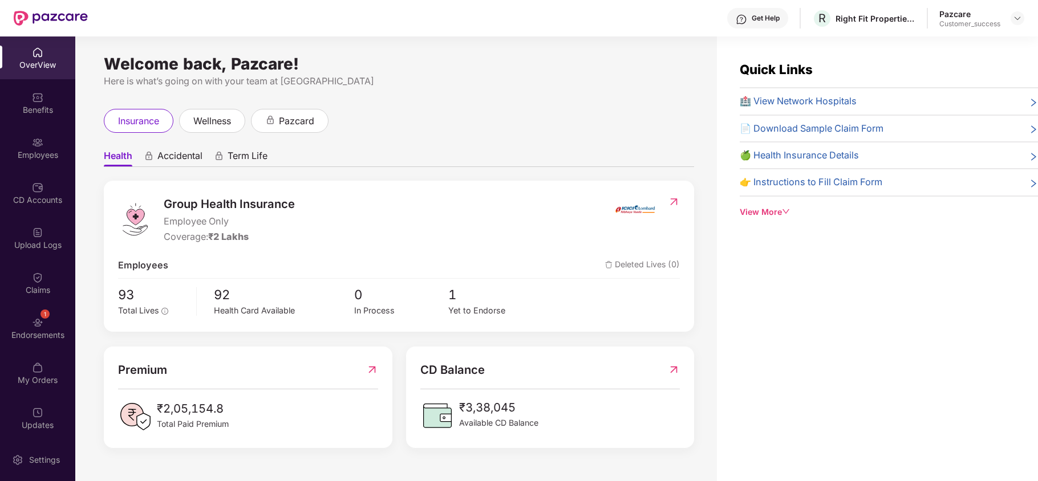
click at [27, 162] on div "Employees" at bounding box center [37, 148] width 75 height 43
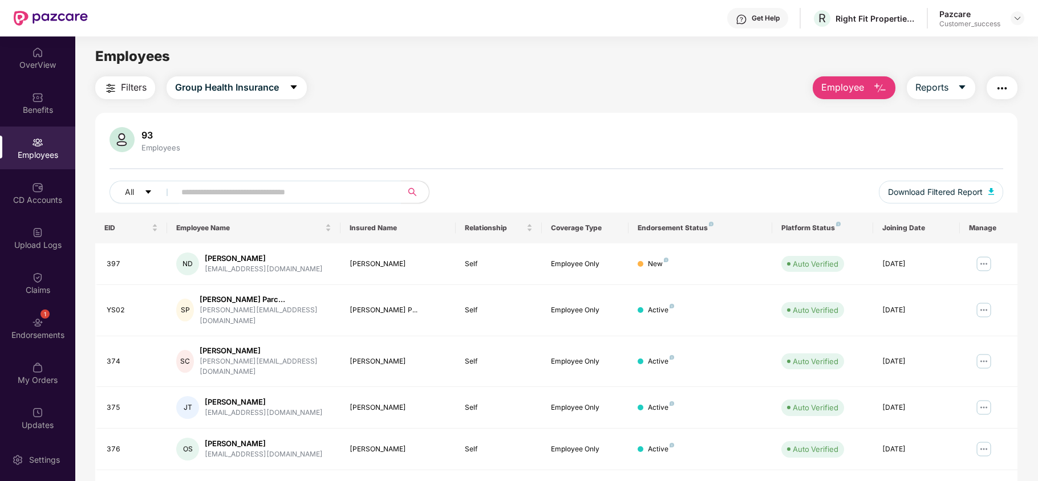
click at [843, 94] on span "Employee" at bounding box center [842, 87] width 43 height 14
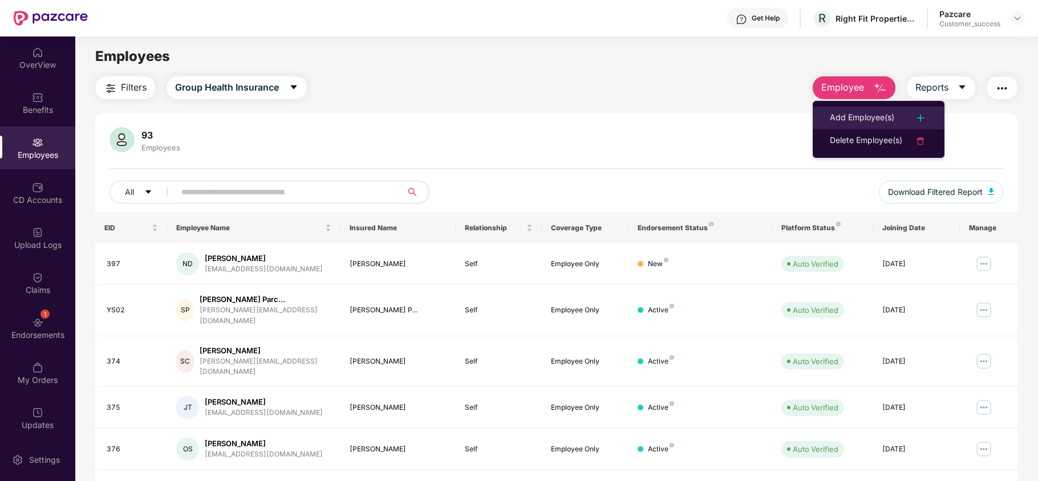
click at [843, 120] on div "Add Employee(s)" at bounding box center [862, 118] width 64 height 14
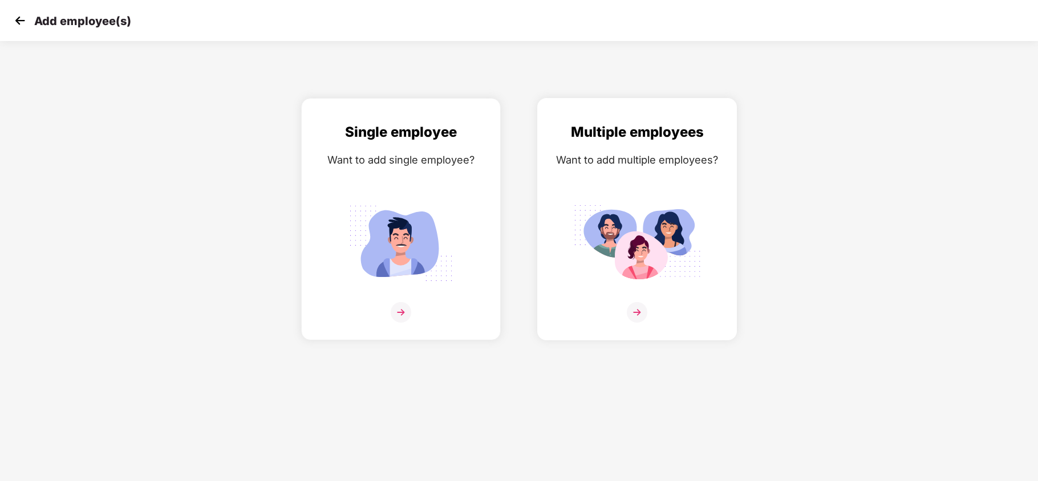
click at [598, 192] on div "Multiple employees Want to add multiple employees?" at bounding box center [637, 230] width 176 height 216
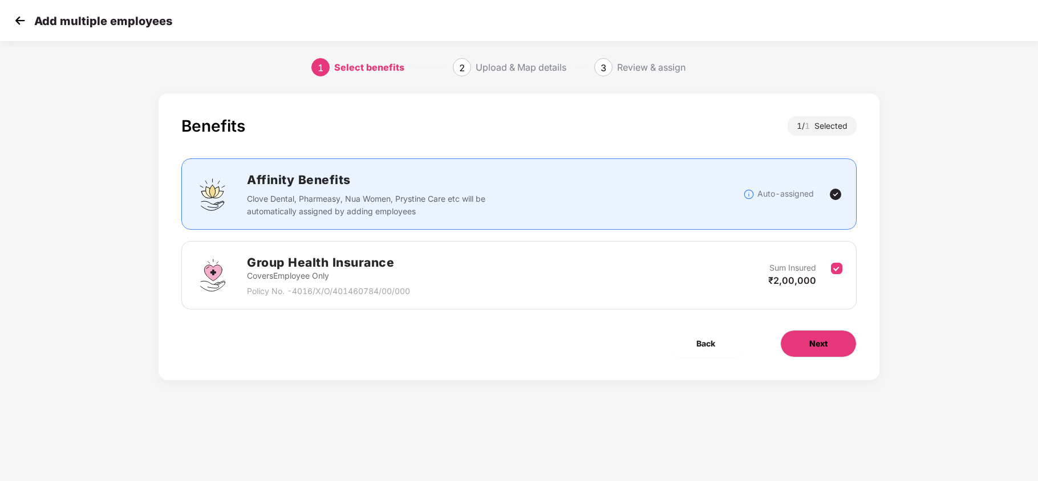
click at [805, 343] on button "Next" at bounding box center [818, 343] width 76 height 27
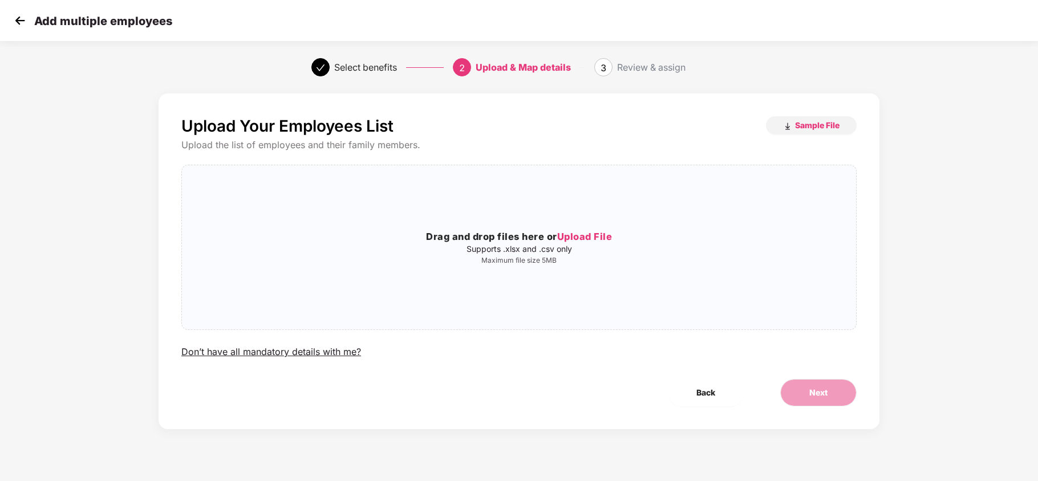
click at [816, 135] on div "Upload Your Employees List Sample File" at bounding box center [518, 125] width 675 height 19
click at [819, 129] on span "Sample File" at bounding box center [817, 125] width 44 height 11
click at [24, 14] on img at bounding box center [19, 20] width 17 height 17
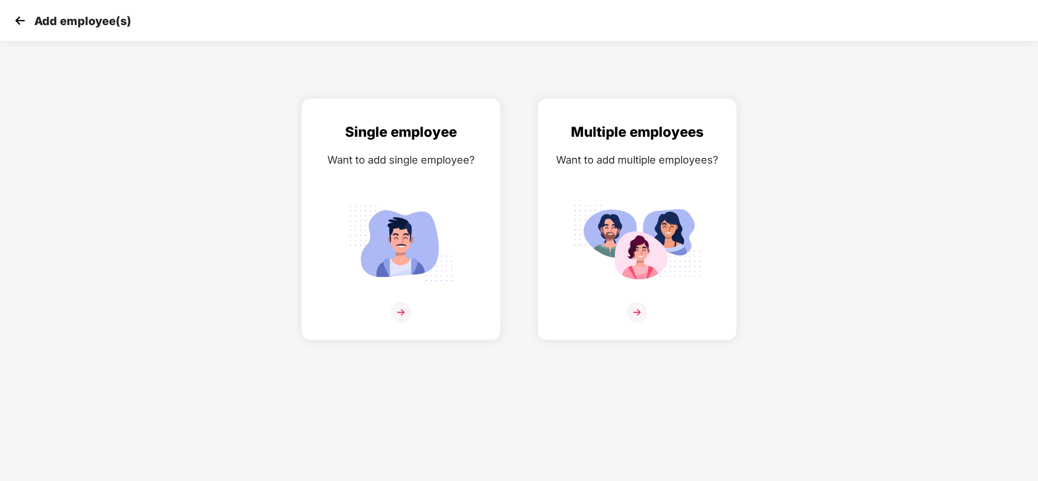
click at [21, 27] on img at bounding box center [19, 20] width 17 height 17
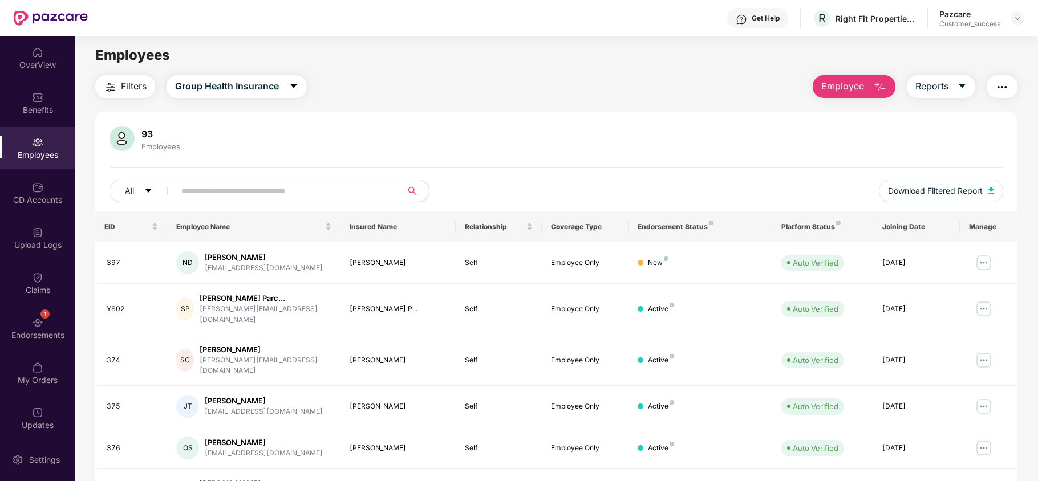
scroll to position [1, 0]
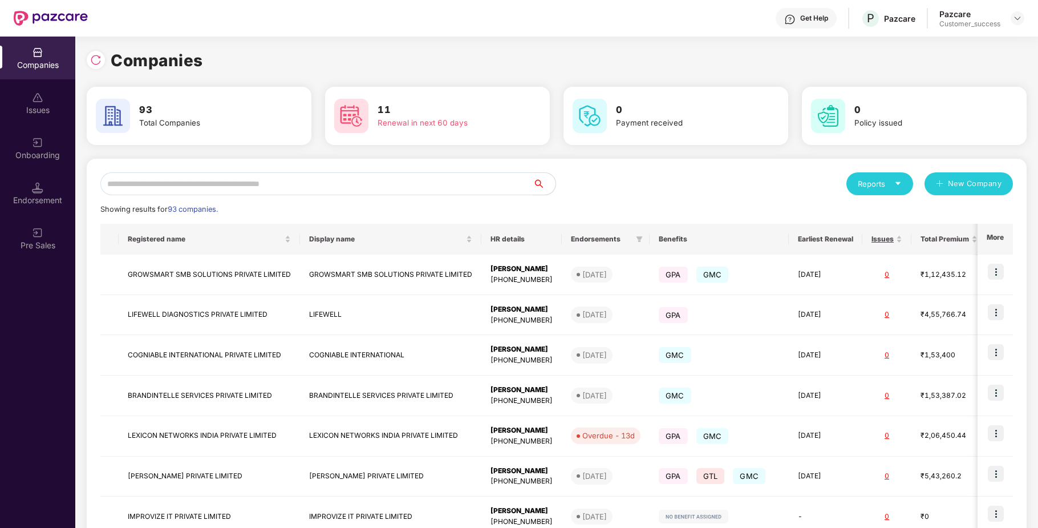
click at [145, 188] on input "text" at bounding box center [316, 183] width 432 height 23
click at [175, 484] on td "[PERSON_NAME] PRIVATE LIMITED" at bounding box center [209, 476] width 181 height 41
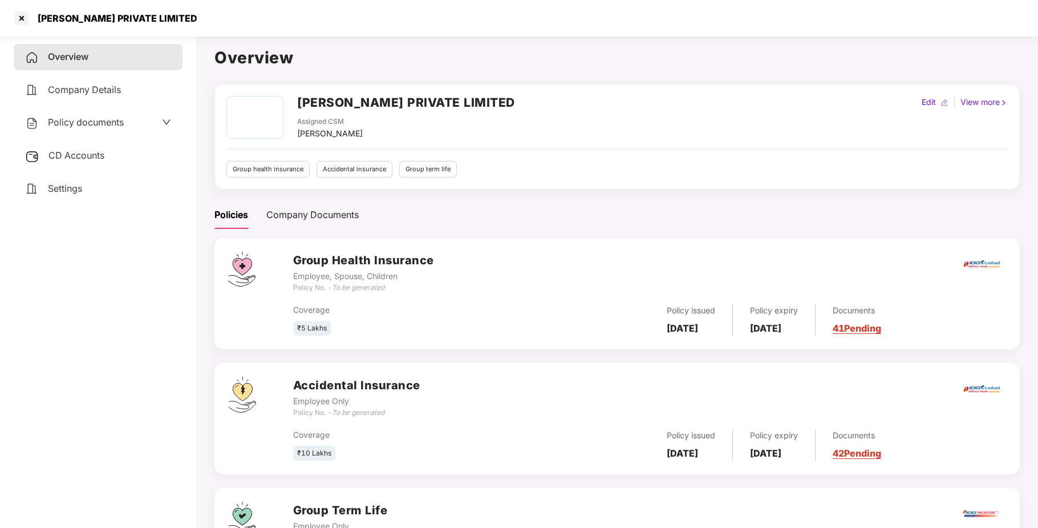
click at [78, 153] on span "CD Accounts" at bounding box center [76, 154] width 56 height 11
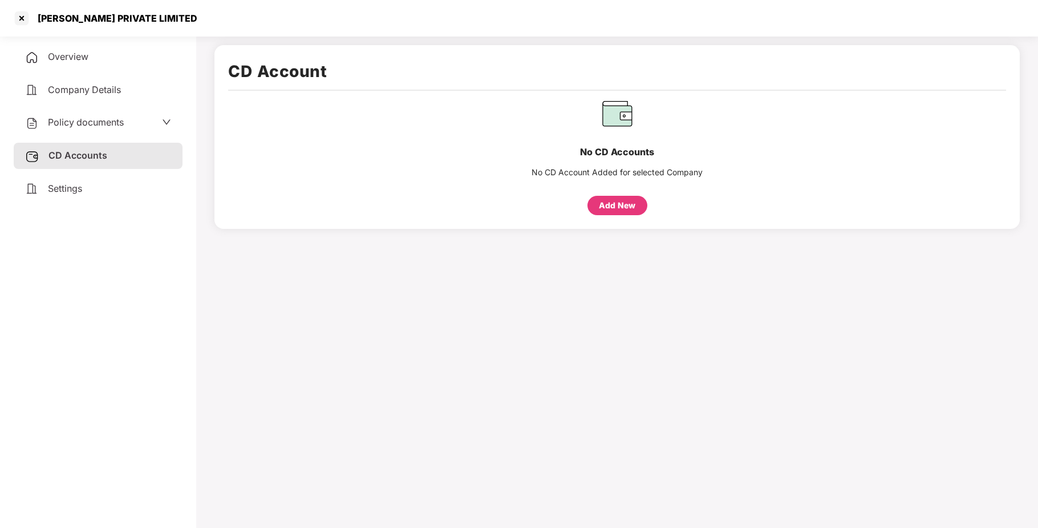
click at [81, 121] on span "Policy documents" at bounding box center [86, 121] width 76 height 11
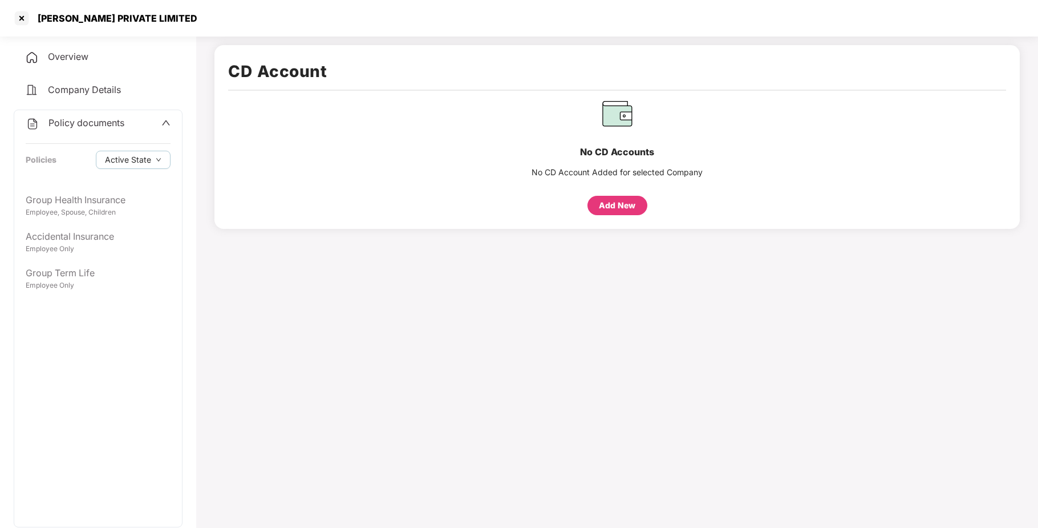
click at [107, 130] on div "Policy documents Policies Active State" at bounding box center [98, 148] width 168 height 77
click at [104, 128] on div "Policy documents" at bounding box center [75, 123] width 99 height 15
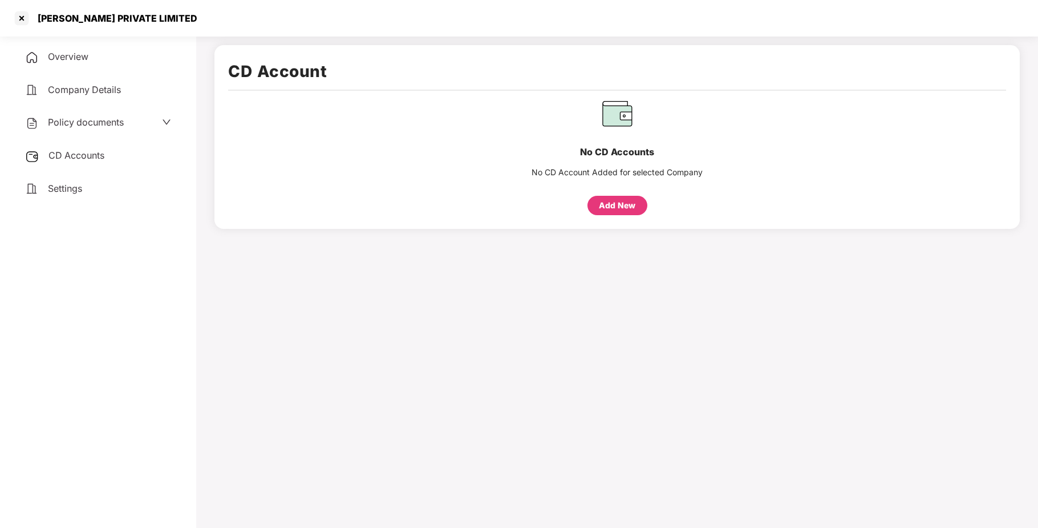
click at [94, 153] on span "CD Accounts" at bounding box center [76, 154] width 56 height 11
click at [64, 162] on div "CD Accounts" at bounding box center [98, 156] width 169 height 26
click at [621, 206] on div "Add New" at bounding box center [617, 205] width 37 height 13
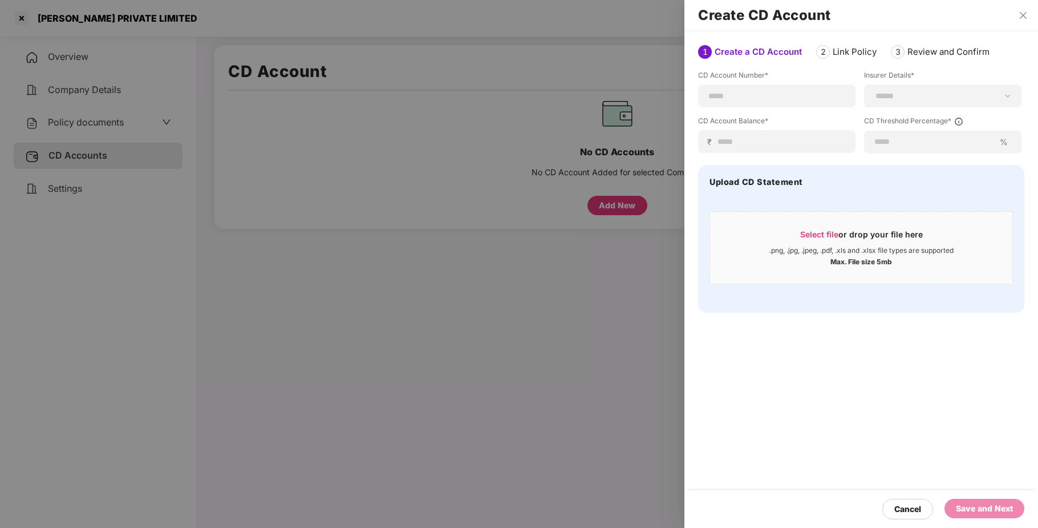
click at [621, 206] on div at bounding box center [519, 264] width 1038 height 528
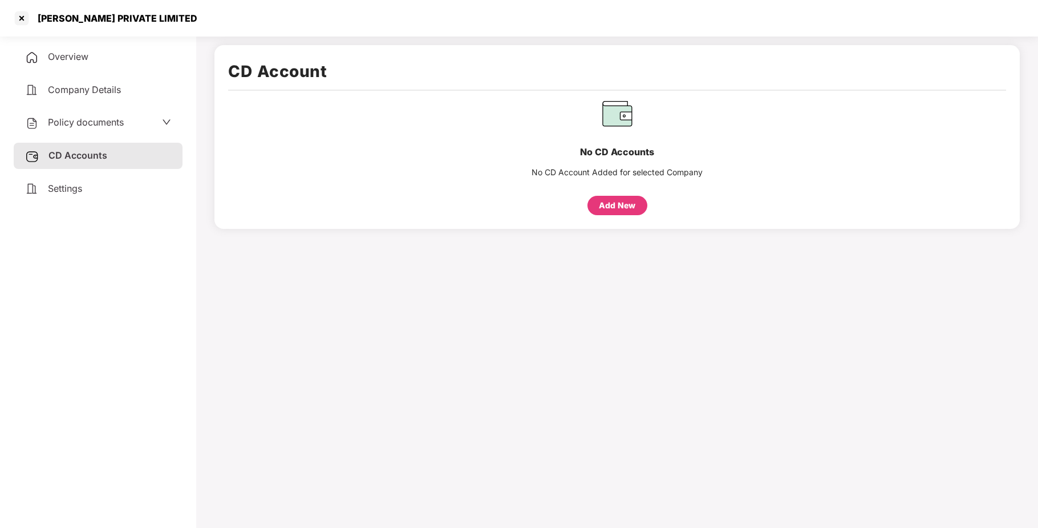
click at [621, 206] on div "Add New" at bounding box center [617, 205] width 37 height 13
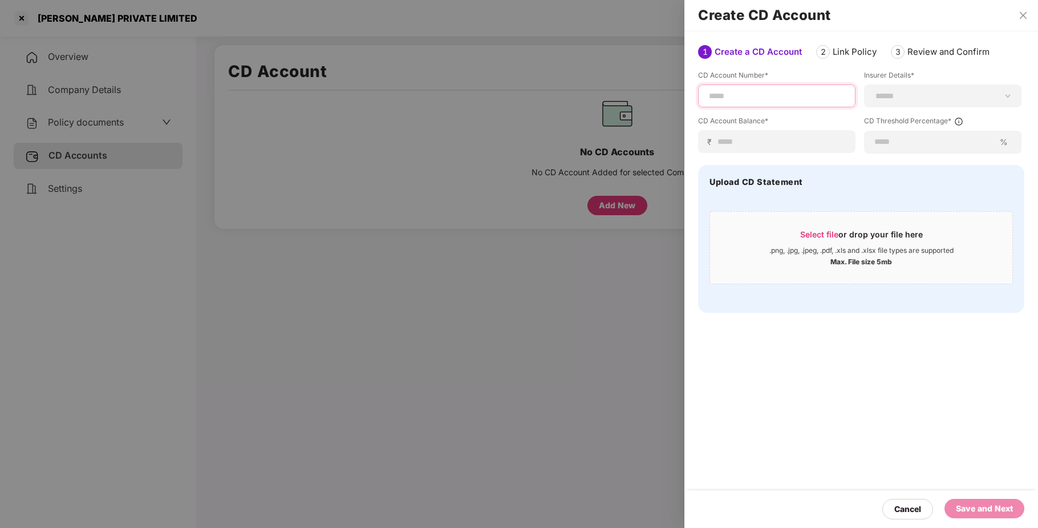
click at [754, 94] on input at bounding box center [777, 96] width 138 height 12
click at [759, 136] on div "CD Account Balance* ₹" at bounding box center [776, 134] width 157 height 37
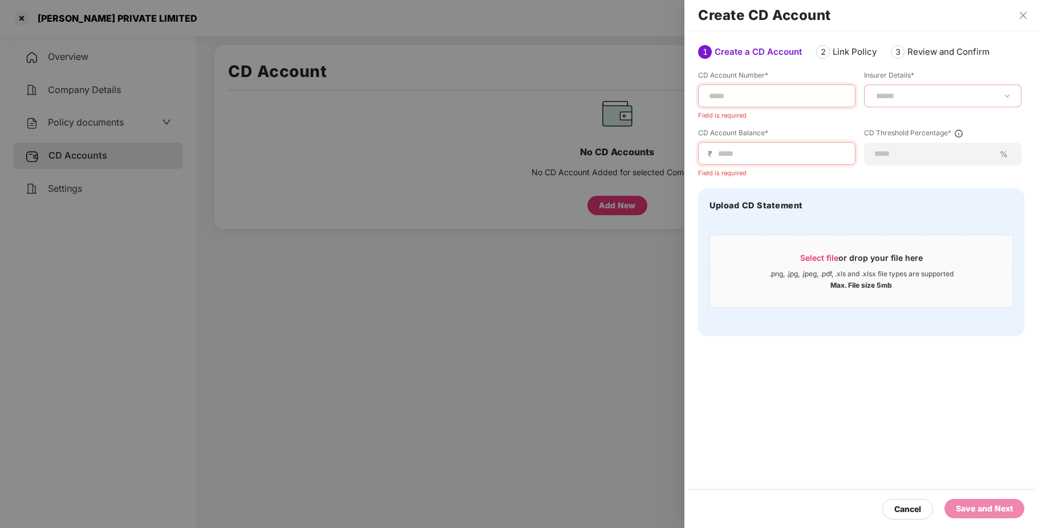
click at [785, 94] on select "**********" at bounding box center [943, 95] width 138 height 9
select select "*****"
click at [785, 100] on select "**********" at bounding box center [943, 95] width 138 height 9
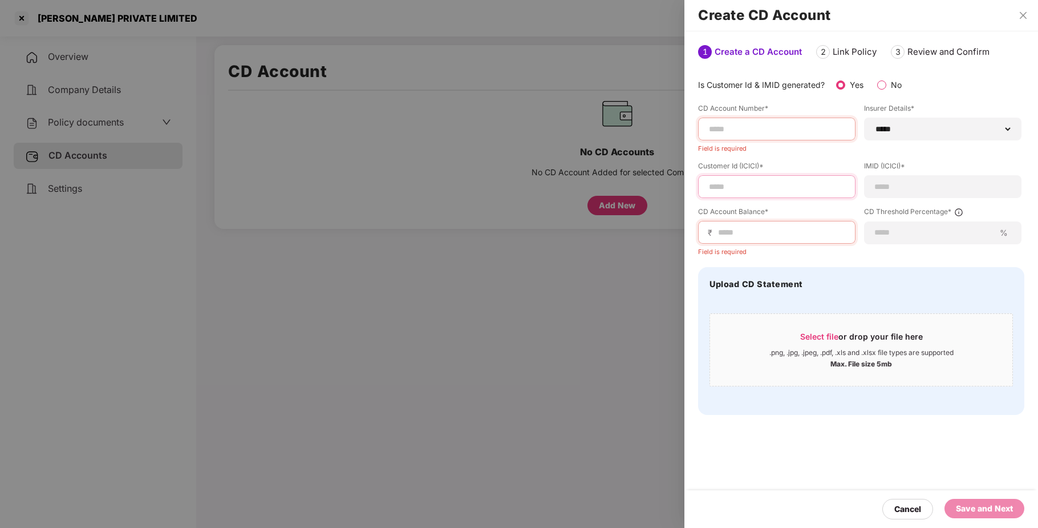
click at [740, 183] on input at bounding box center [777, 187] width 138 height 12
paste input "**********"
type input "**********"
click at [785, 195] on div at bounding box center [942, 186] width 157 height 23
click at [738, 133] on input at bounding box center [777, 129] width 138 height 12
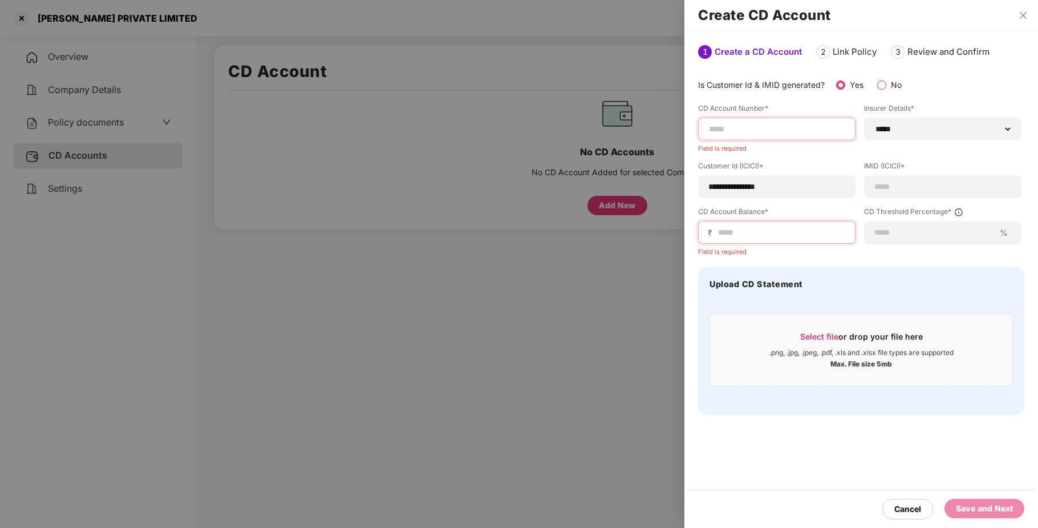
paste input "**********"
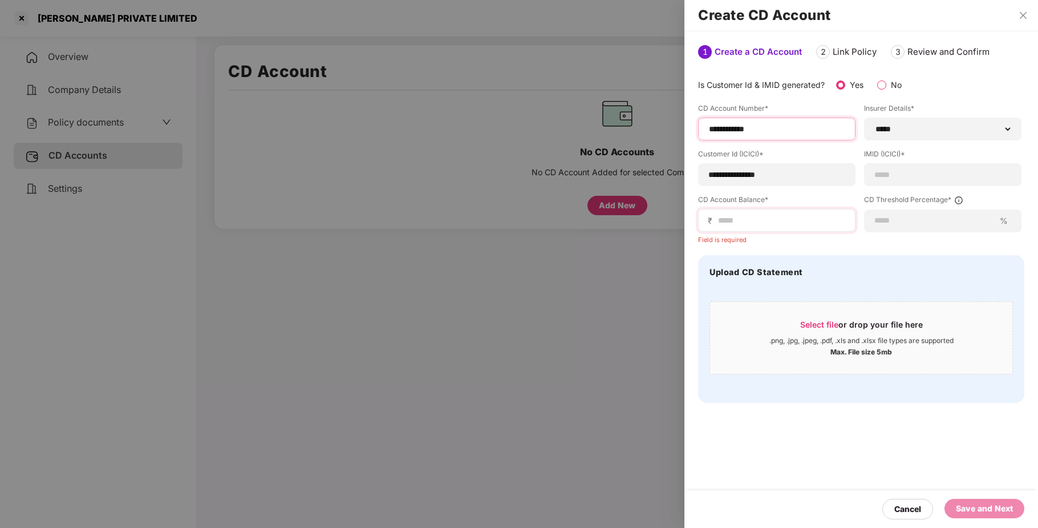
type input "**********"
click at [745, 222] on input at bounding box center [781, 220] width 129 height 12
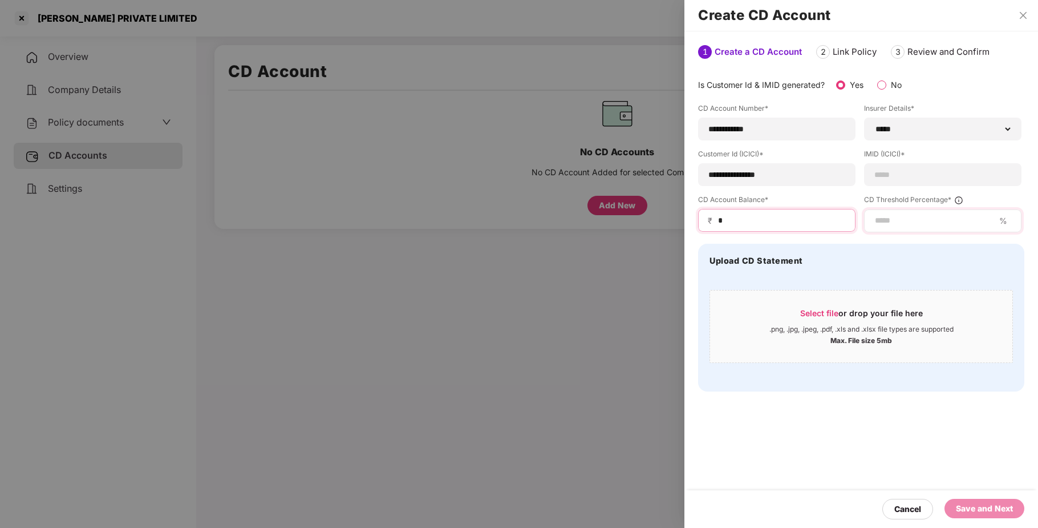
type input "*"
click at [785, 226] on input at bounding box center [934, 220] width 121 height 12
type input "**"
click at [785, 168] on div at bounding box center [942, 174] width 157 height 23
click at [785, 175] on input at bounding box center [943, 175] width 138 height 12
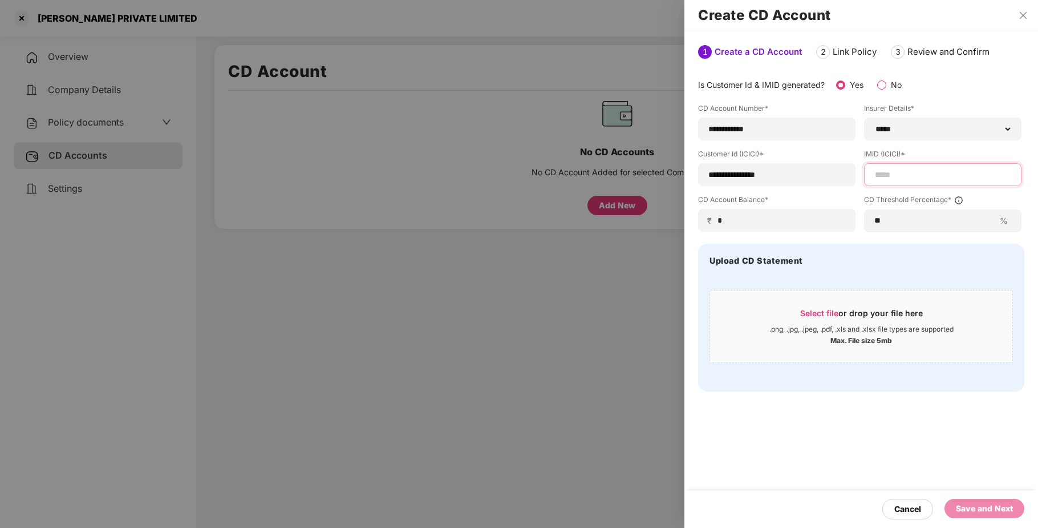
paste input "**********"
type input "**********"
click at [785, 500] on div "Save and Next" at bounding box center [984, 508] width 57 height 13
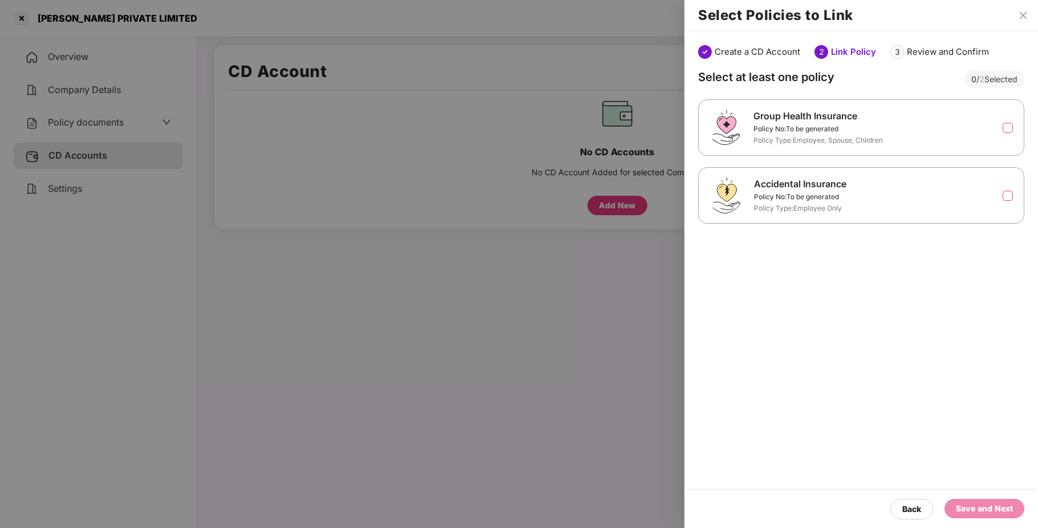
click at [785, 126] on label at bounding box center [1008, 128] width 10 height 10
click at [785, 199] on label at bounding box center [1008, 196] width 10 height 10
click at [785, 500] on div "Save and Next" at bounding box center [984, 508] width 57 height 13
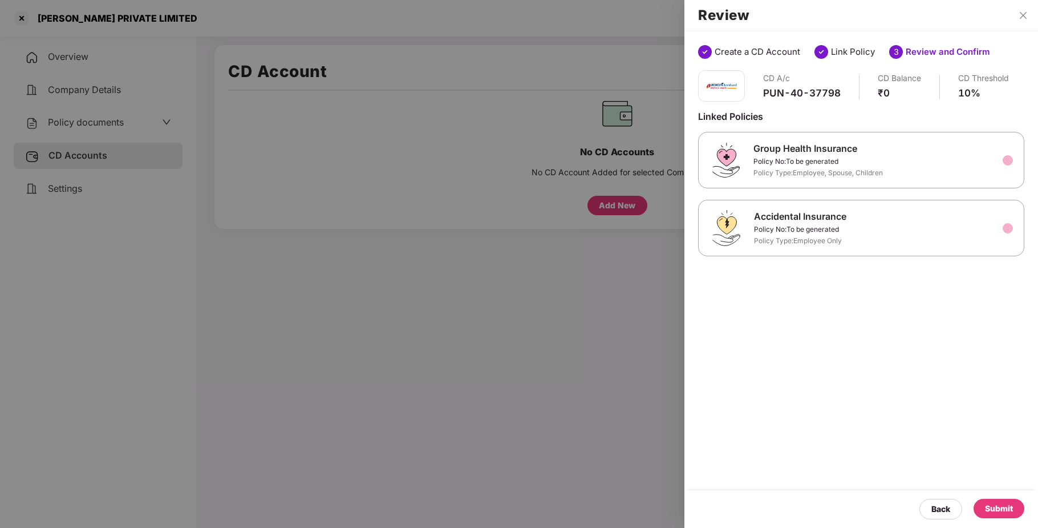
click at [785, 500] on div "Submit" at bounding box center [999, 508] width 28 height 13
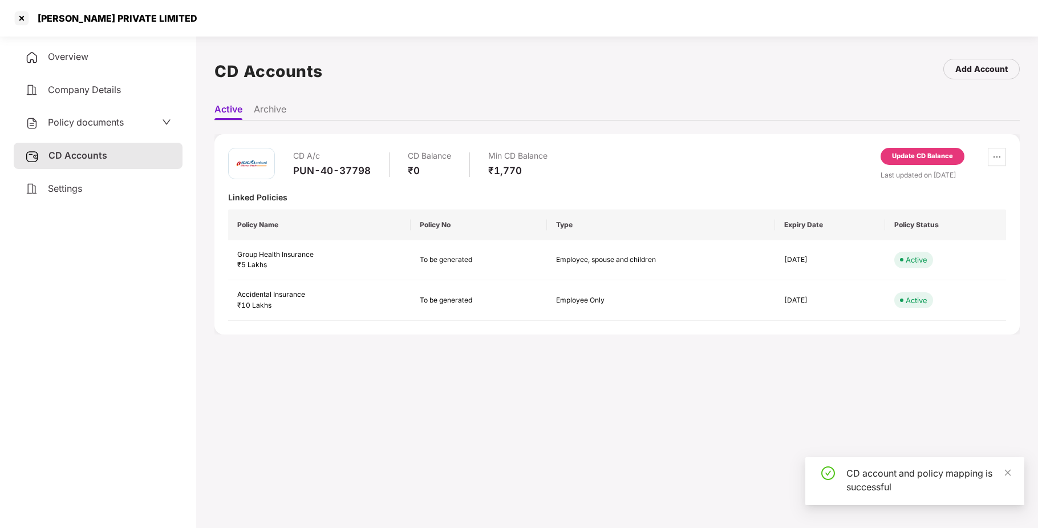
click at [785, 500] on div "CD account and policy mapping is successful" at bounding box center [914, 481] width 219 height 48
click at [25, 17] on div at bounding box center [22, 18] width 18 height 18
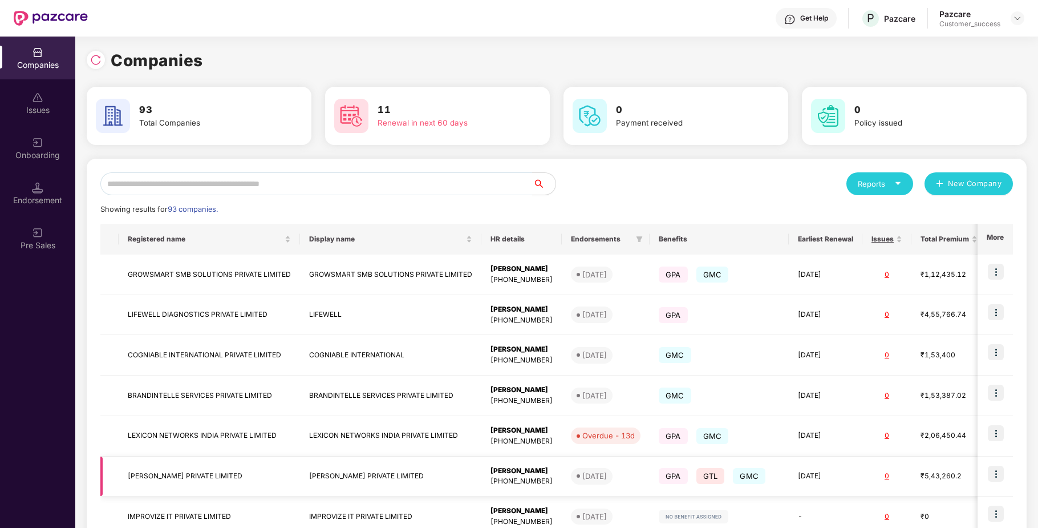
click at [491, 460] on td "Rekha Akula +919963023077" at bounding box center [521, 476] width 80 height 41
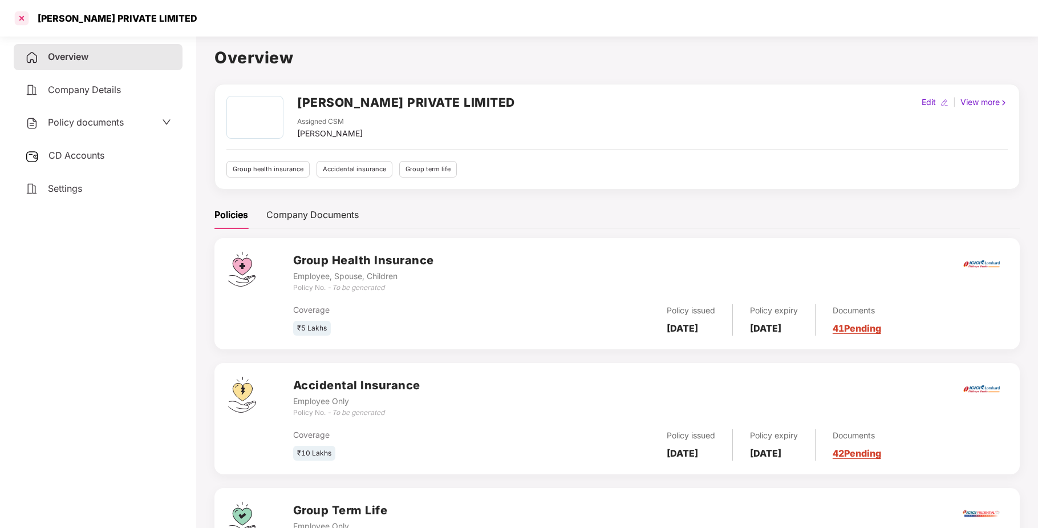
click at [27, 14] on div at bounding box center [22, 18] width 18 height 18
